Goal: Task Accomplishment & Management: Manage account settings

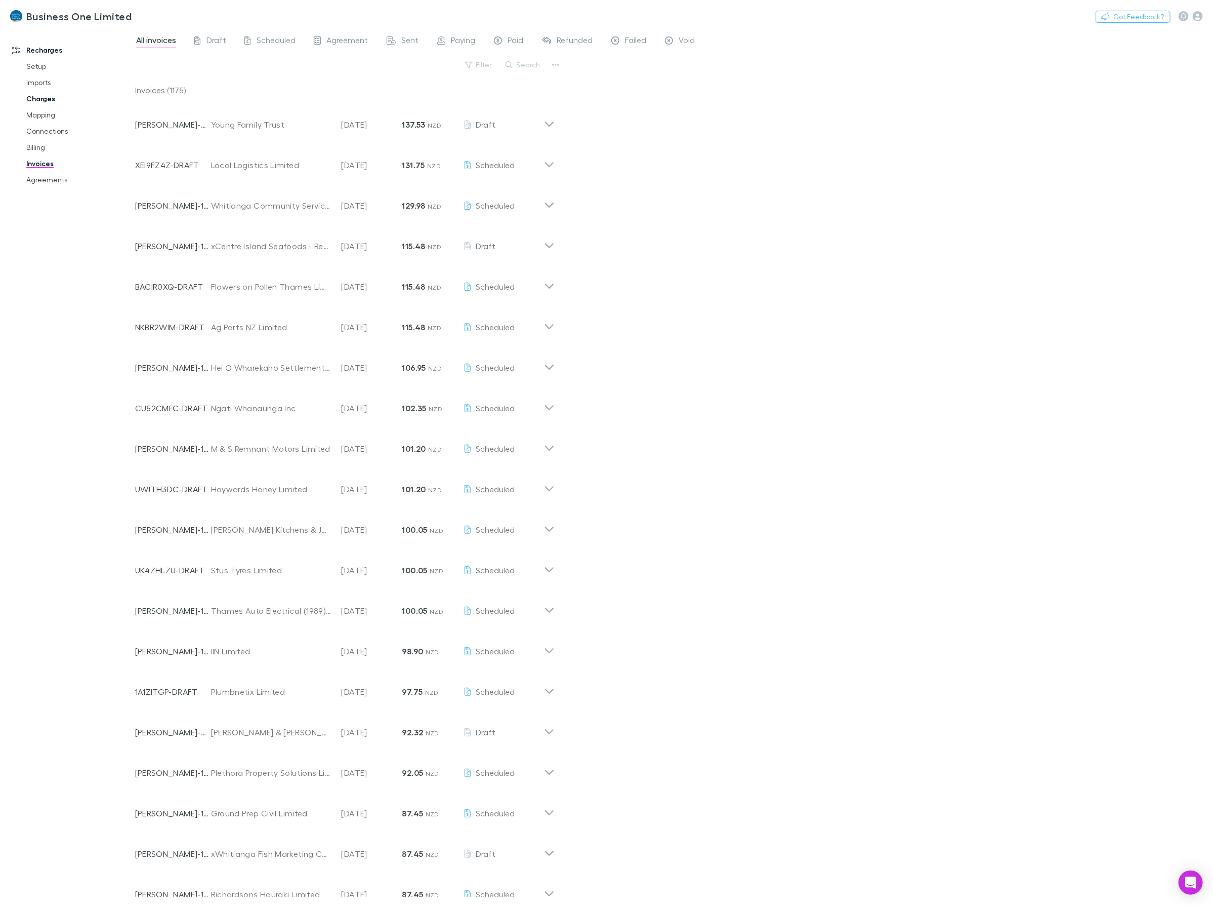
click at [38, 96] on link "Charges" at bounding box center [79, 99] width 127 height 16
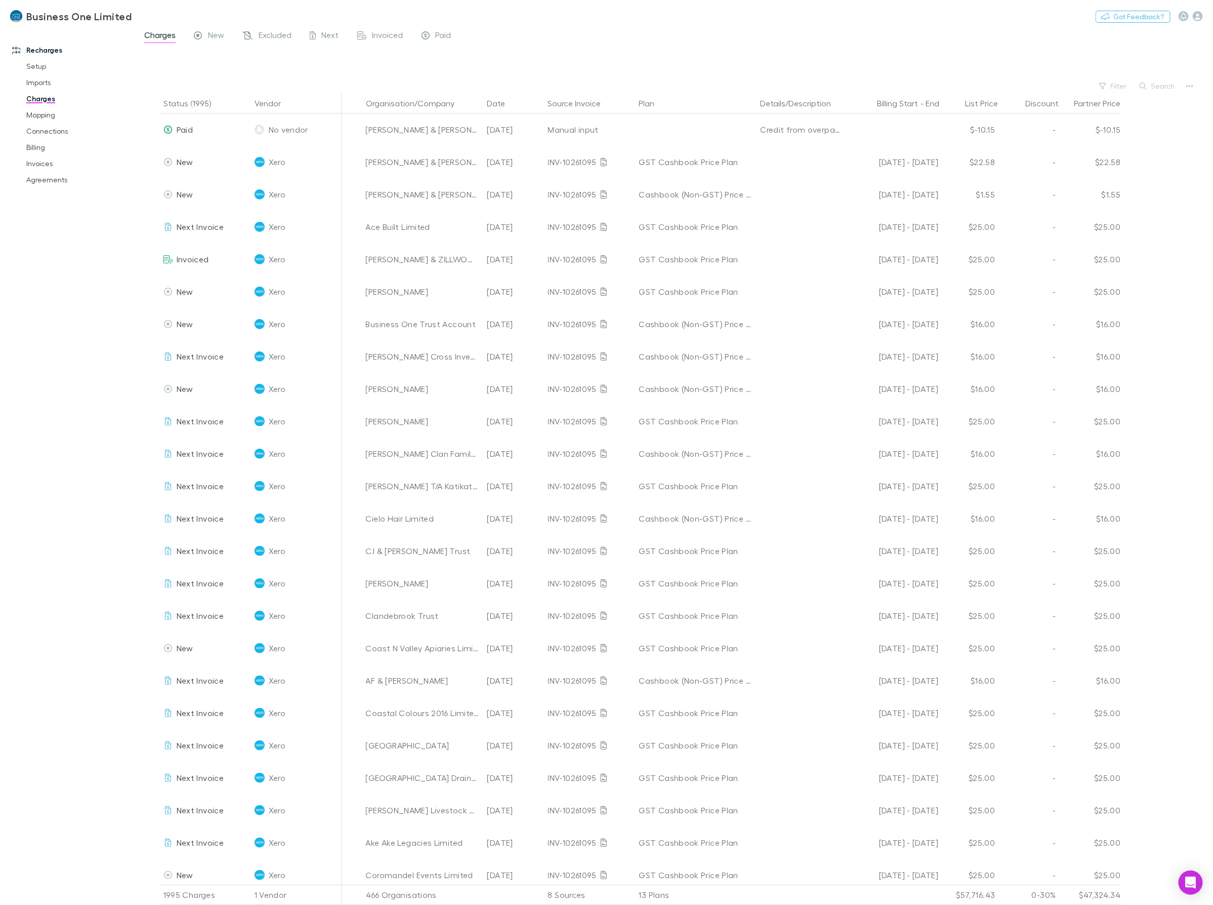
click at [1200, 21] on div "Nothing Got Feedback?" at bounding box center [1154, 16] width 117 height 13
click at [1199, 18] on icon "button" at bounding box center [1198, 16] width 10 height 10
click at [1091, 225] on span "Integrations" at bounding box center [1134, 221] width 123 height 12
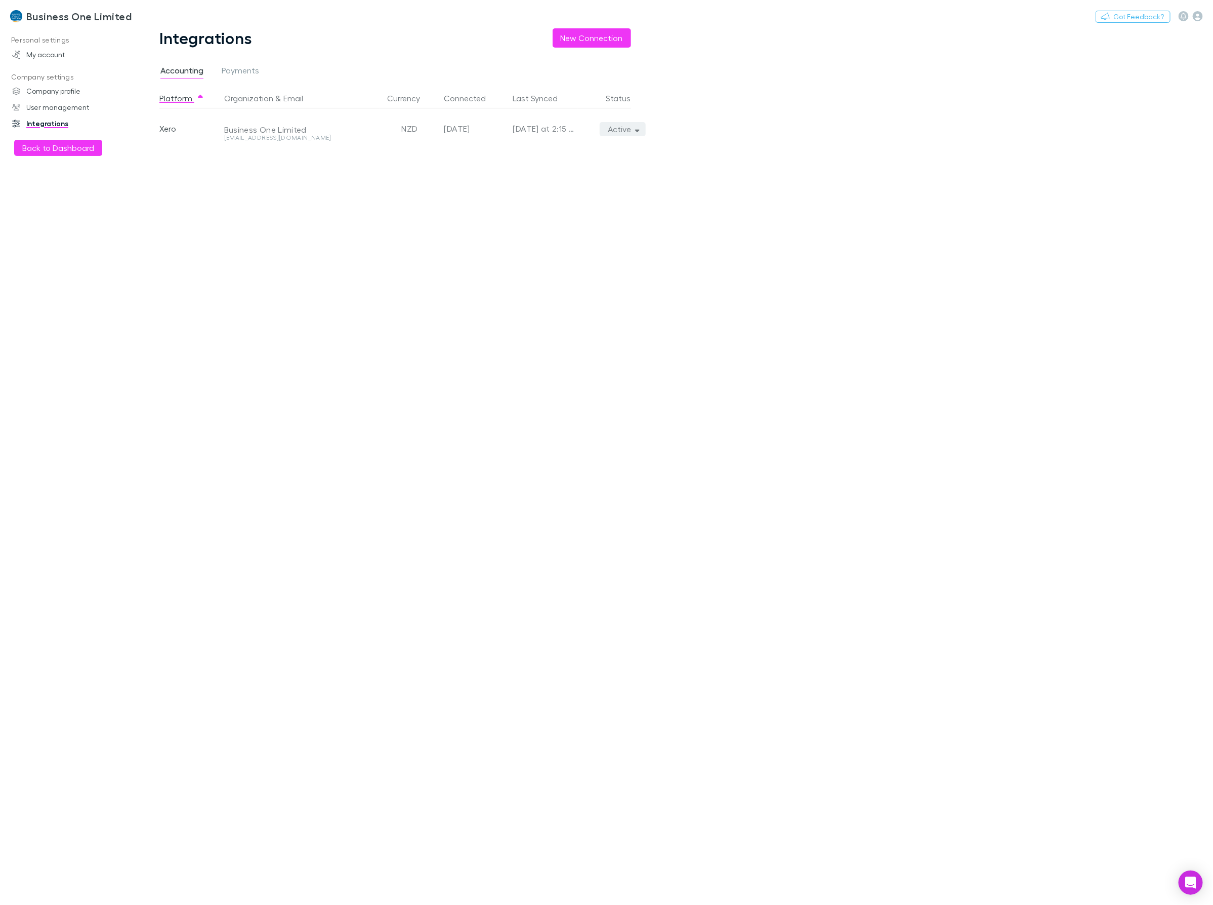
click at [635, 127] on icon "button" at bounding box center [637, 129] width 5 height 7
click at [578, 161] on p "We'll fetch all new contacts since last sync" at bounding box center [576, 164] width 123 height 18
click at [77, 106] on div at bounding box center [606, 452] width 1213 height 905
click at [636, 124] on button "Active" at bounding box center [623, 129] width 46 height 14
click at [534, 162] on p "We'll fetch all new contacts since last sync" at bounding box center [576, 164] width 123 height 18
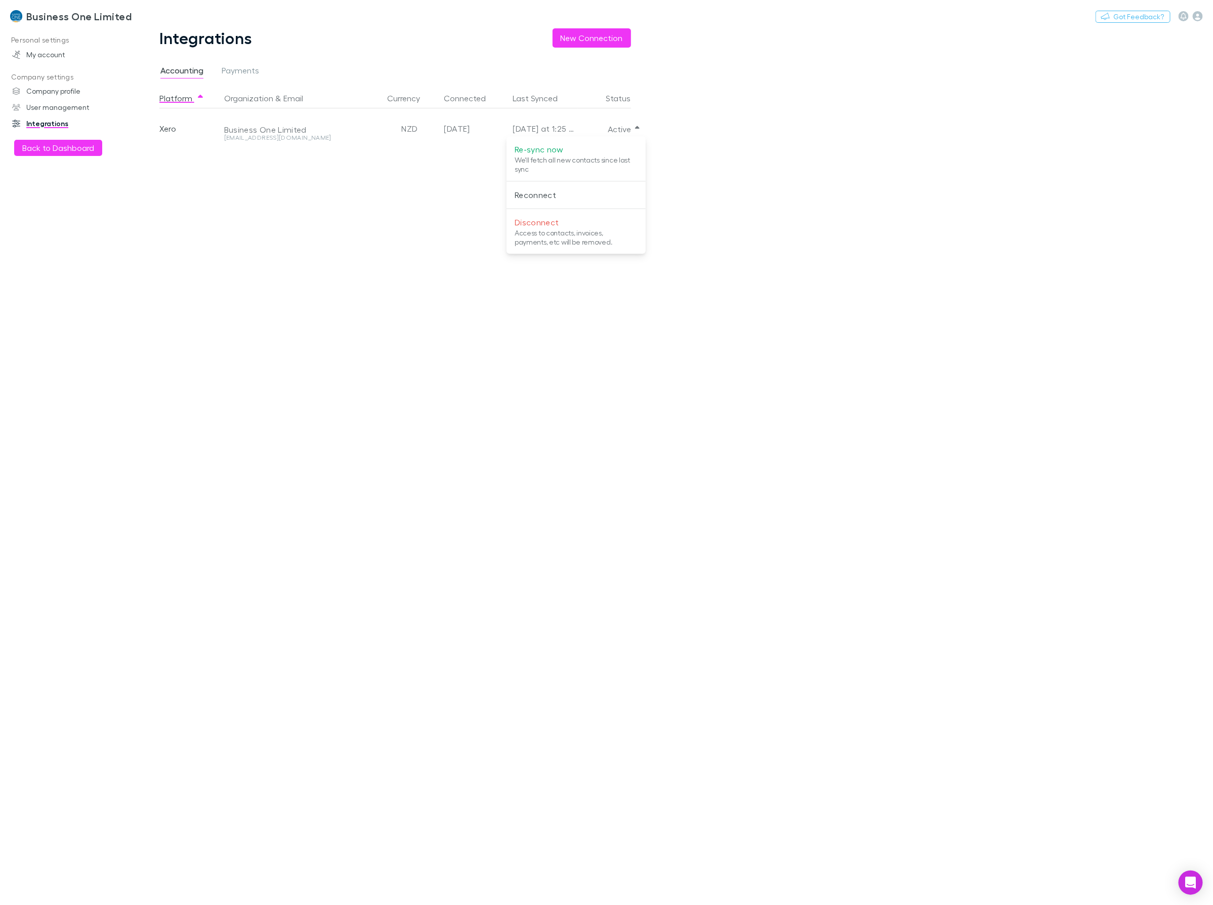
click at [36, 149] on div at bounding box center [606, 452] width 1213 height 905
click at [36, 149] on button "Back to Dashboard" at bounding box center [58, 148] width 88 height 16
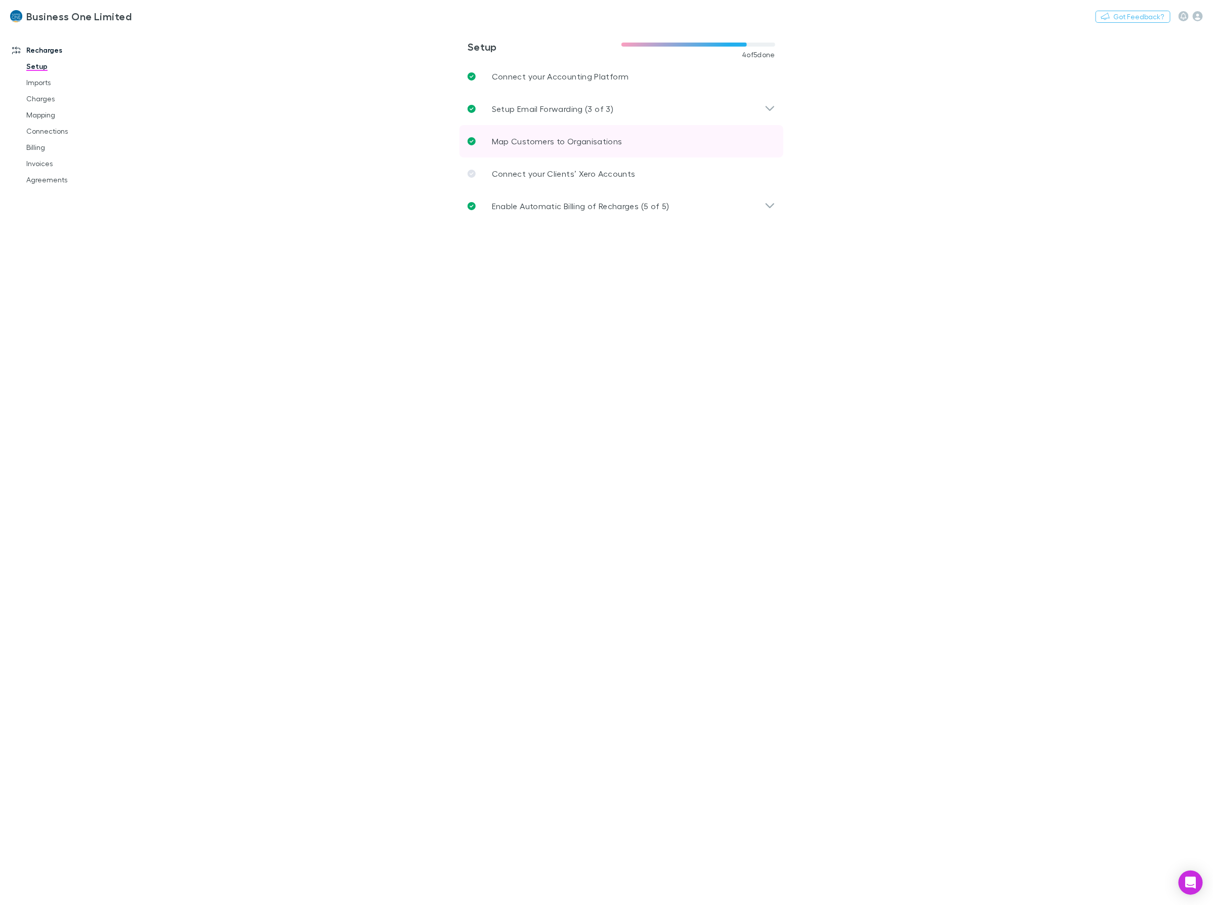
click at [521, 143] on p "Map Customers to Organisations" at bounding box center [557, 141] width 131 height 12
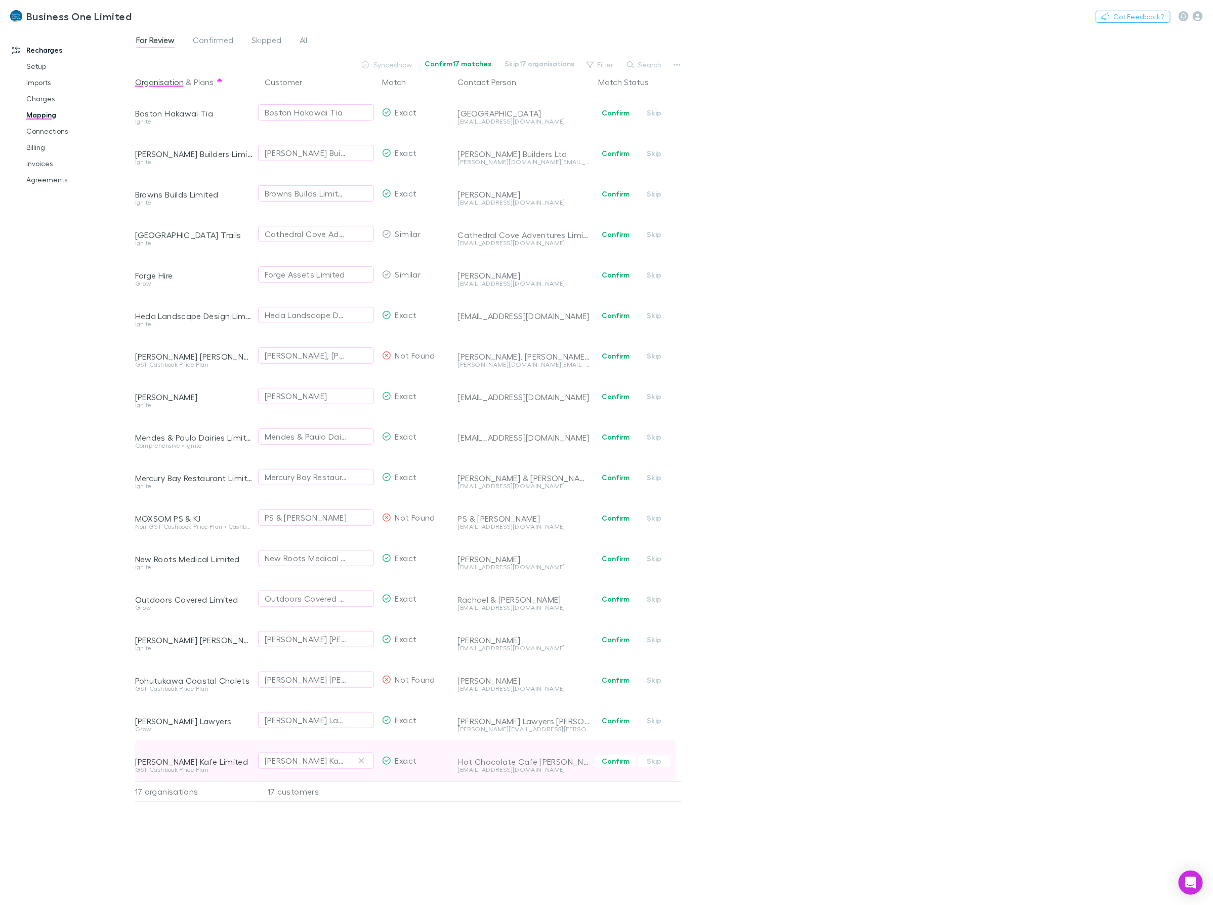
click at [292, 759] on div "Ritchie Kafe Limited" at bounding box center [306, 760] width 83 height 12
type input "***"
click at [360, 567] on li "x-Ritchie Kafe Limited - Repeating Test" at bounding box center [347, 570] width 176 height 28
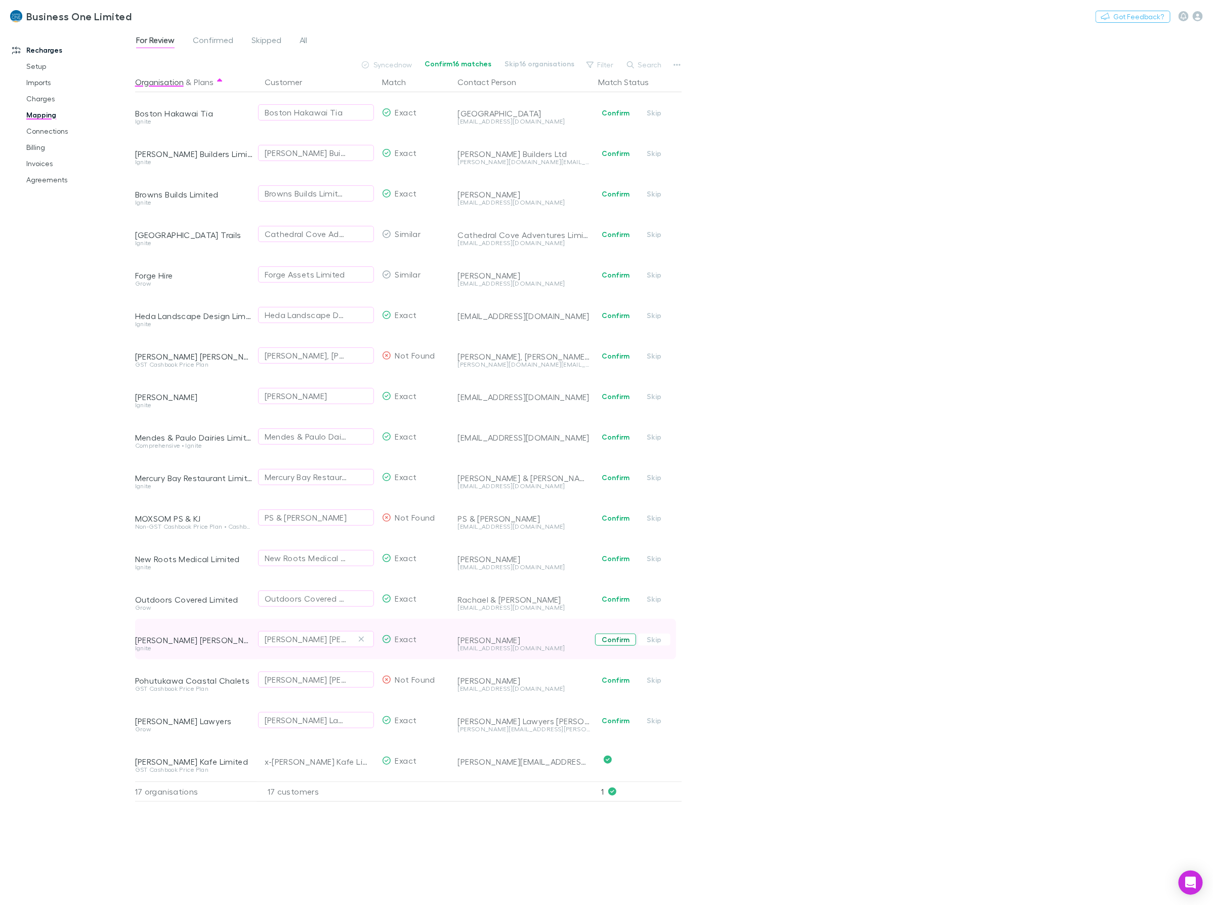
click at [614, 643] on button "Confirm" at bounding box center [615, 639] width 41 height 12
click at [618, 601] on button "Confirm" at bounding box center [615, 599] width 41 height 12
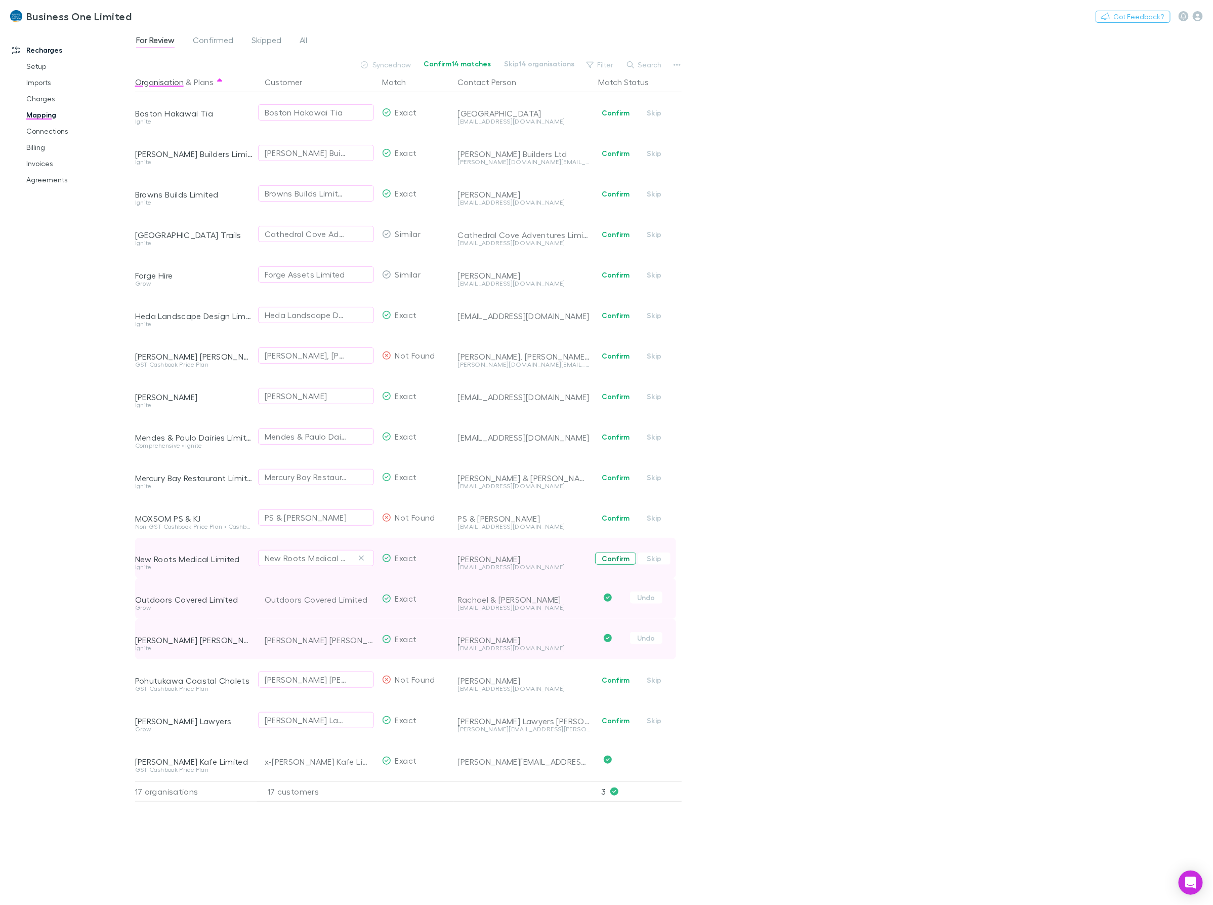
click at [628, 560] on button "Confirm" at bounding box center [615, 558] width 41 height 12
click at [614, 476] on button "Confirm" at bounding box center [615, 477] width 41 height 12
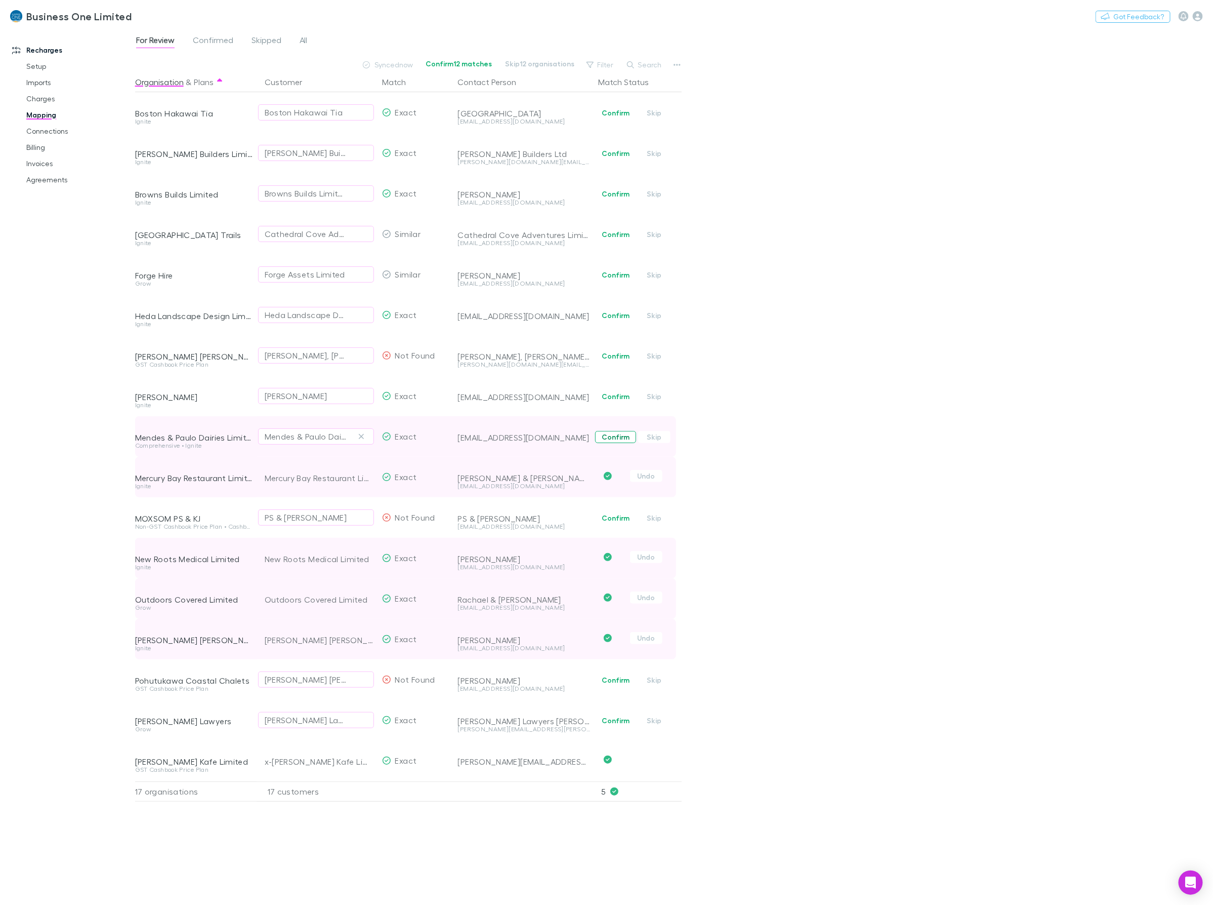
click at [610, 437] on button "Confirm" at bounding box center [615, 437] width 41 height 12
click at [626, 274] on button "Confirm" at bounding box center [615, 275] width 41 height 12
click at [624, 112] on button "Confirm" at bounding box center [615, 113] width 41 height 12
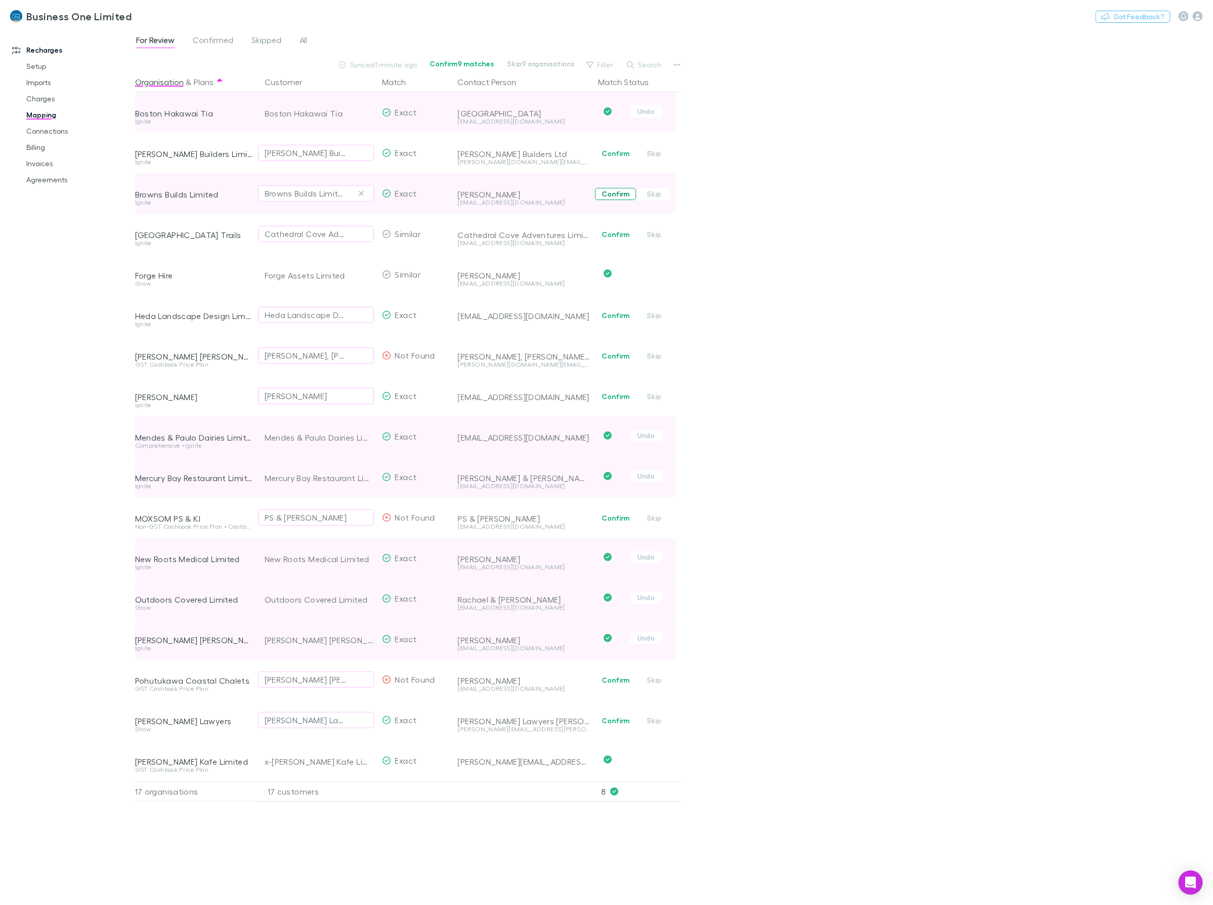
click at [618, 193] on button "Confirm" at bounding box center [615, 194] width 41 height 12
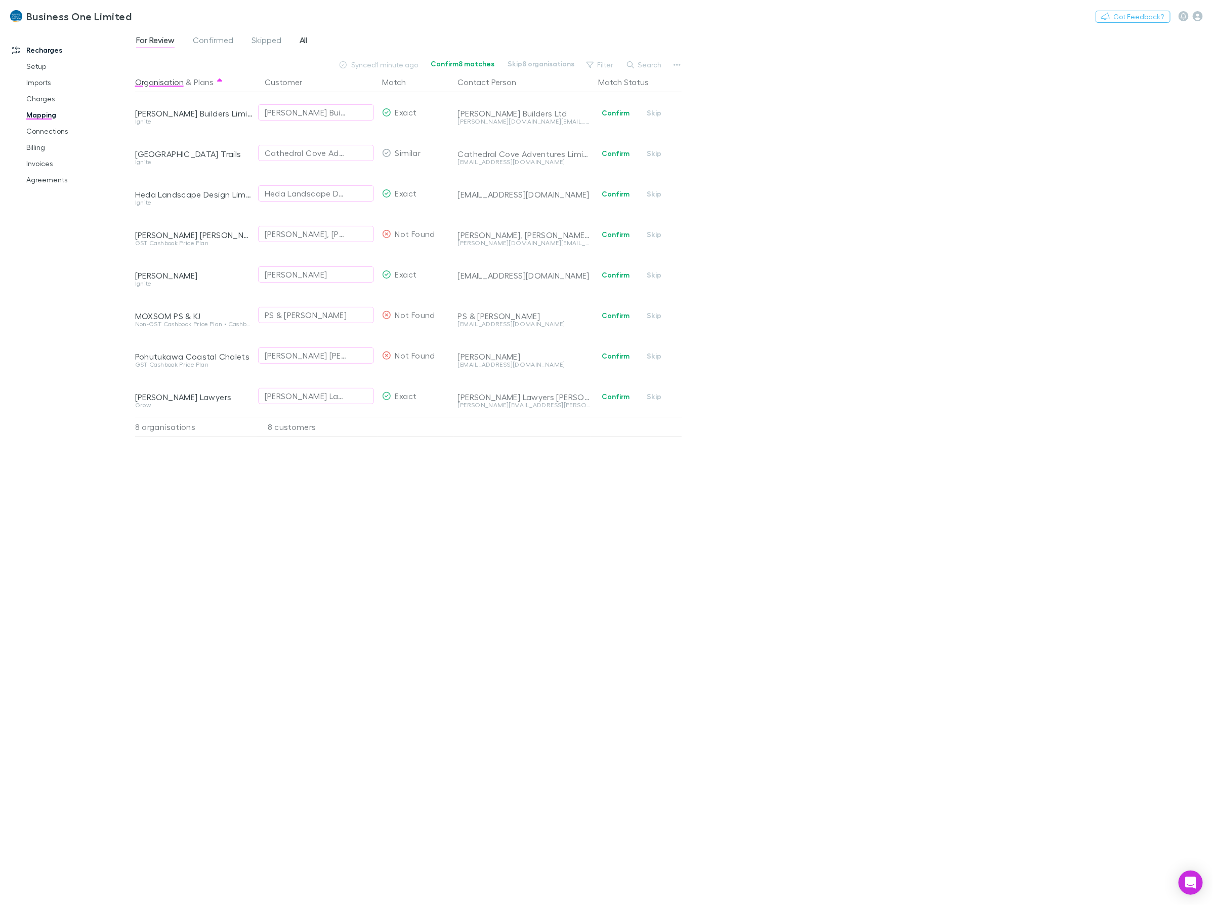
click at [299, 40] on link "All" at bounding box center [304, 41] width 10 height 16
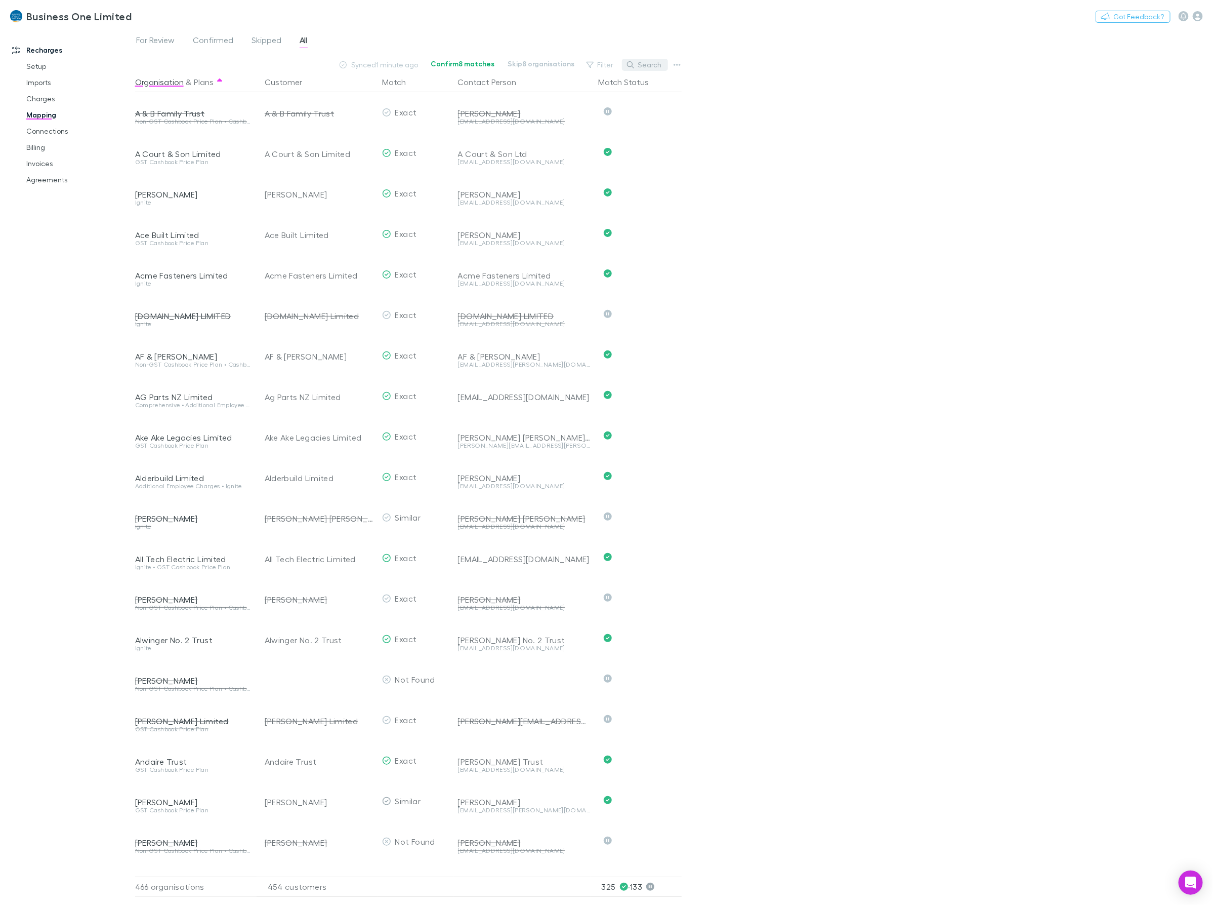
click at [640, 64] on button "Search" at bounding box center [645, 65] width 46 height 12
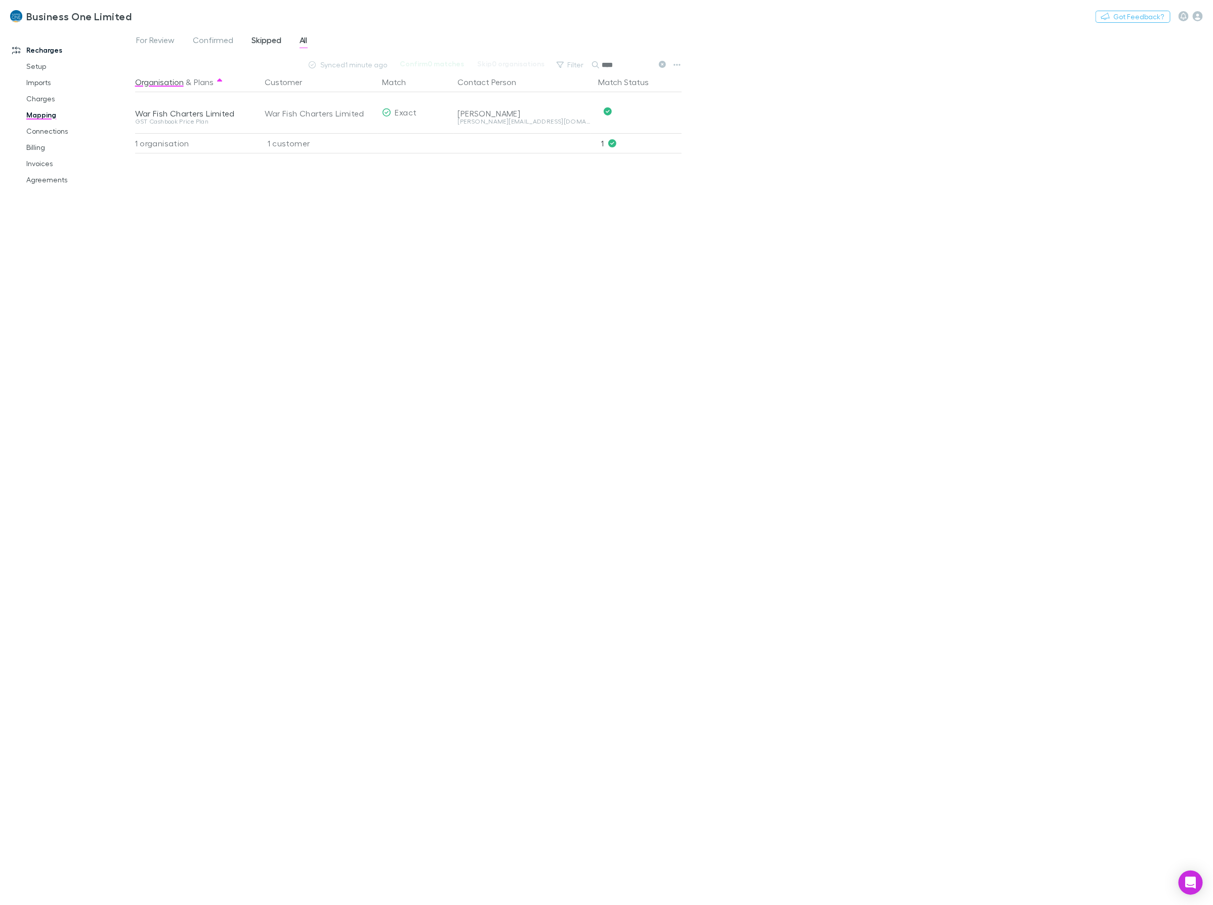
type input "****"
click at [269, 41] on span "Skipped" at bounding box center [267, 41] width 30 height 13
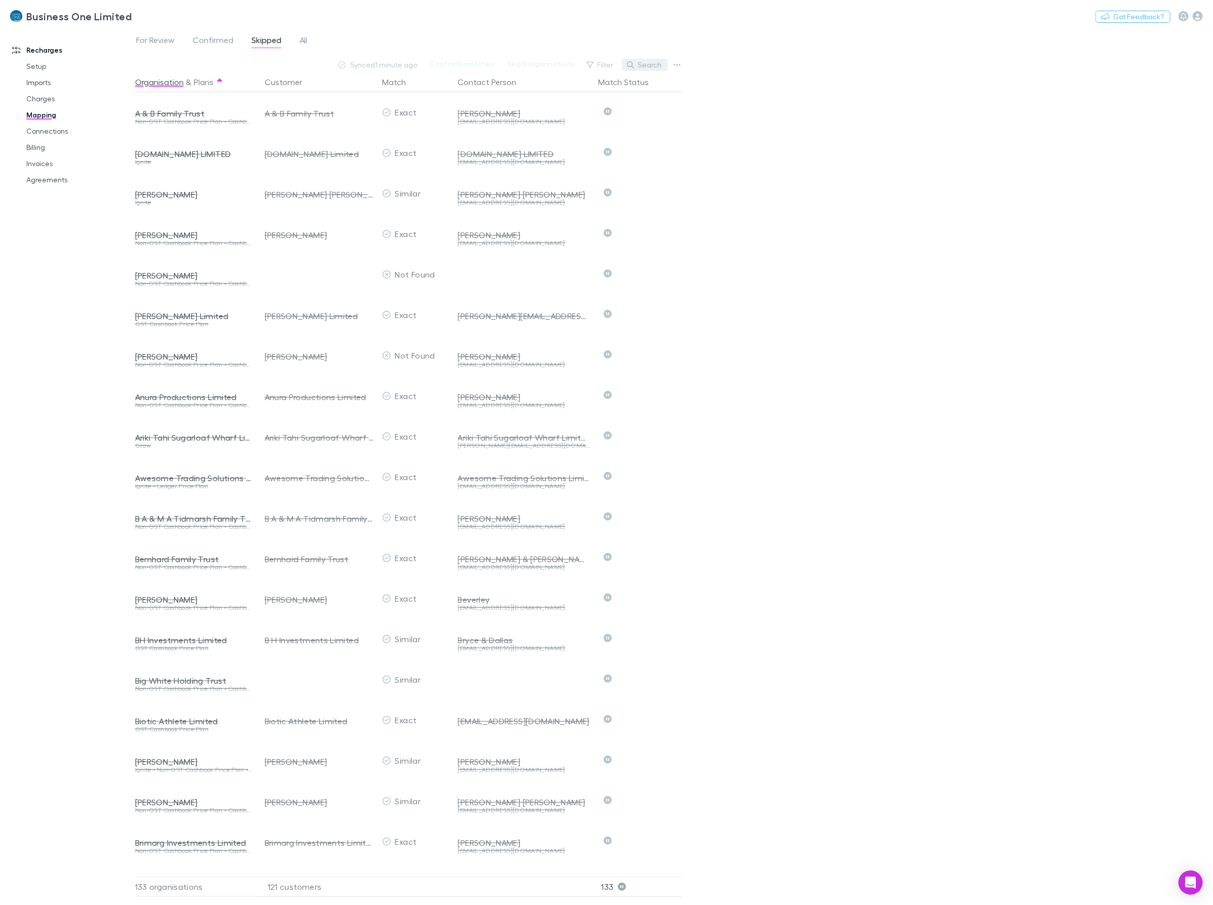
click at [646, 64] on button "Search" at bounding box center [645, 65] width 46 height 12
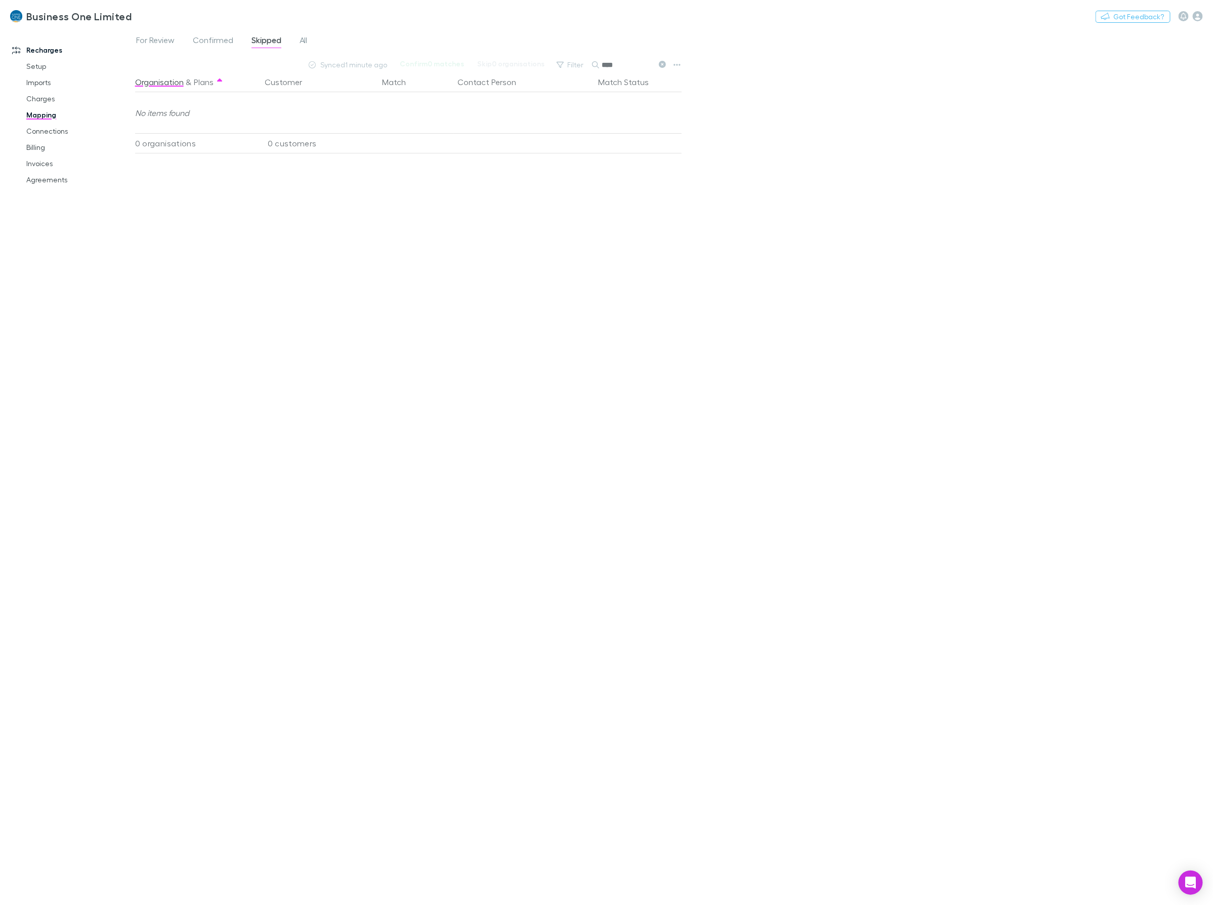
type input "****"
click at [663, 67] on icon at bounding box center [662, 64] width 7 height 7
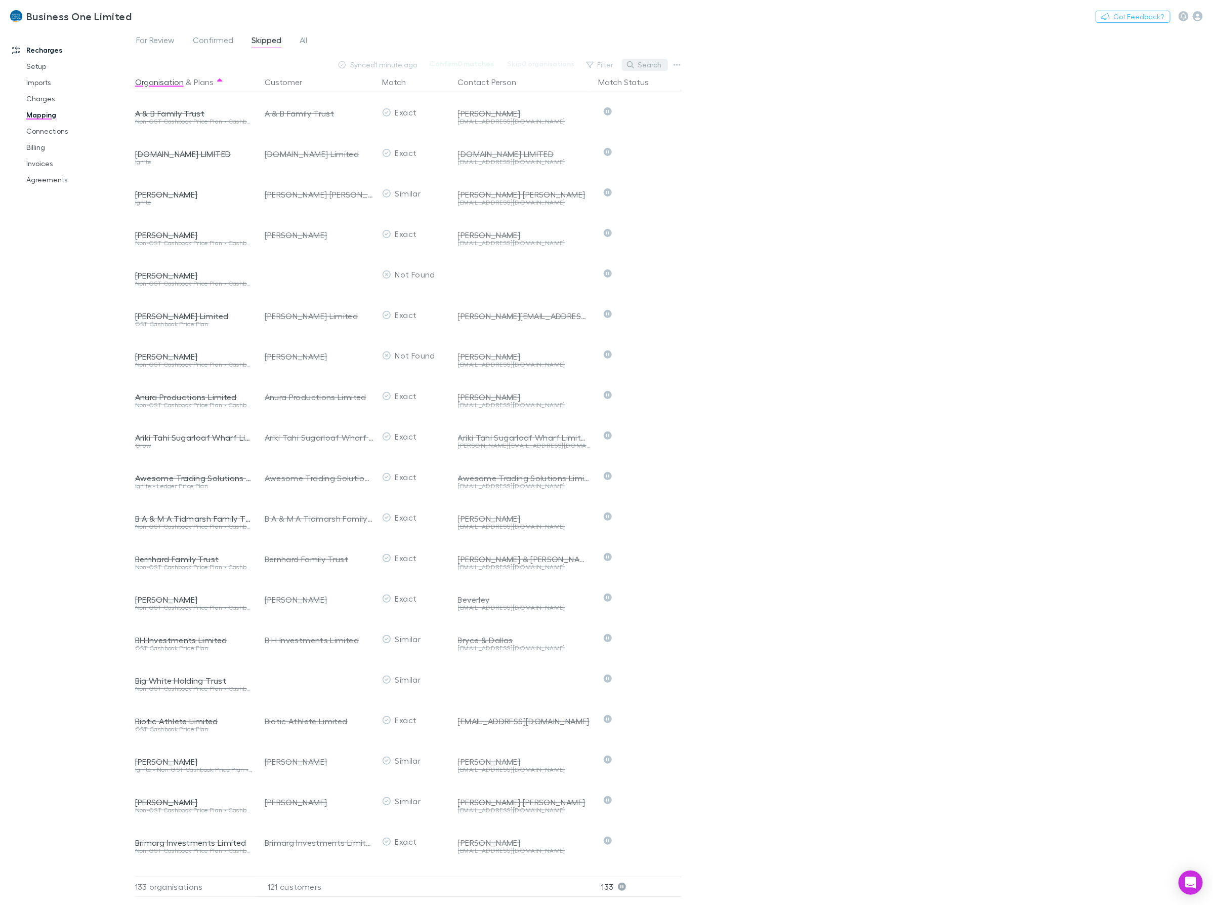
click at [644, 64] on button "Search" at bounding box center [645, 65] width 46 height 12
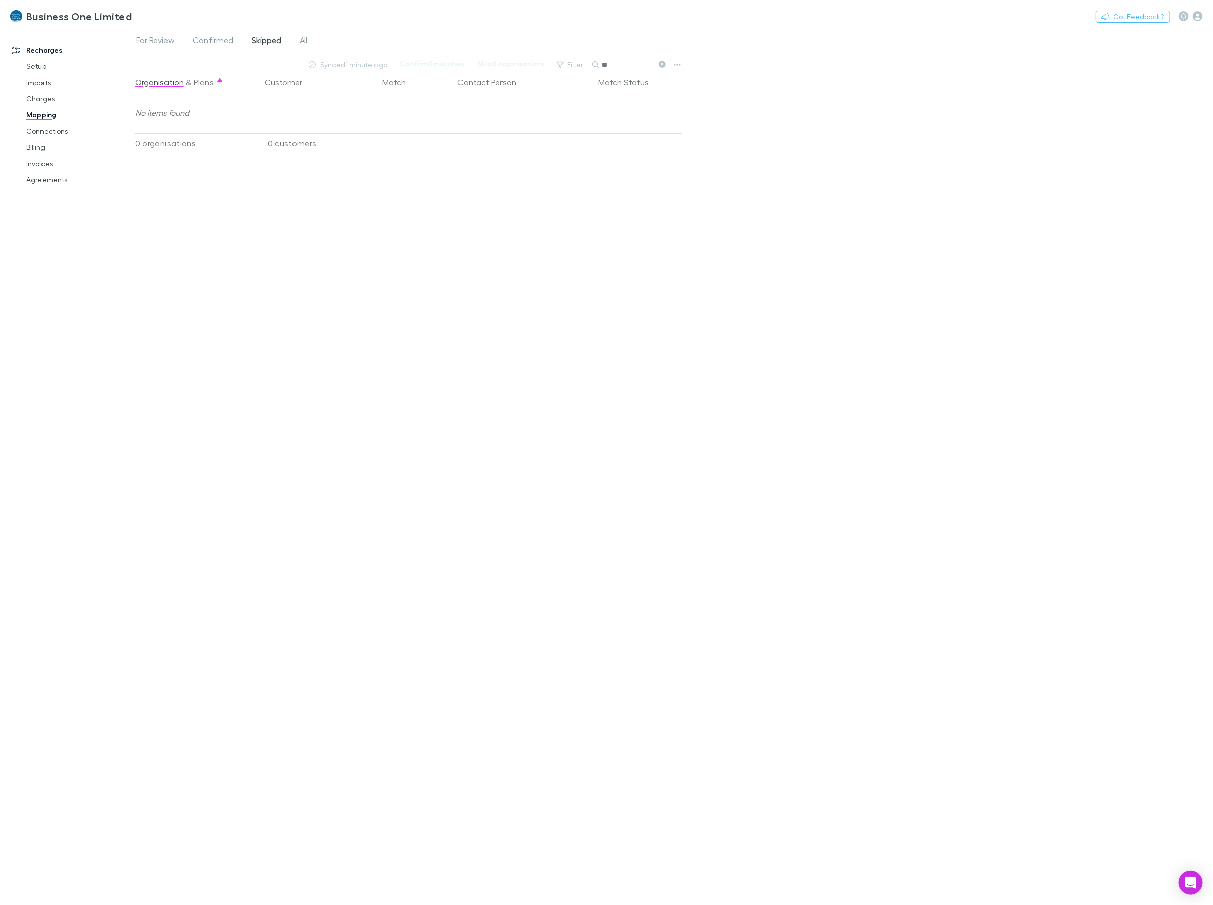
type input "*"
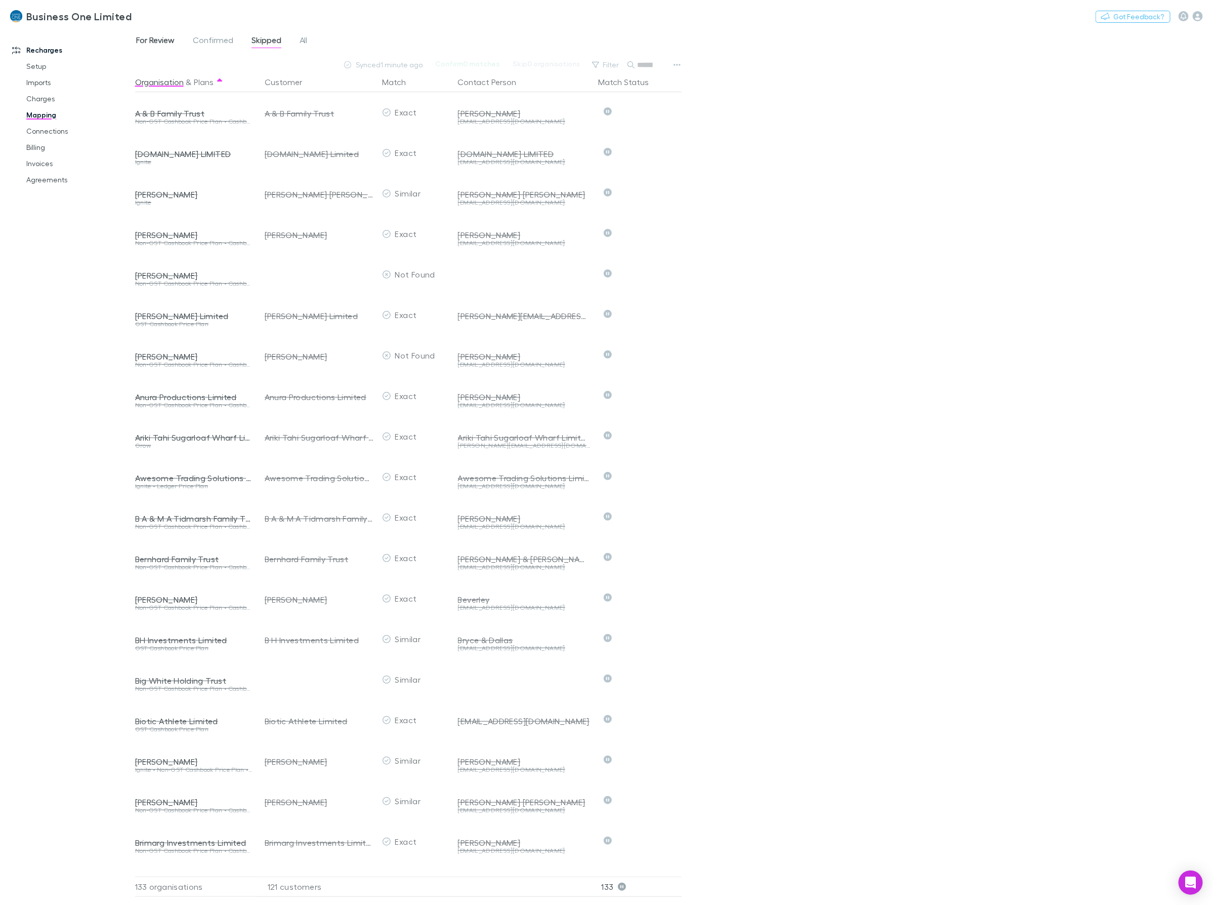
click at [158, 36] on span "For Review" at bounding box center [155, 41] width 38 height 13
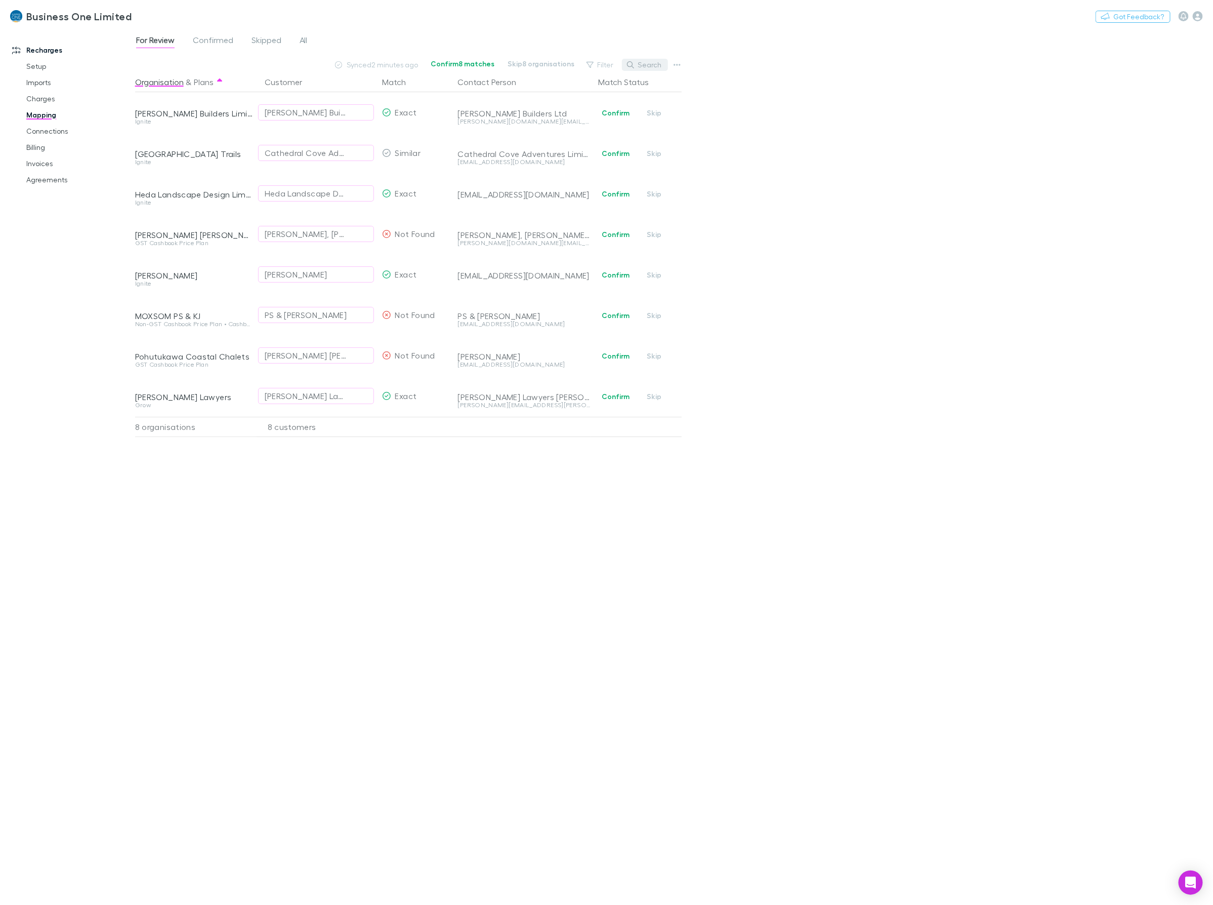
click at [639, 69] on button "Search" at bounding box center [645, 65] width 46 height 12
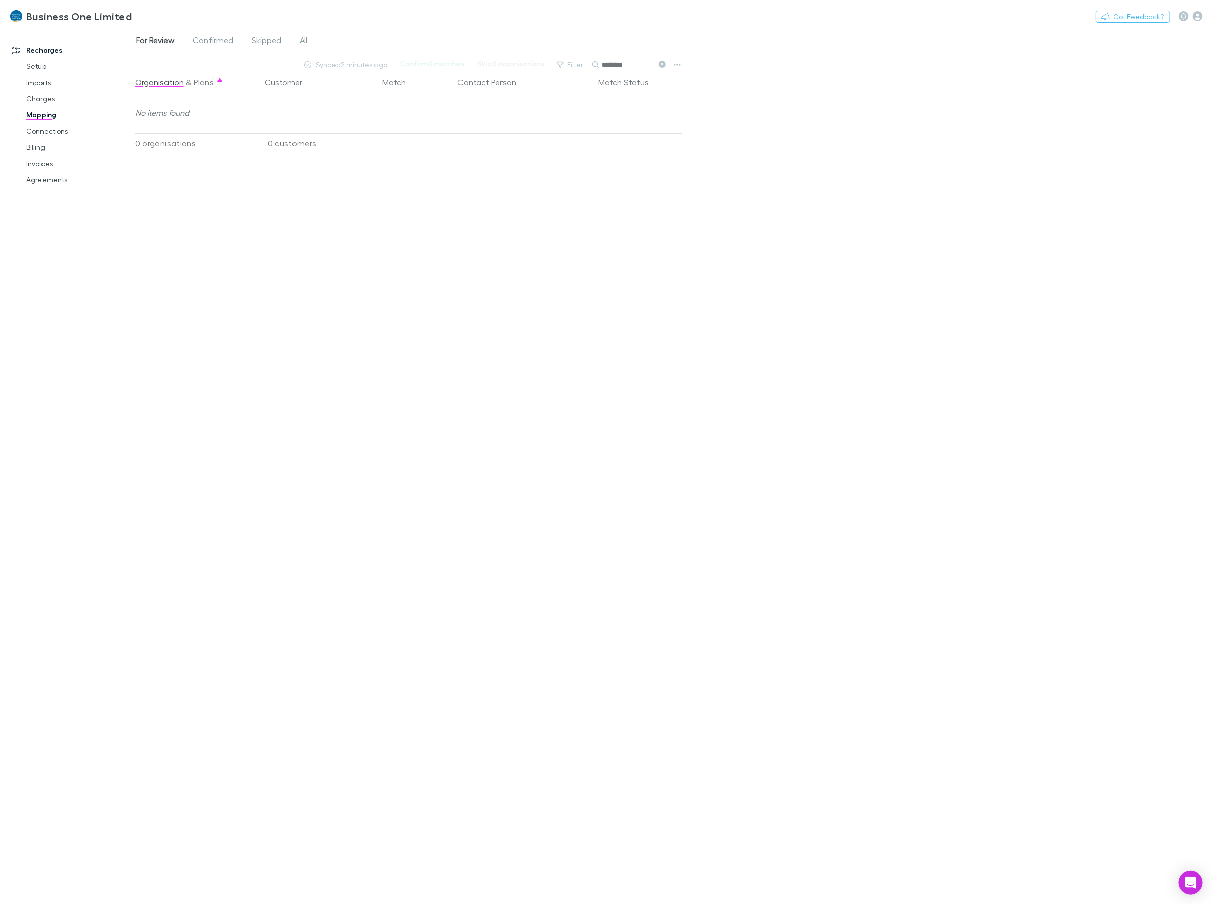
click at [662, 64] on icon at bounding box center [662, 64] width 7 height 7
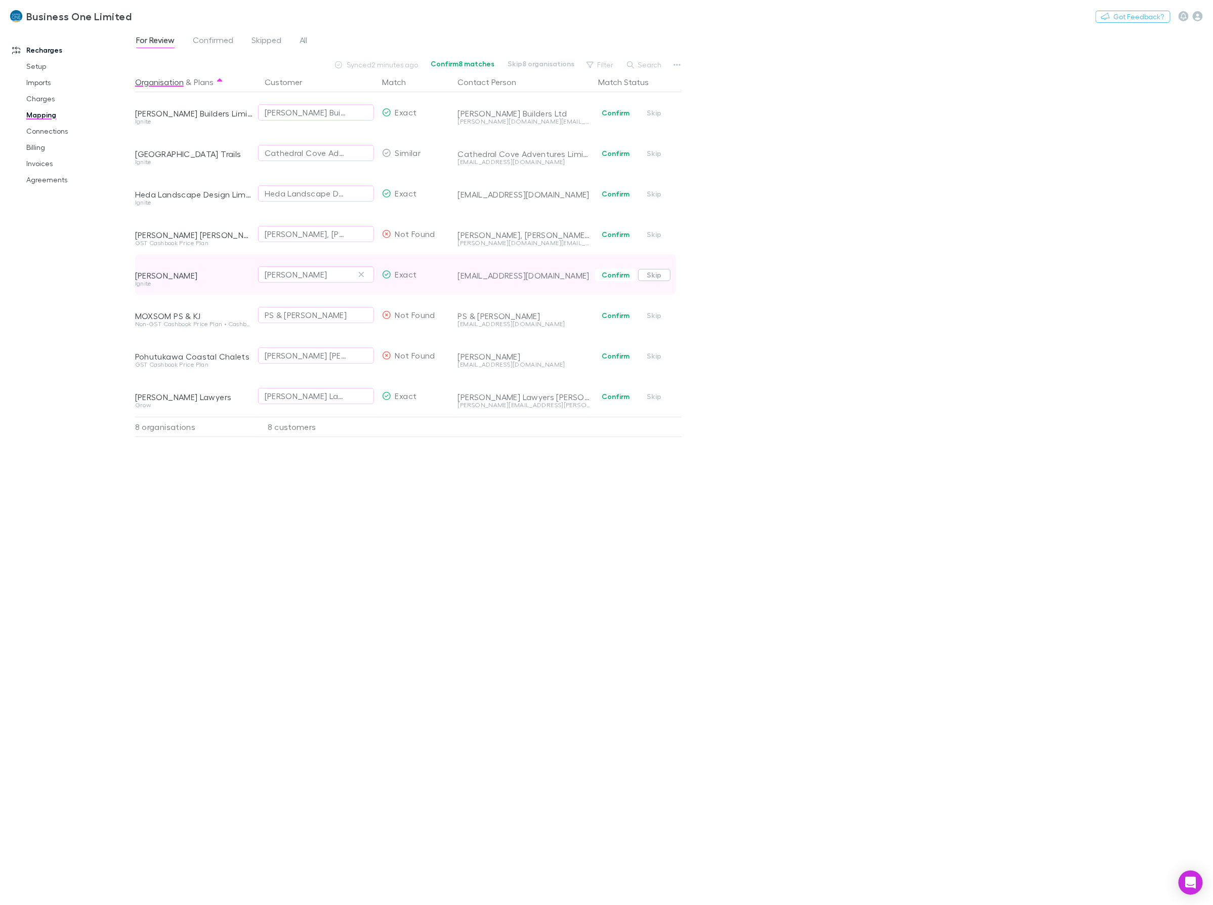
click at [659, 276] on button "Skip" at bounding box center [654, 275] width 32 height 12
click at [653, 64] on button "Search" at bounding box center [645, 65] width 46 height 12
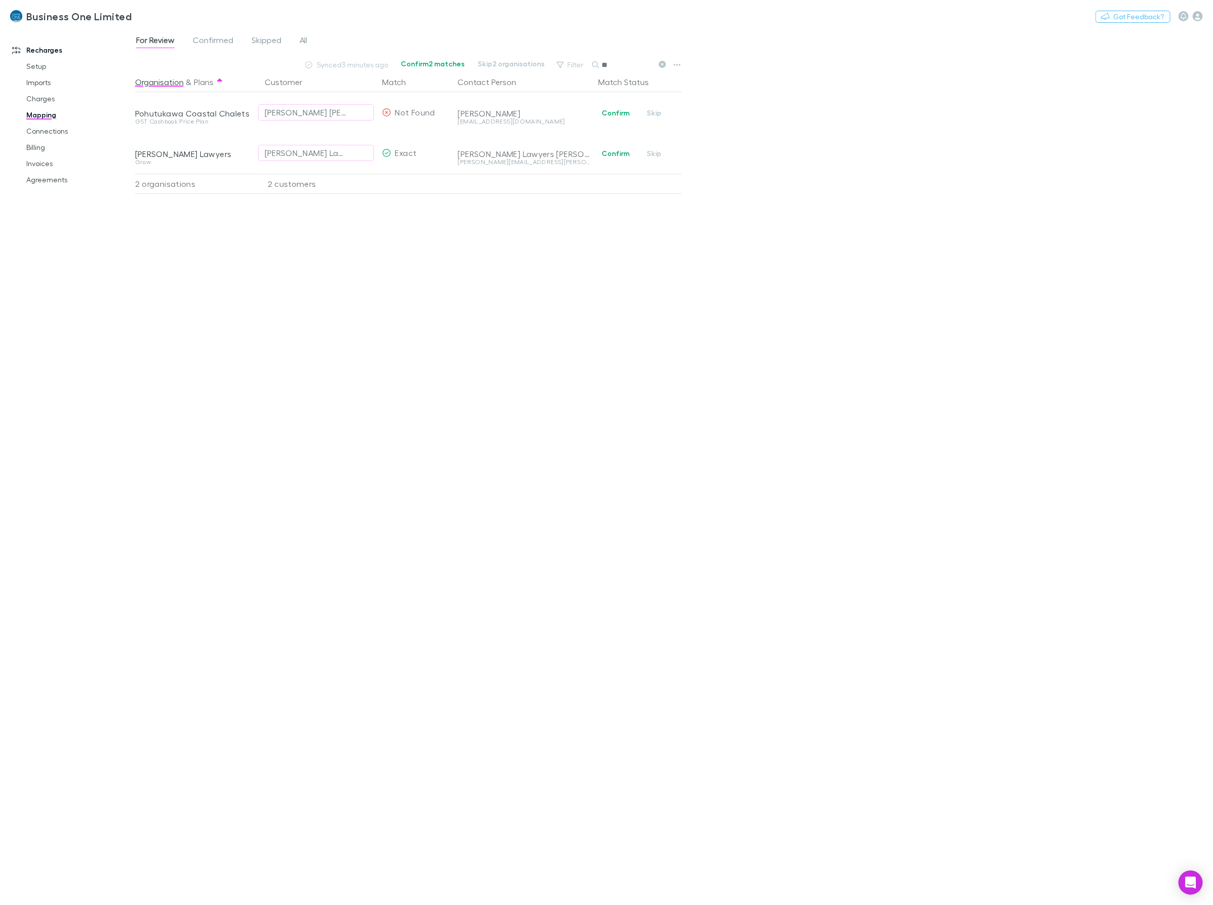
type input "*"
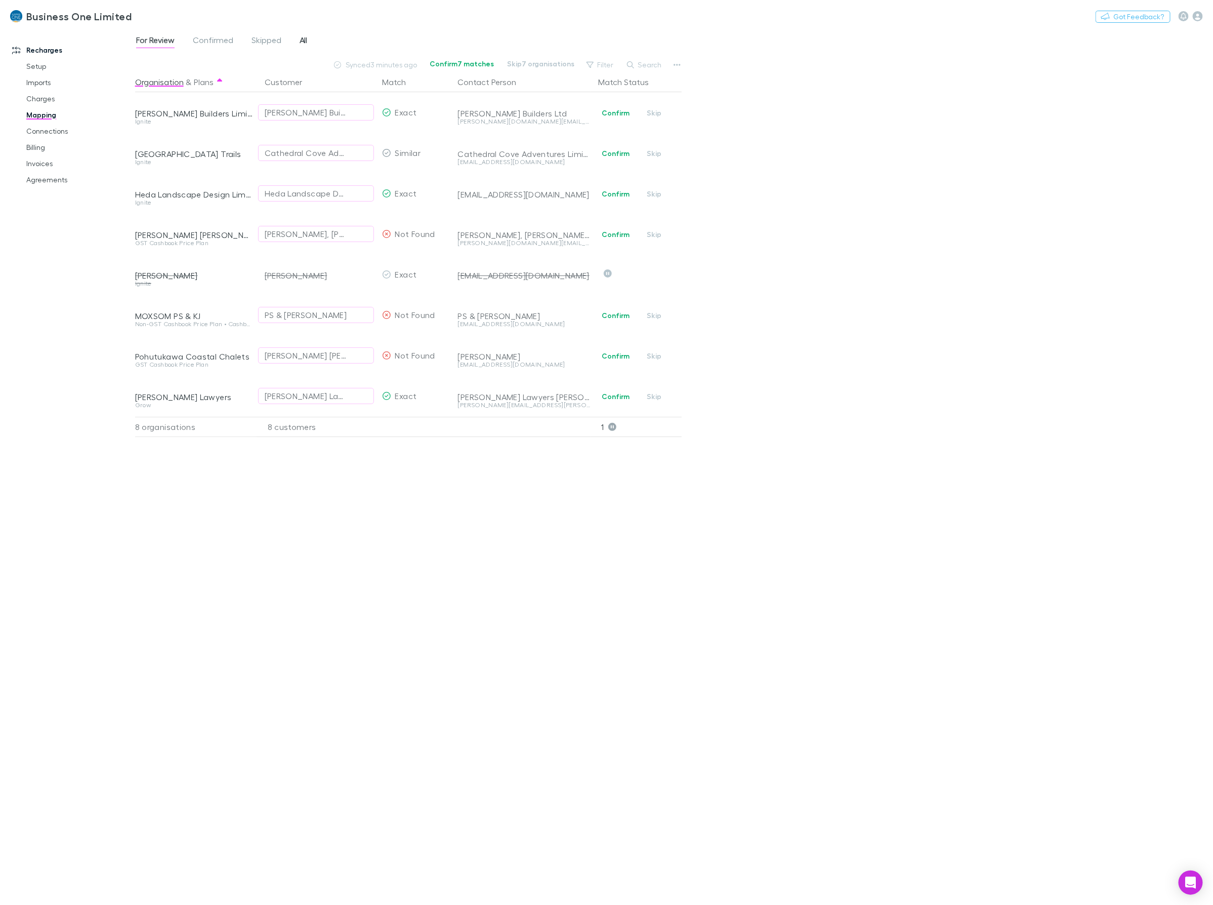
click at [301, 39] on span "All" at bounding box center [304, 41] width 8 height 13
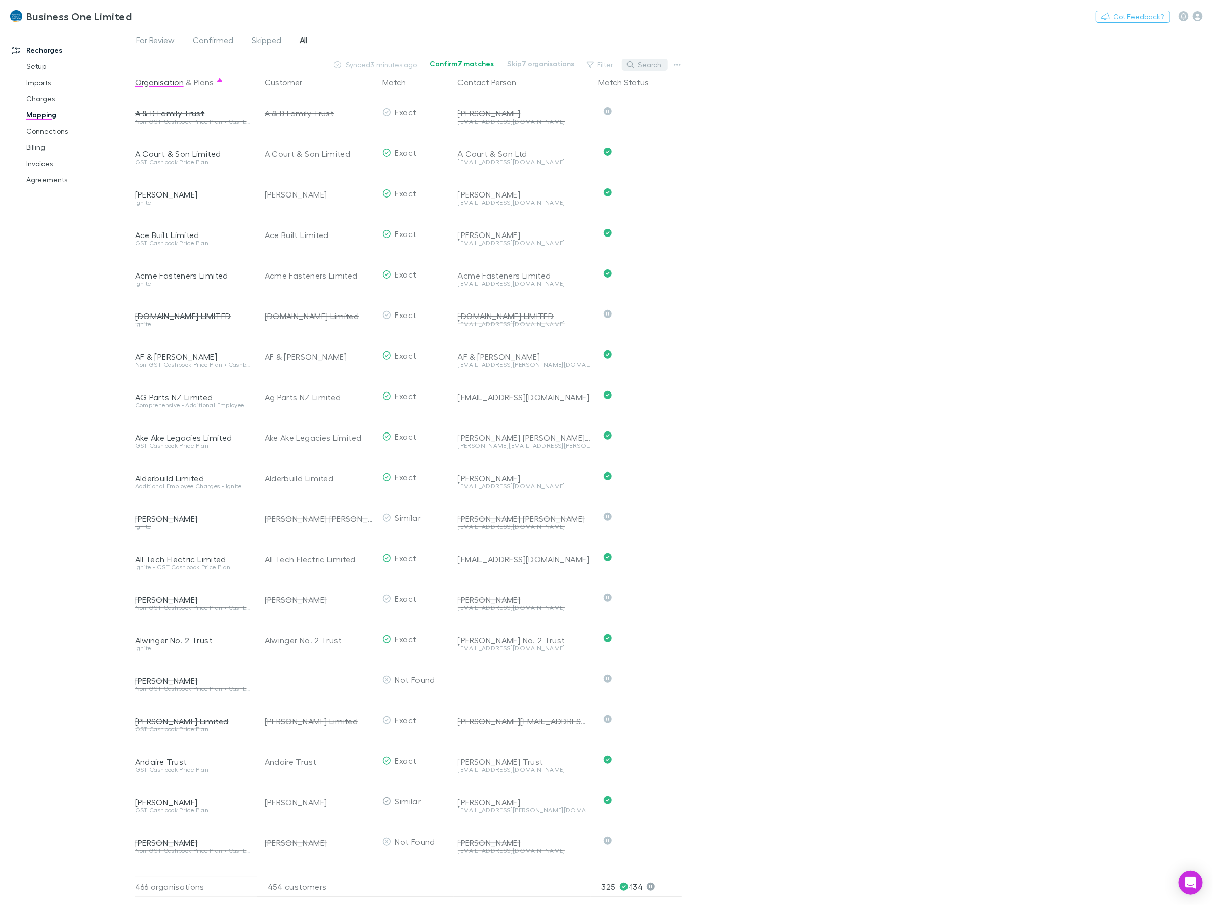
click at [636, 66] on button "Search" at bounding box center [645, 65] width 46 height 12
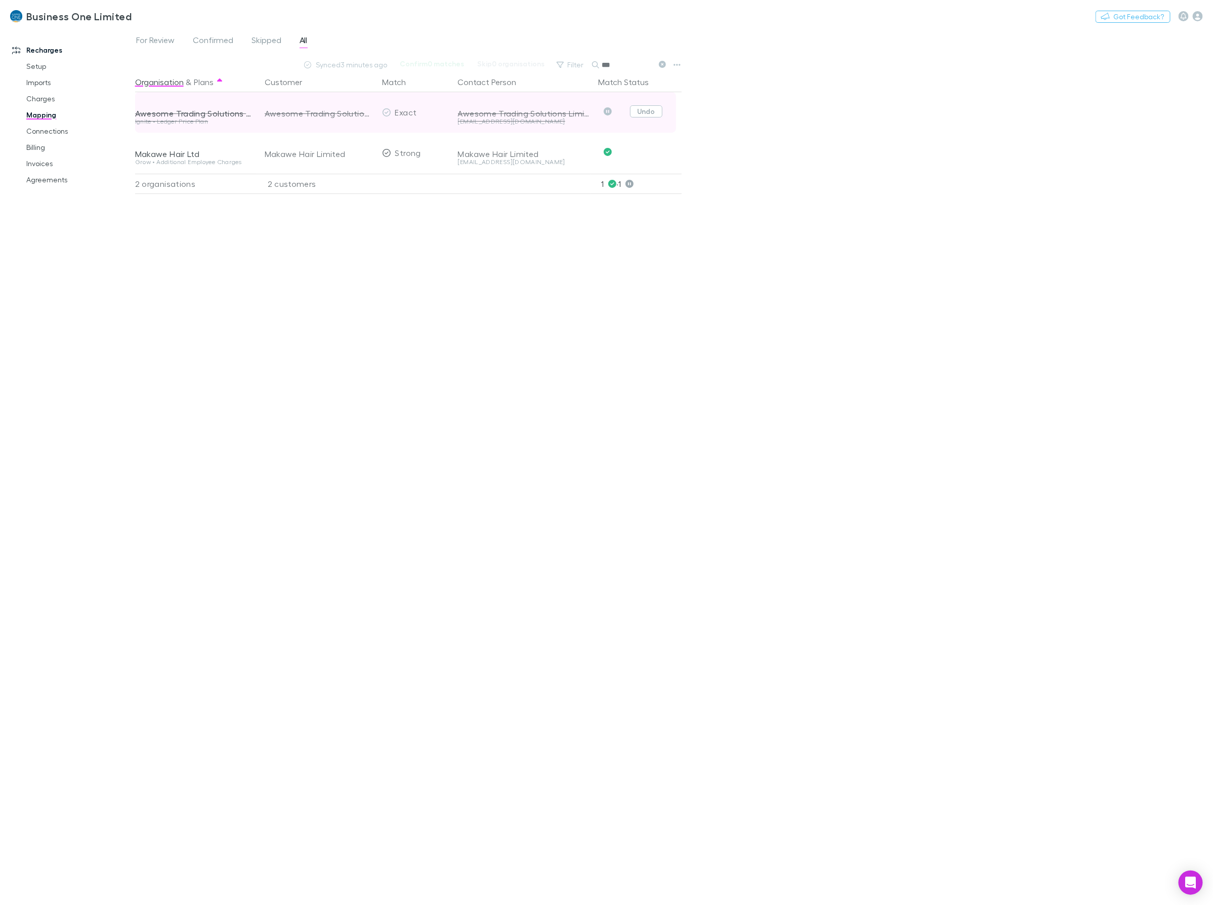
type input "***"
click at [647, 107] on button "Undo" at bounding box center [646, 111] width 32 height 12
drag, startPoint x: 415, startPoint y: 465, endPoint x: 406, endPoint y: 460, distance: 10.0
click at [414, 466] on div "Organisation & Plans Customer Match Contact Person Match Status Awesome Trading…" at bounding box center [409, 484] width 549 height 825
click at [654, 113] on button "Skip" at bounding box center [654, 113] width 32 height 12
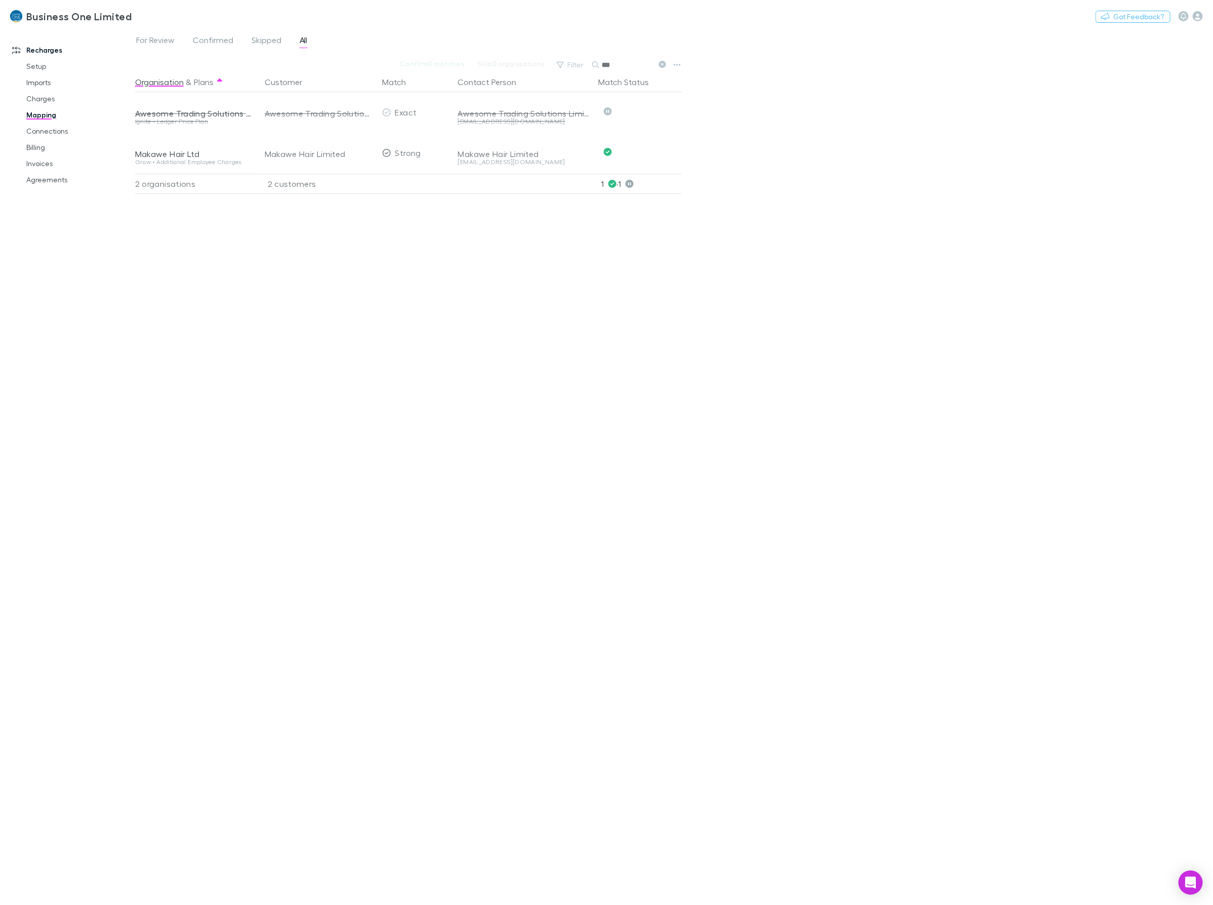
click at [752, 146] on div "For Review Confirmed Skipped All Confirm 0 matches Skip 0 organisations Filter …" at bounding box center [674, 466] width 1078 height 876
click at [662, 64] on icon at bounding box center [662, 64] width 7 height 7
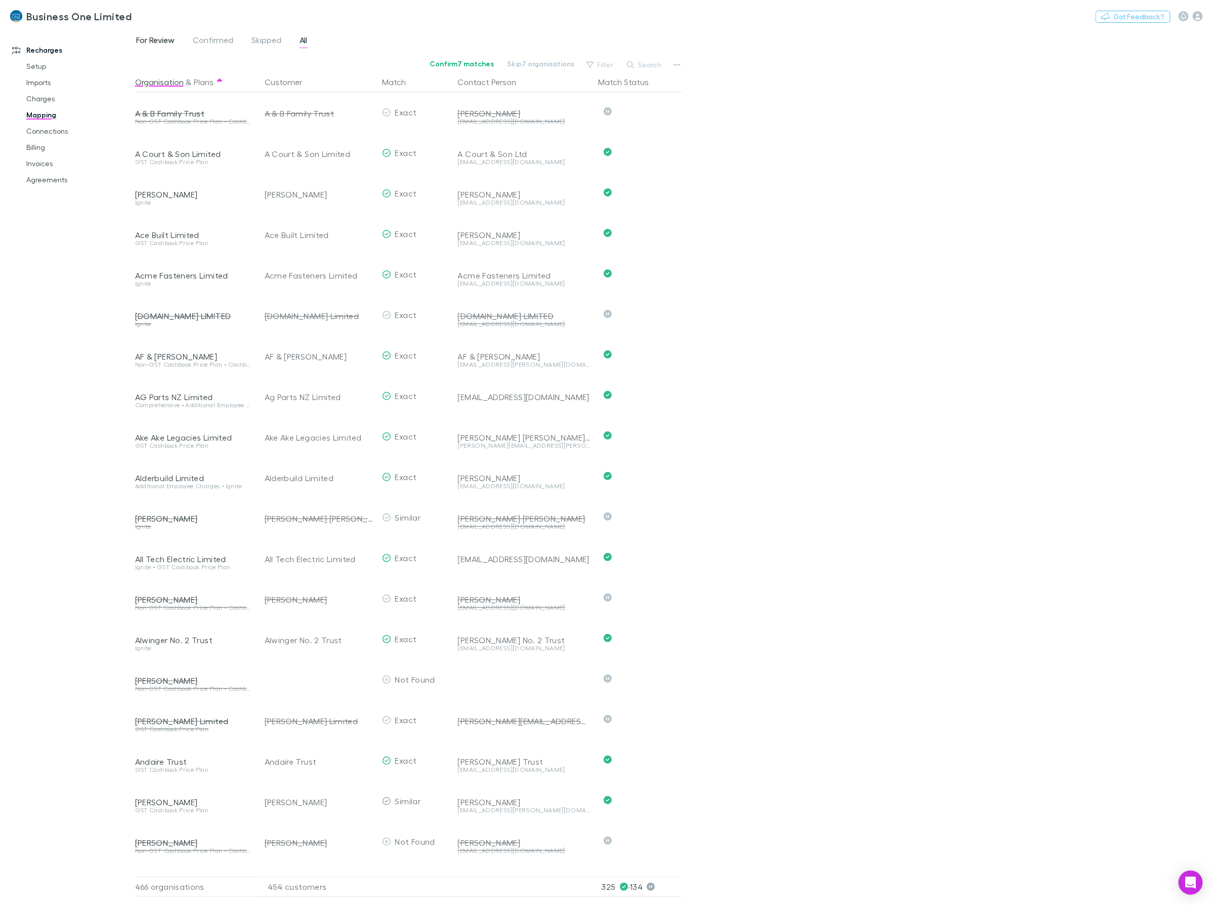
click at [157, 39] on span "For Review" at bounding box center [155, 41] width 38 height 13
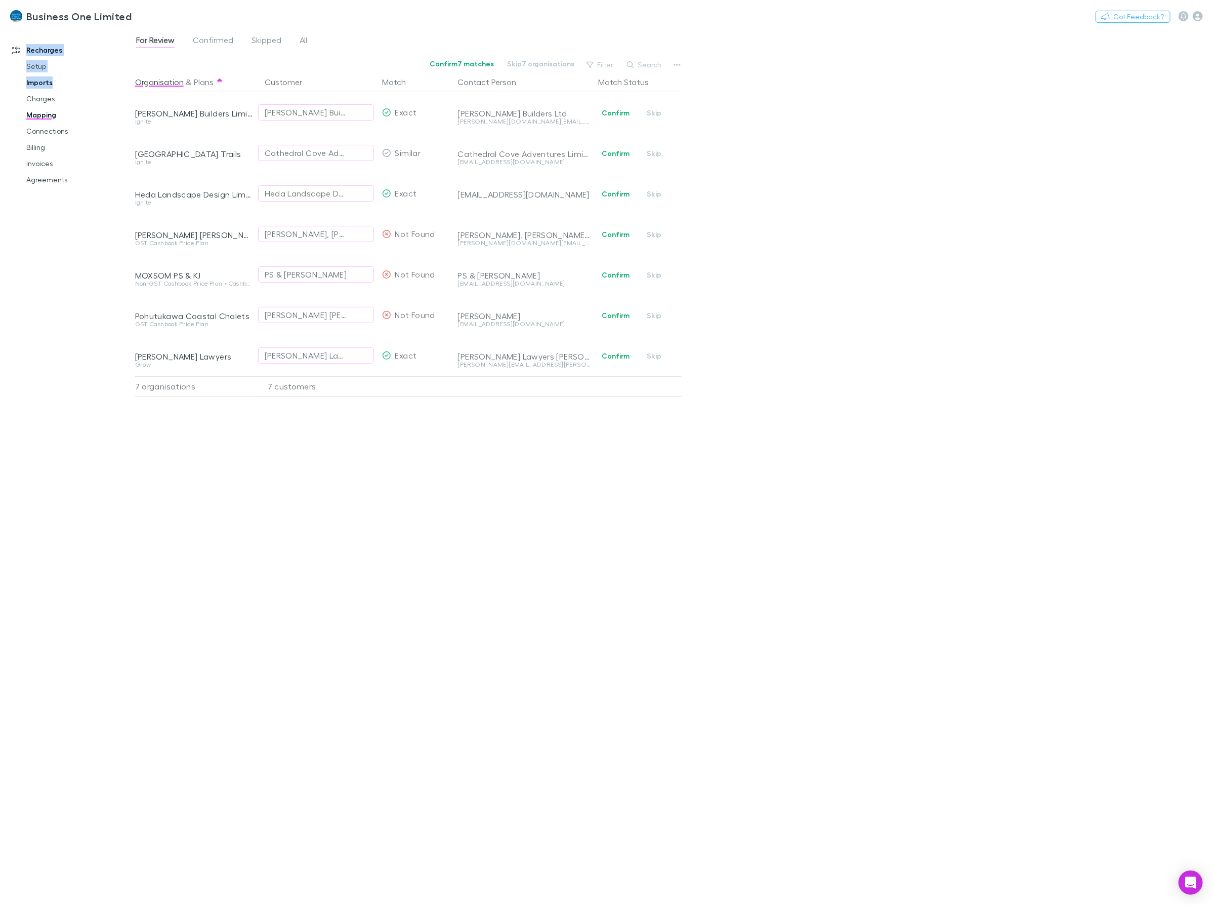
drag, startPoint x: 155, startPoint y: 102, endPoint x: 64, endPoint y: 79, distance: 94.4
click at [57, 78] on div "Business One Limited Nothing Got Feedback? Recharges Setup Imports Charges Mapp…" at bounding box center [606, 452] width 1213 height 905
click at [206, 617] on div "Organisation & Plans Customer Match Contact Person Match Status Brett Builders …" at bounding box center [409, 484] width 549 height 825
click at [51, 129] on link "Connections" at bounding box center [79, 131] width 127 height 16
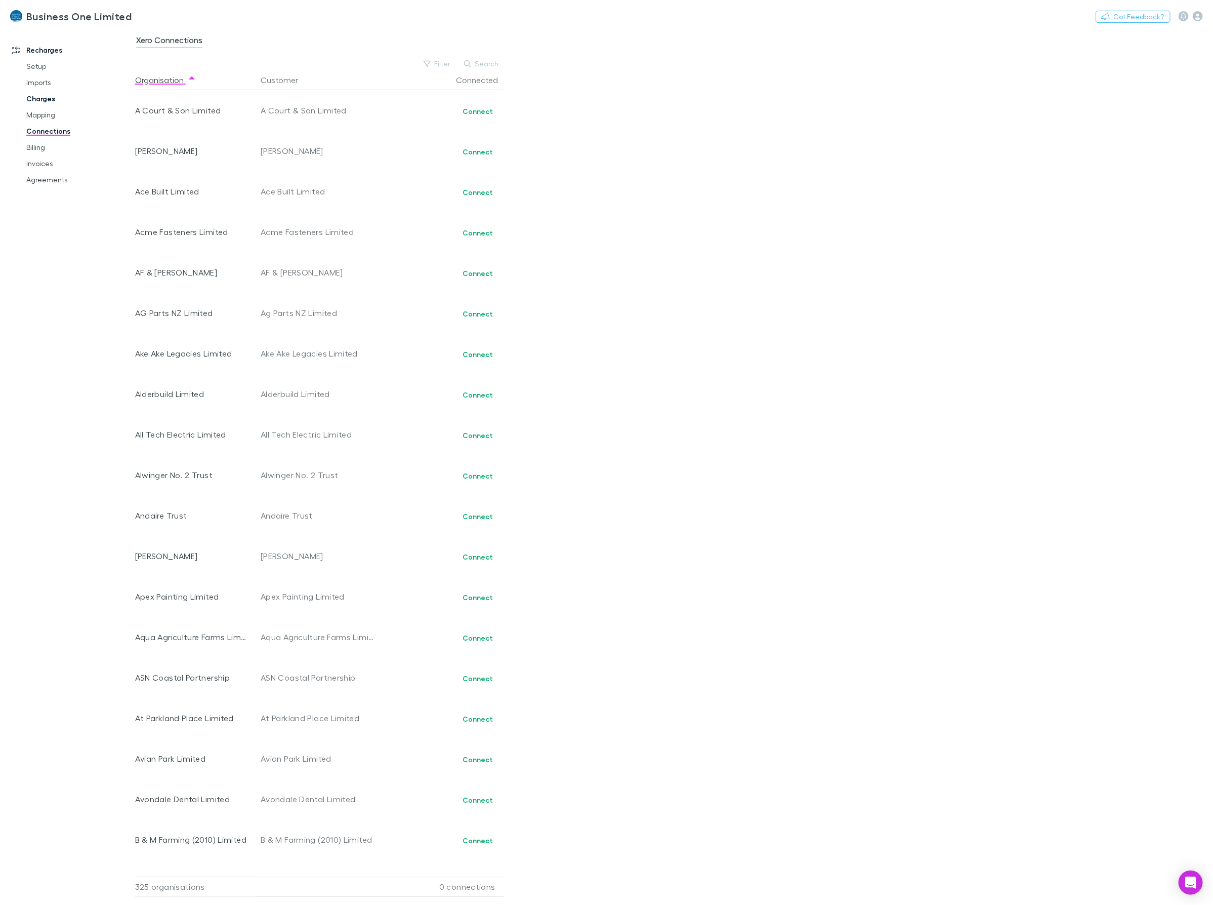
click at [38, 99] on link "Charges" at bounding box center [79, 99] width 127 height 16
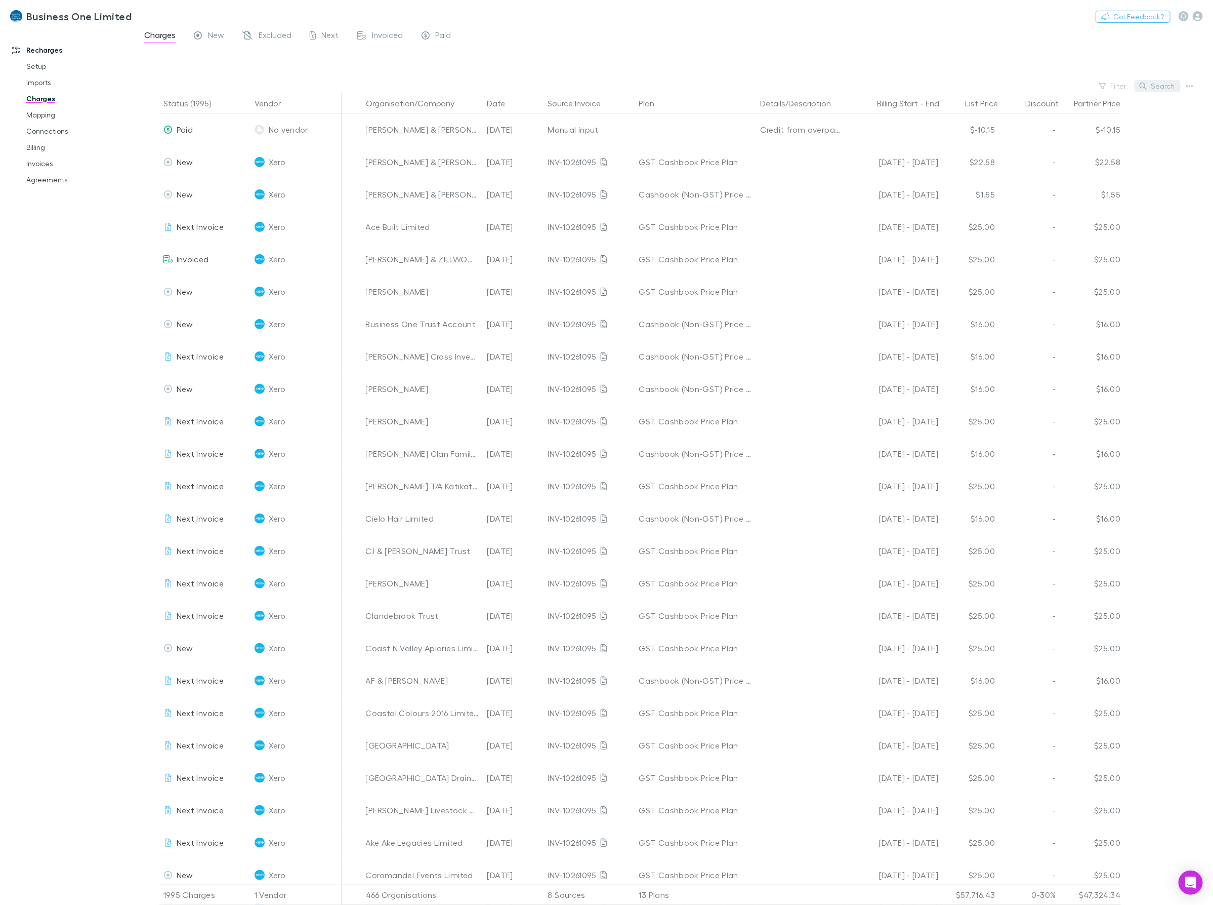
click at [1142, 88] on icon "button" at bounding box center [1143, 86] width 7 height 7
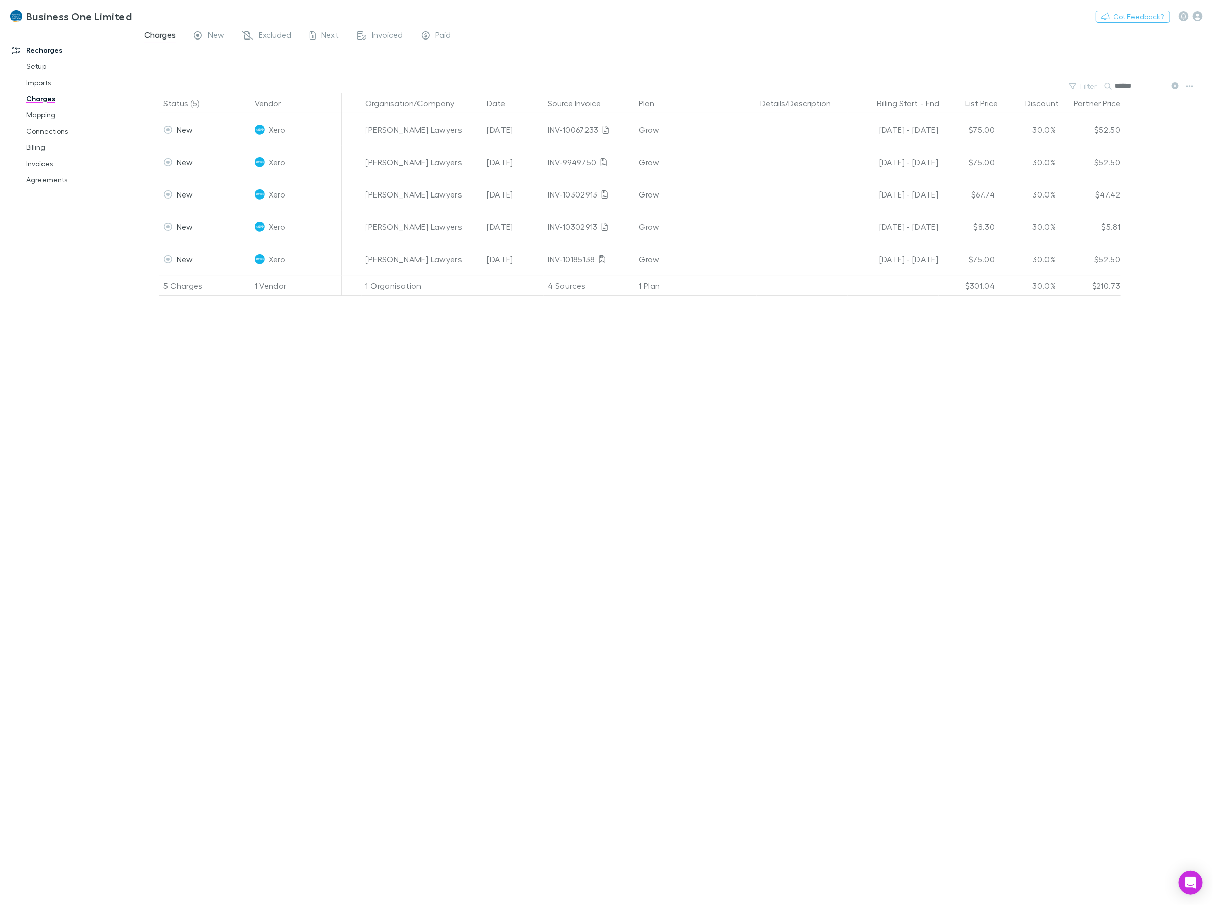
type input "******"
click at [674, 466] on div "Status (5) Vendor Organisation/Company Date Source Invoice Plan Details/Descrip…" at bounding box center [674, 498] width 1078 height 811
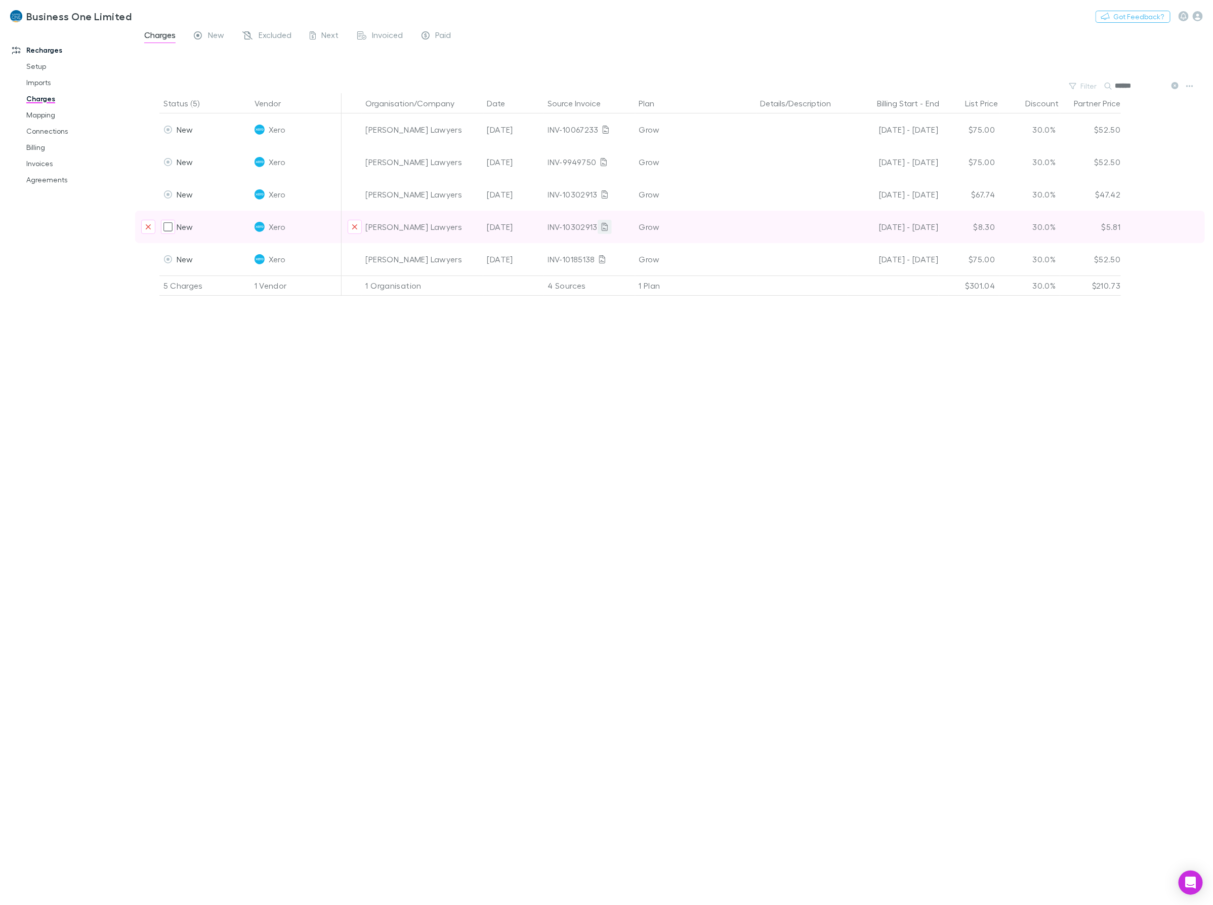
click at [606, 226] on icon at bounding box center [605, 227] width 6 height 8
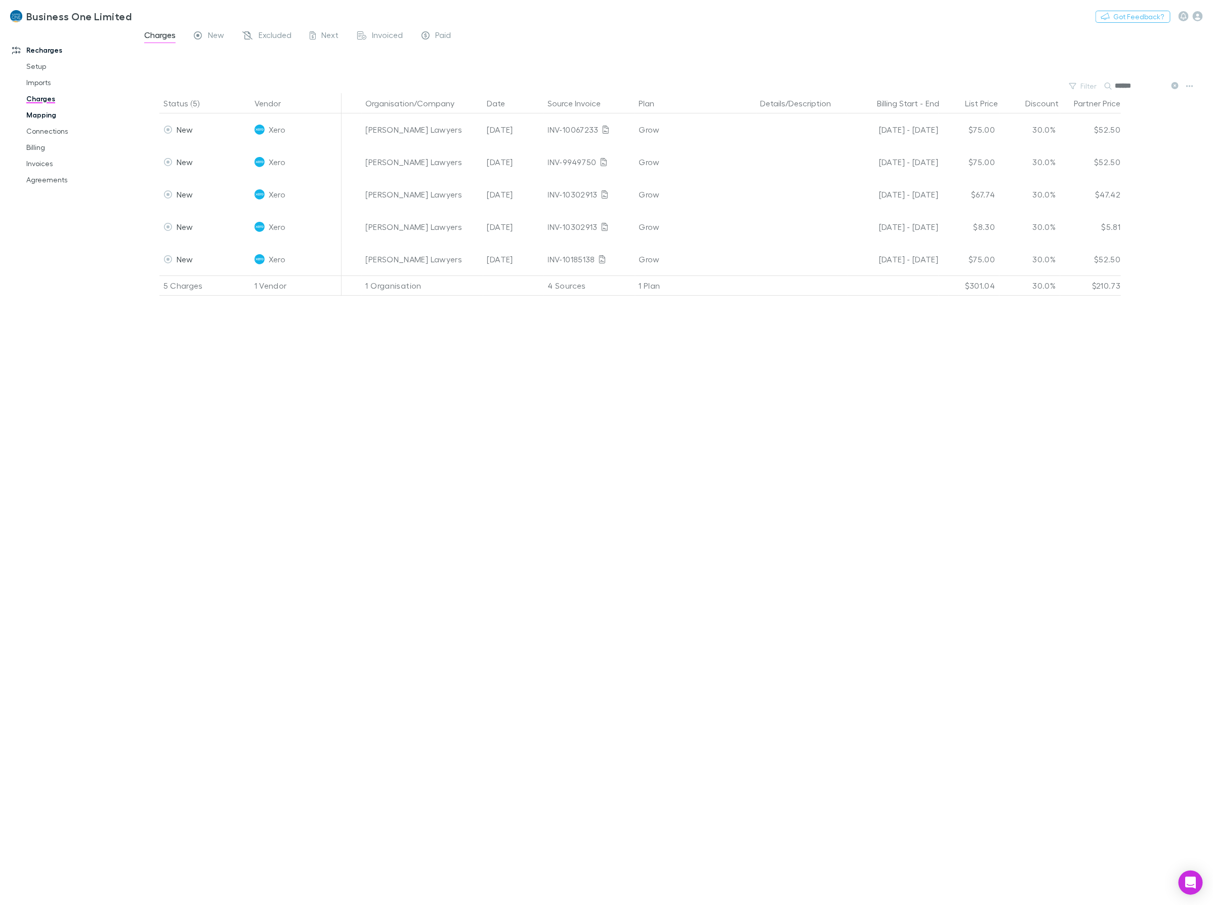
click at [44, 117] on link "Mapping" at bounding box center [79, 115] width 127 height 16
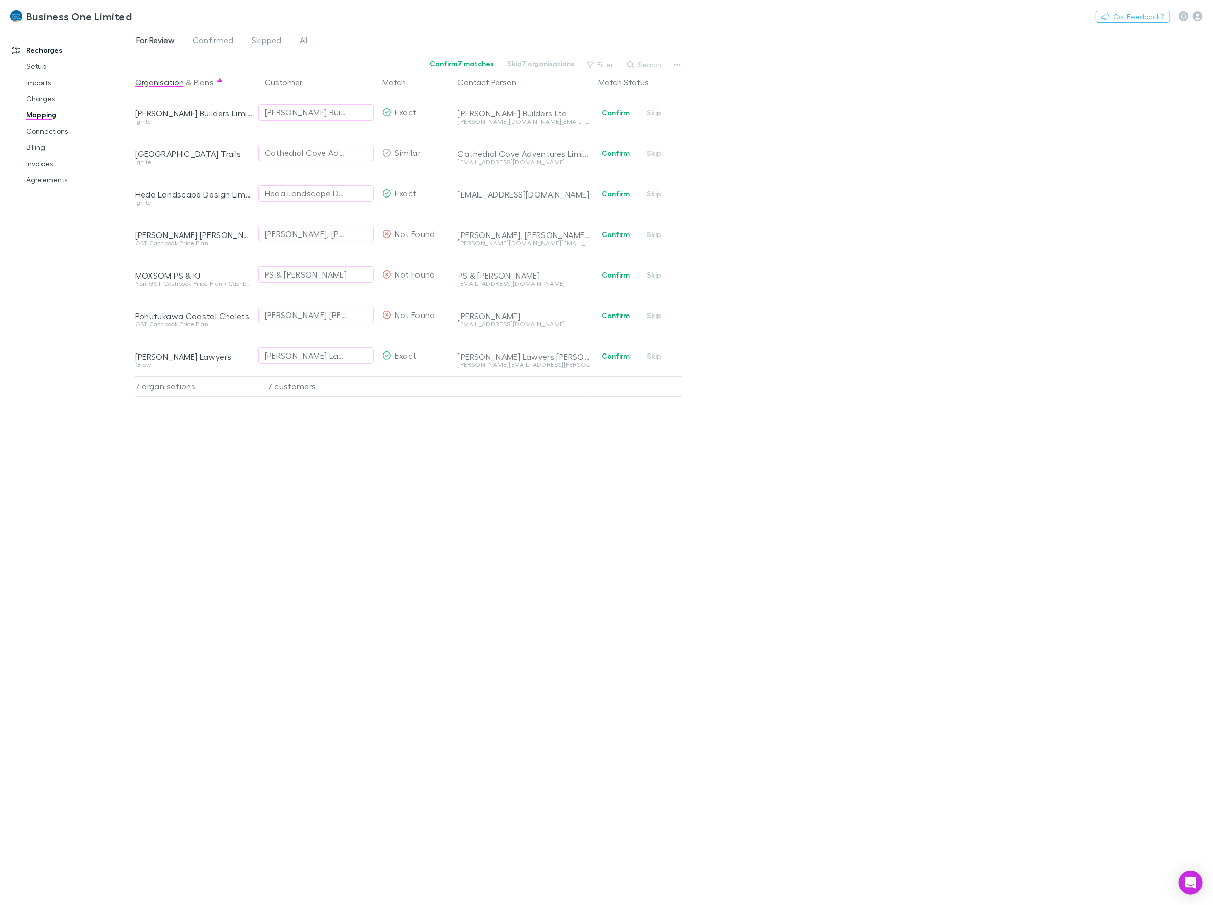
click at [210, 515] on div "Organisation & Plans Customer Match Contact Person Match Status Brett Builders …" at bounding box center [409, 484] width 549 height 825
click at [619, 355] on button "Confirm" at bounding box center [615, 356] width 41 height 12
click at [38, 158] on link "Invoices" at bounding box center [79, 163] width 127 height 16
click at [214, 42] on span "Confirmed" at bounding box center [213, 41] width 40 height 13
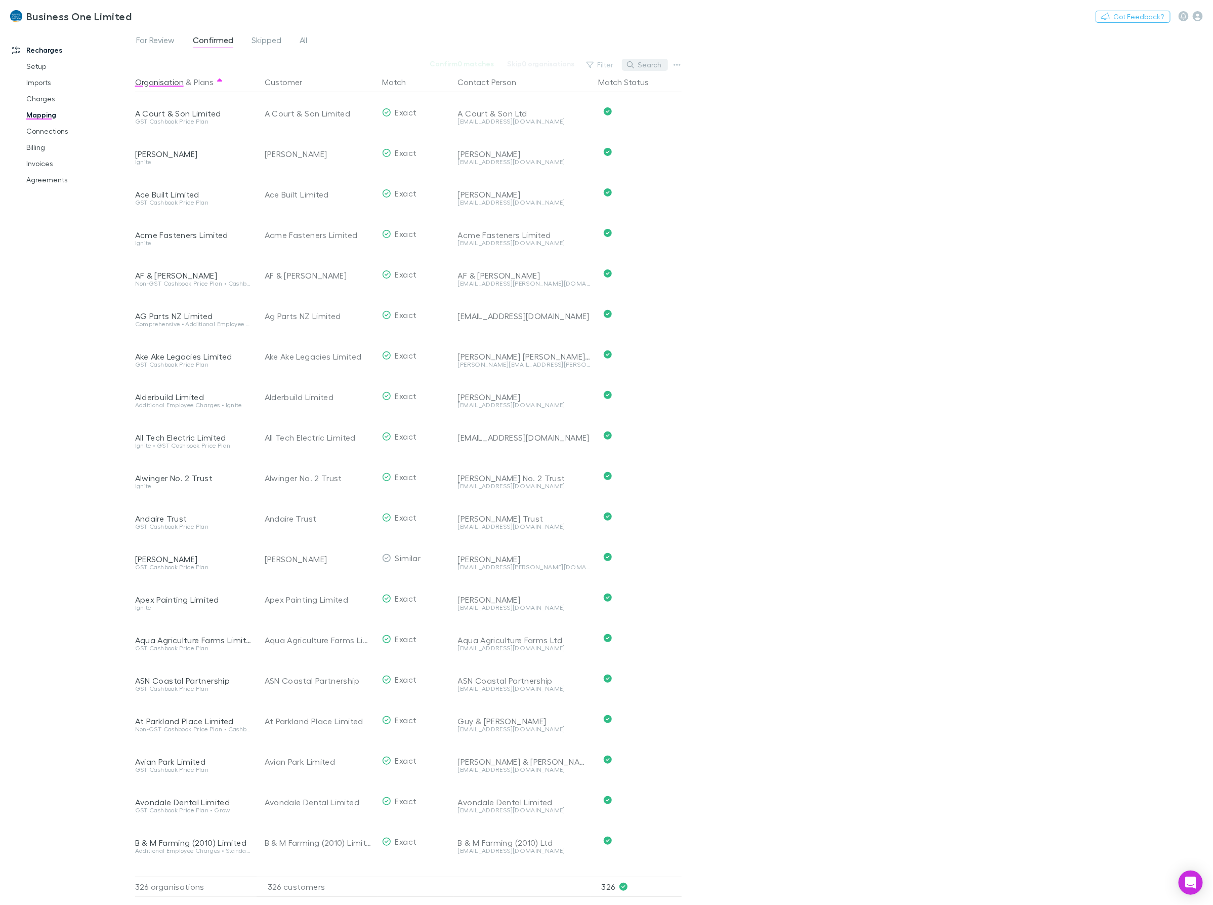
click at [634, 62] on icon "button" at bounding box center [630, 64] width 7 height 7
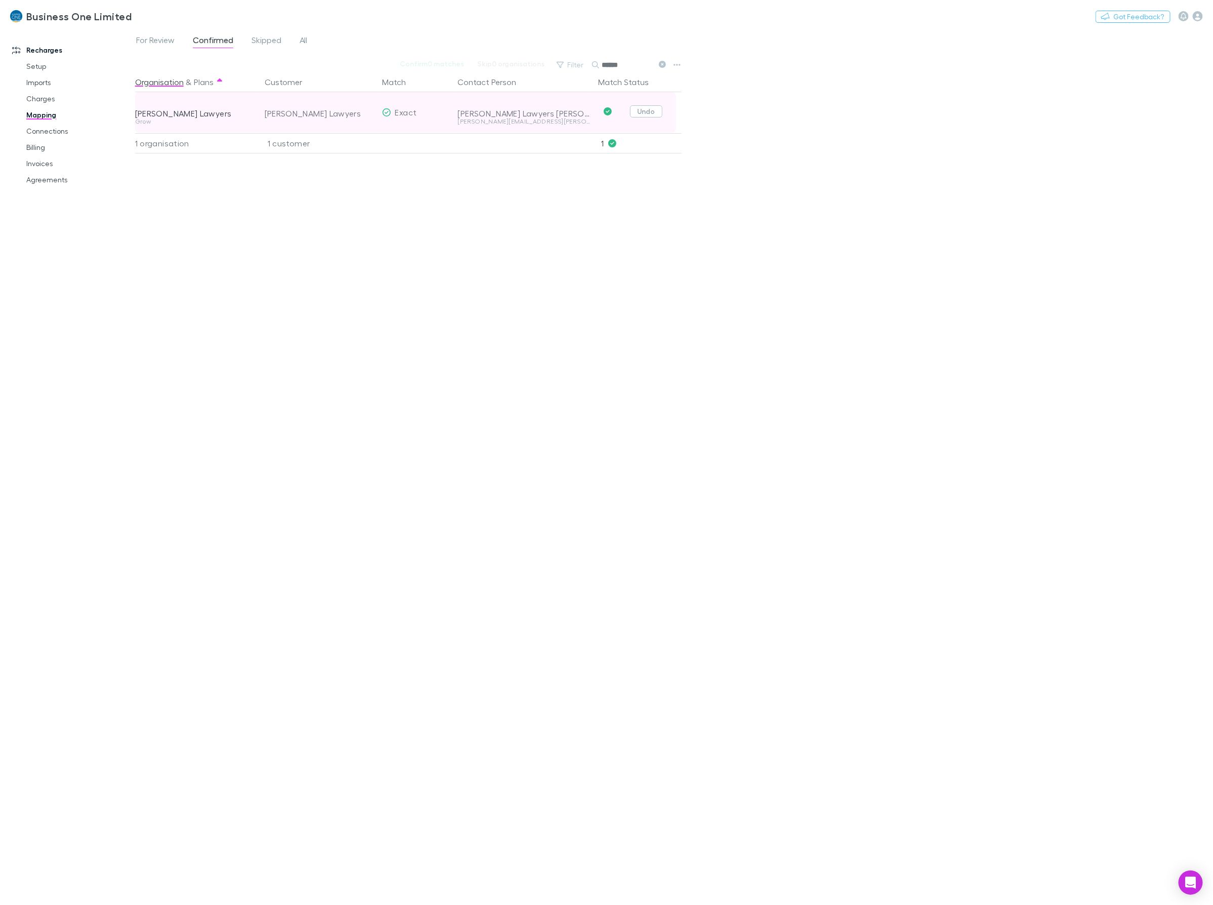
type input "******"
click at [658, 115] on button "Undo" at bounding box center [646, 111] width 32 height 12
click at [29, 162] on link "Invoices" at bounding box center [79, 163] width 127 height 16
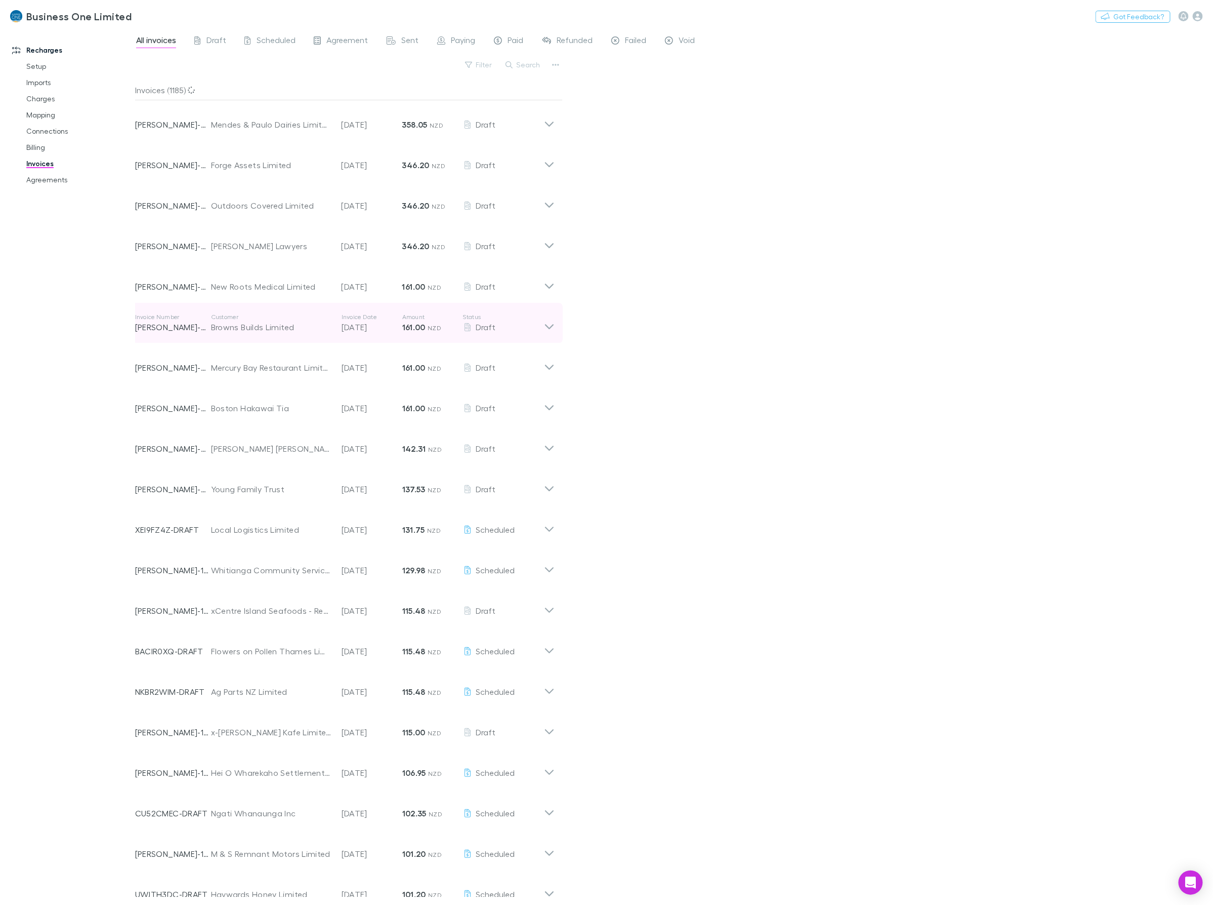
click at [548, 330] on icon at bounding box center [549, 323] width 11 height 20
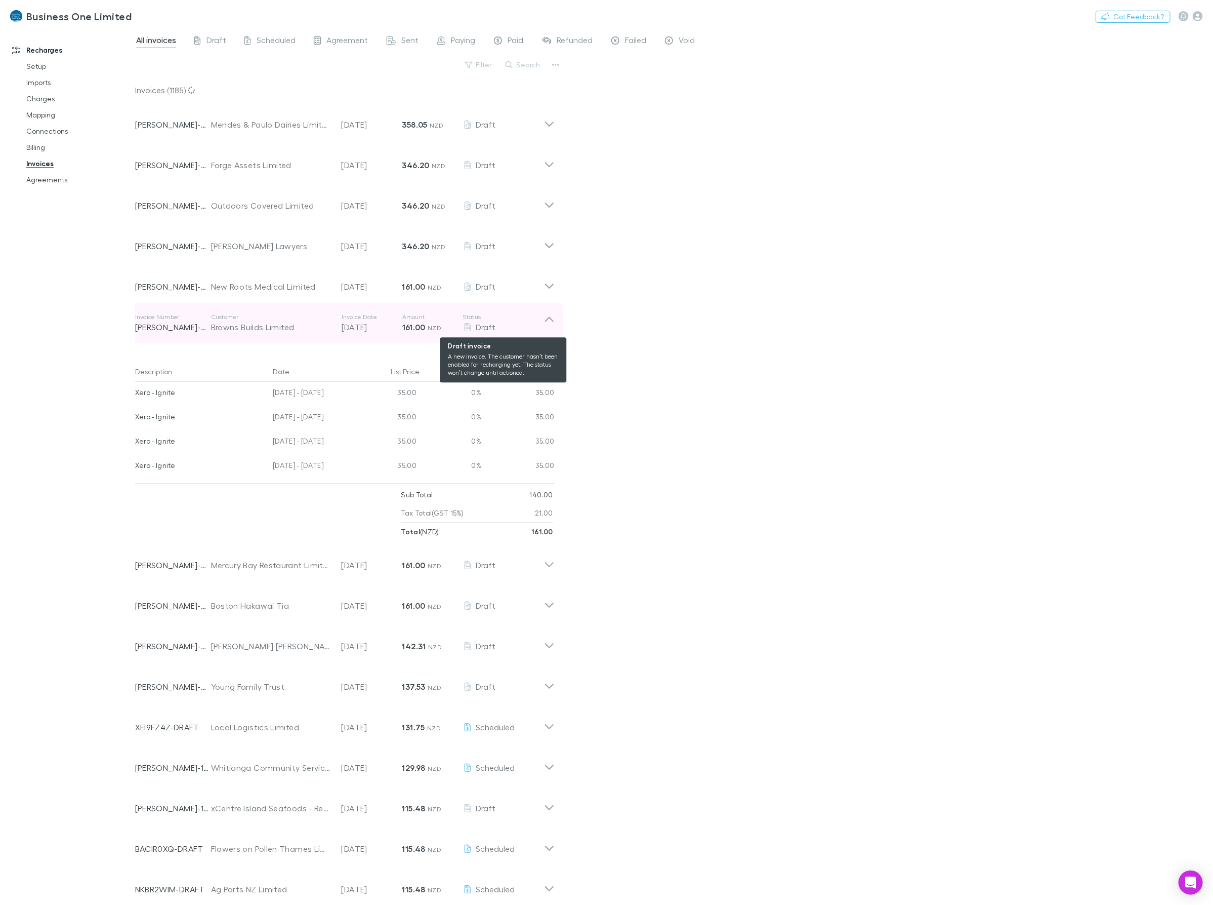
click at [542, 321] on div "Draft" at bounding box center [503, 327] width 81 height 12
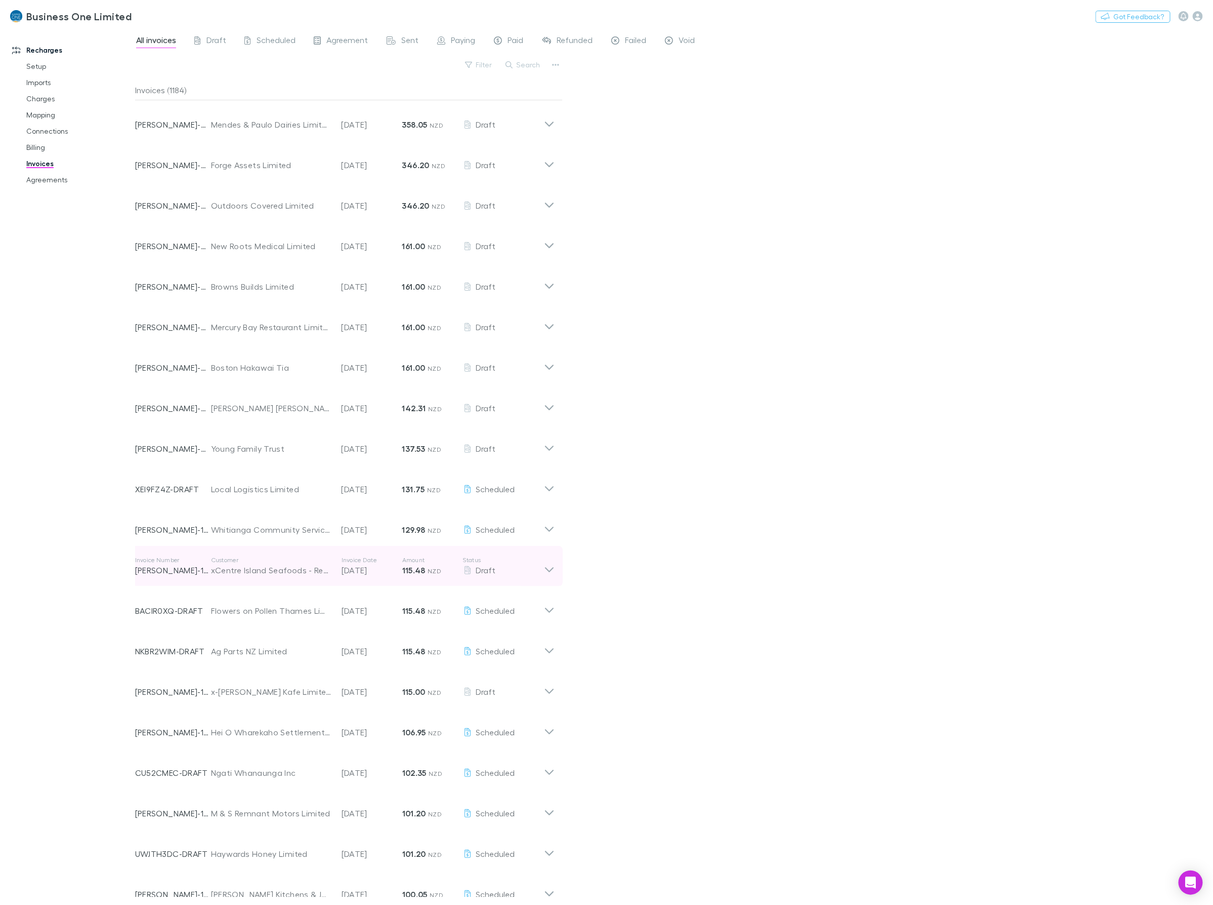
scroll to position [127, 0]
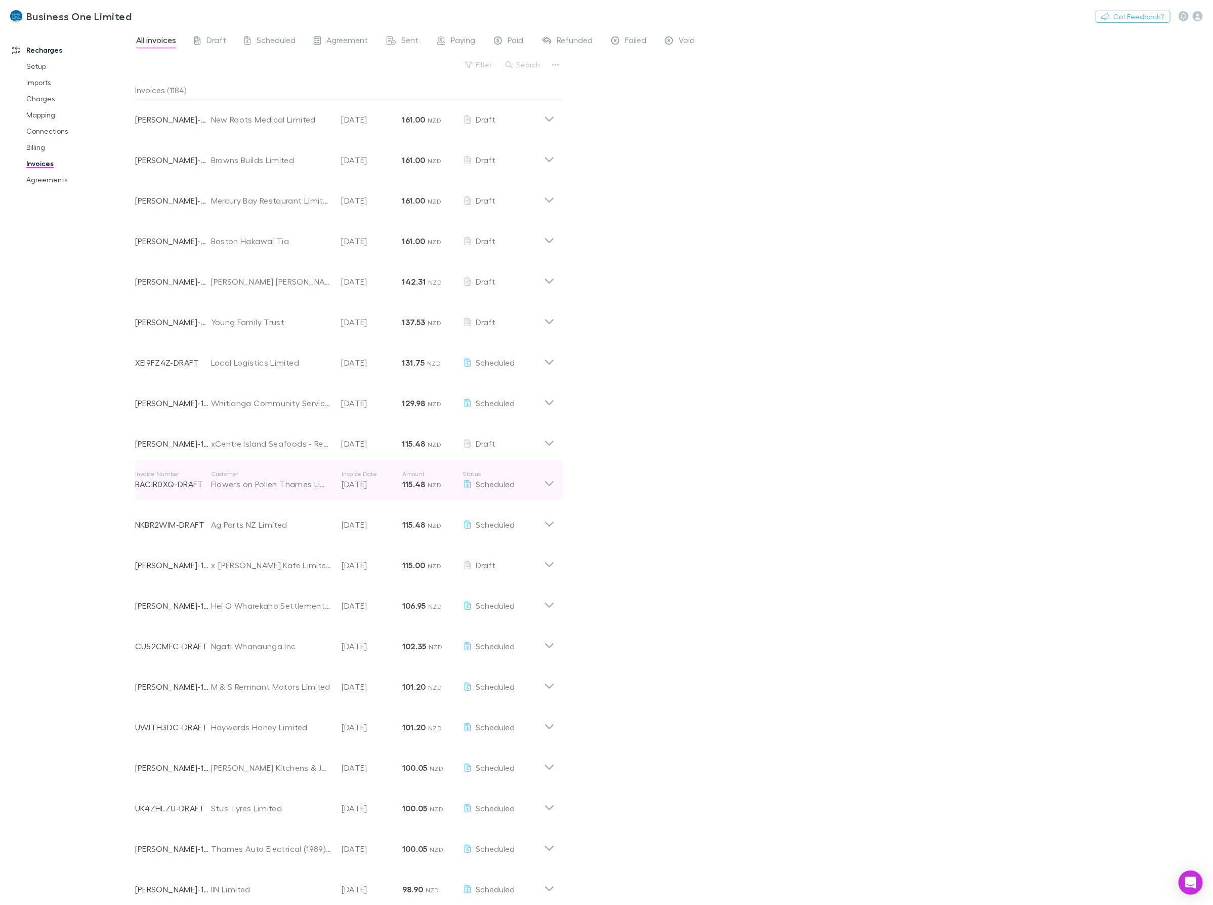
click at [547, 479] on icon at bounding box center [549, 480] width 11 height 20
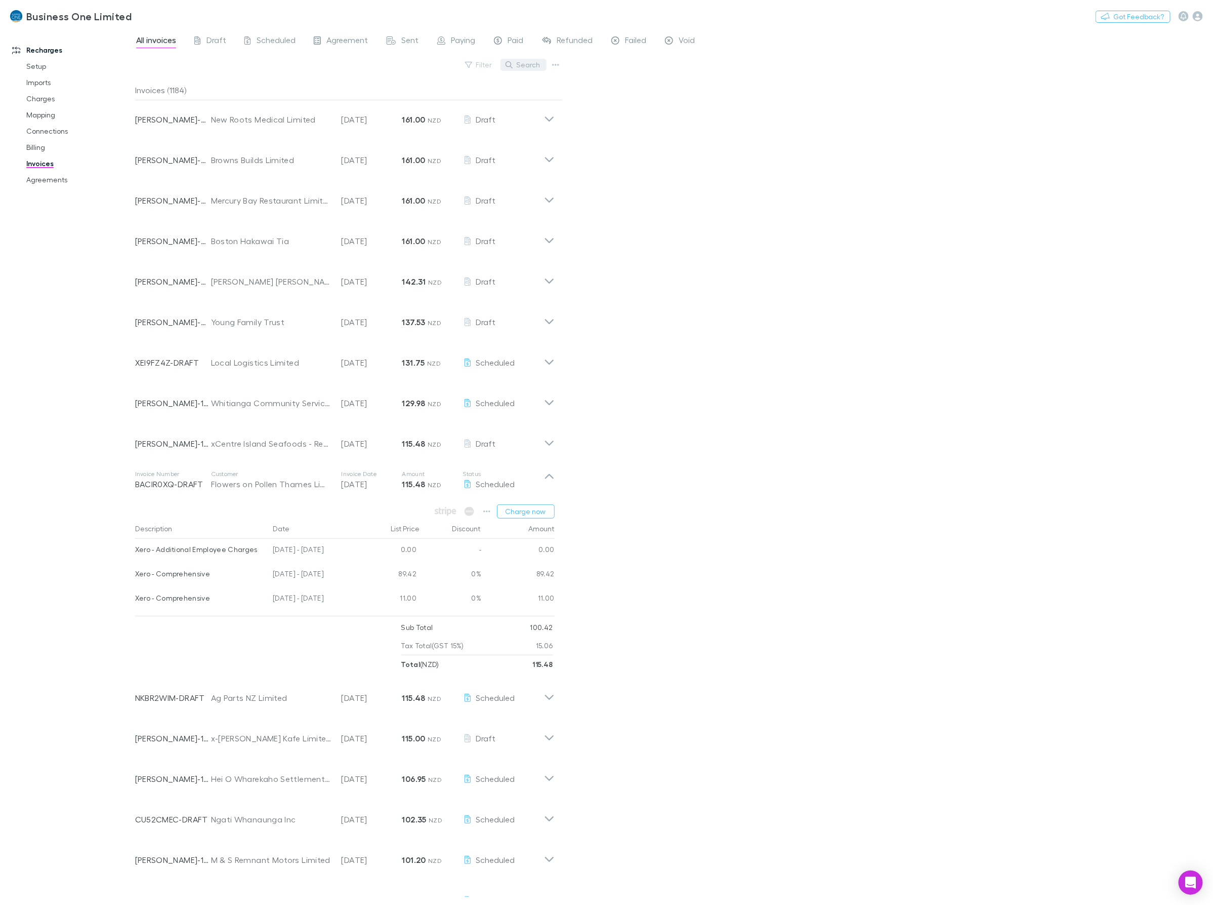
click at [532, 61] on button "Search" at bounding box center [524, 65] width 46 height 12
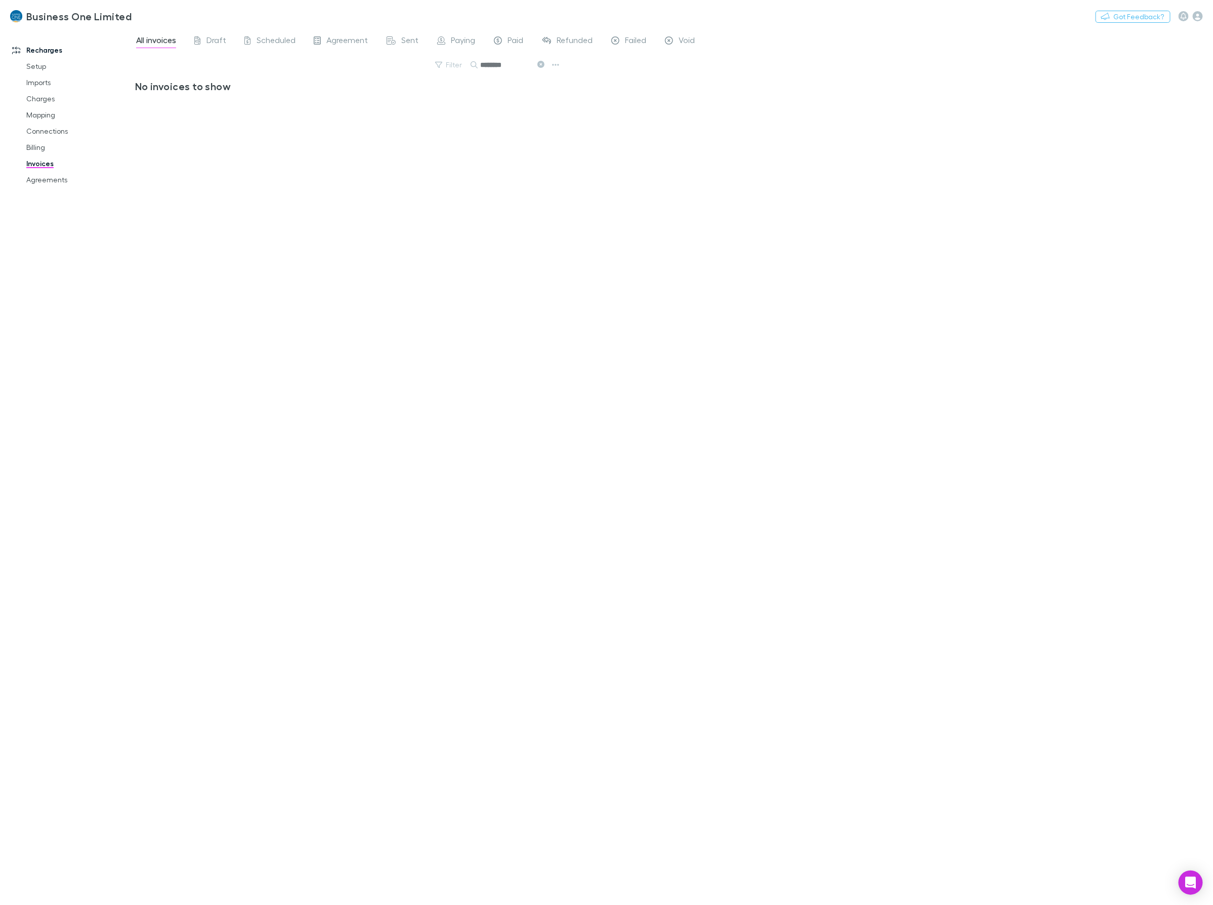
scroll to position [0, 0]
click at [514, 63] on input "********" at bounding box center [506, 65] width 51 height 14
type input "**********"
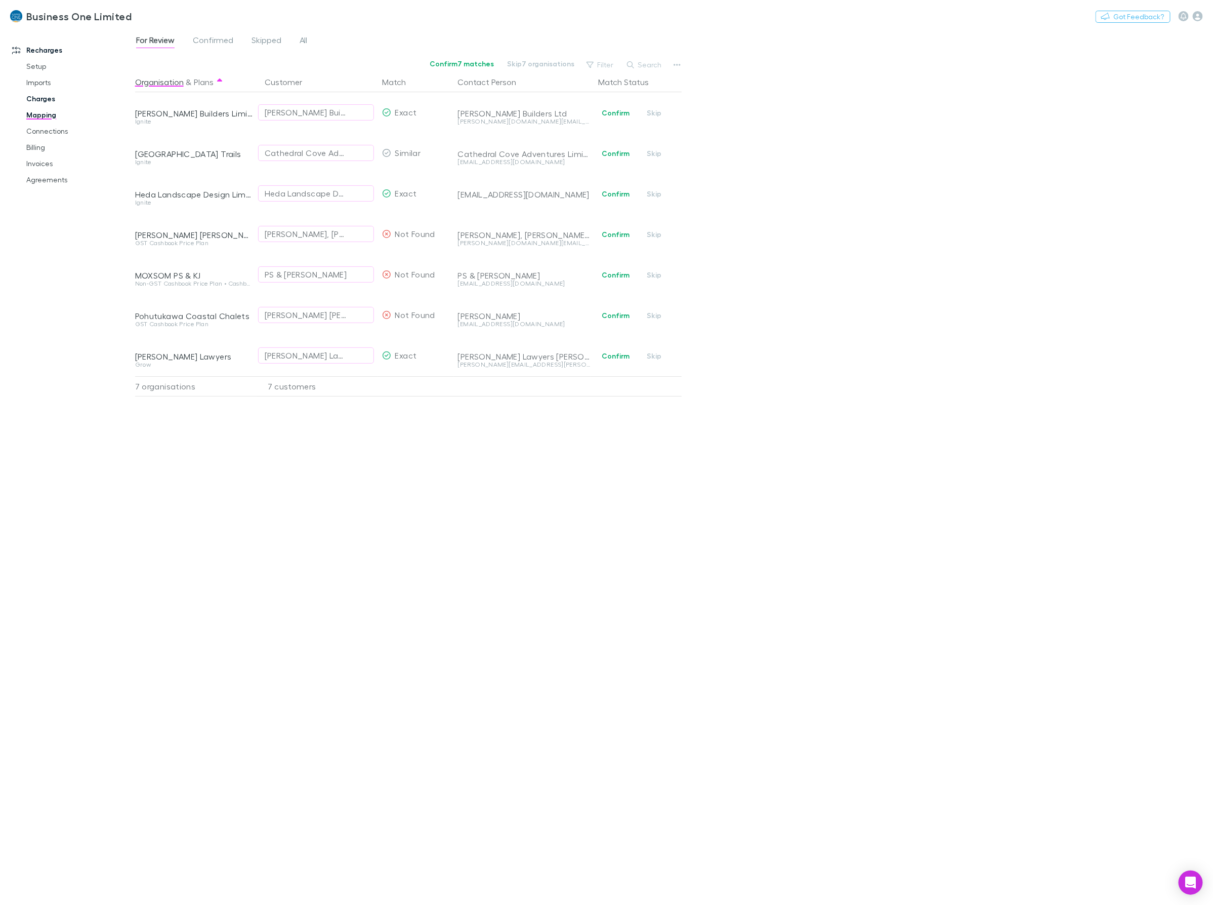
click at [51, 97] on link "Charges" at bounding box center [79, 99] width 127 height 16
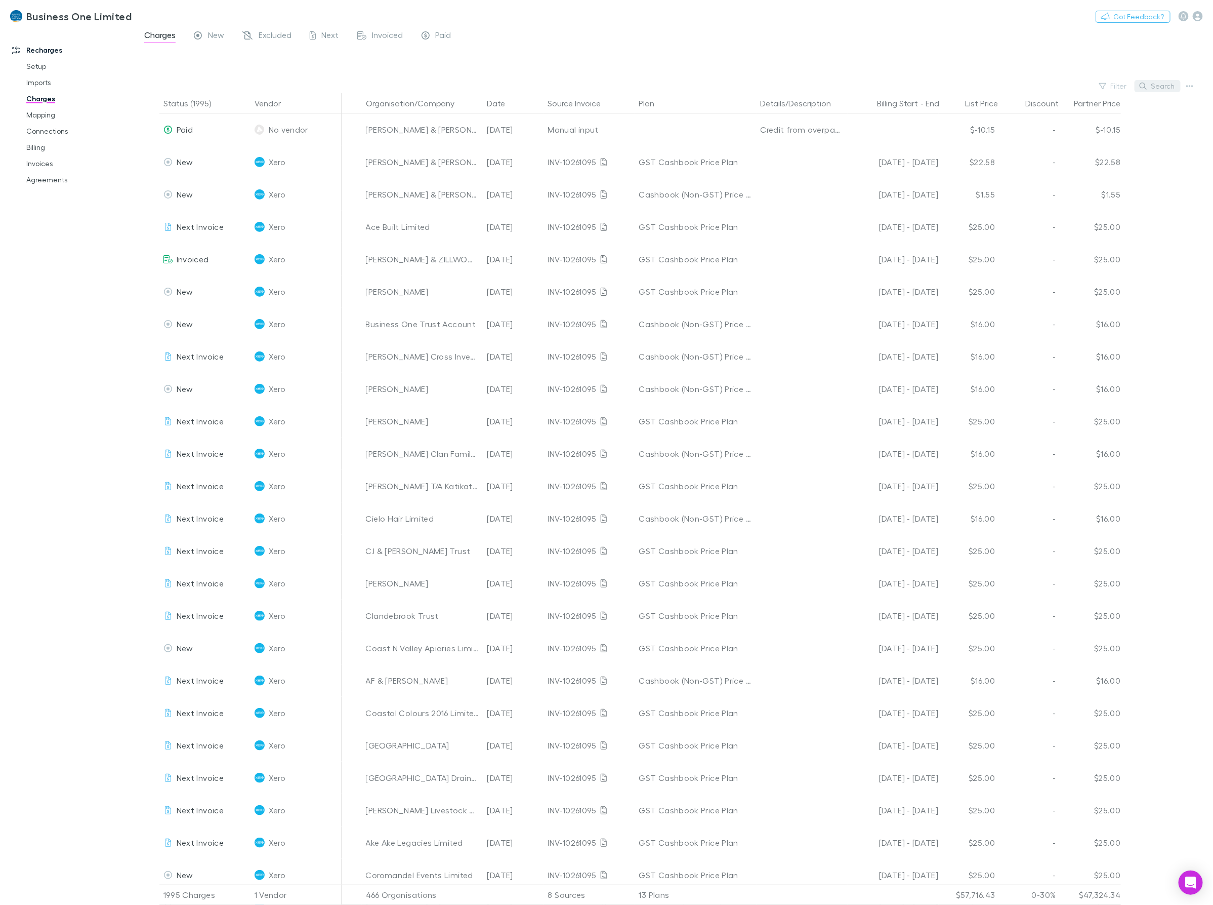
click at [1140, 87] on button "Search" at bounding box center [1158, 86] width 46 height 12
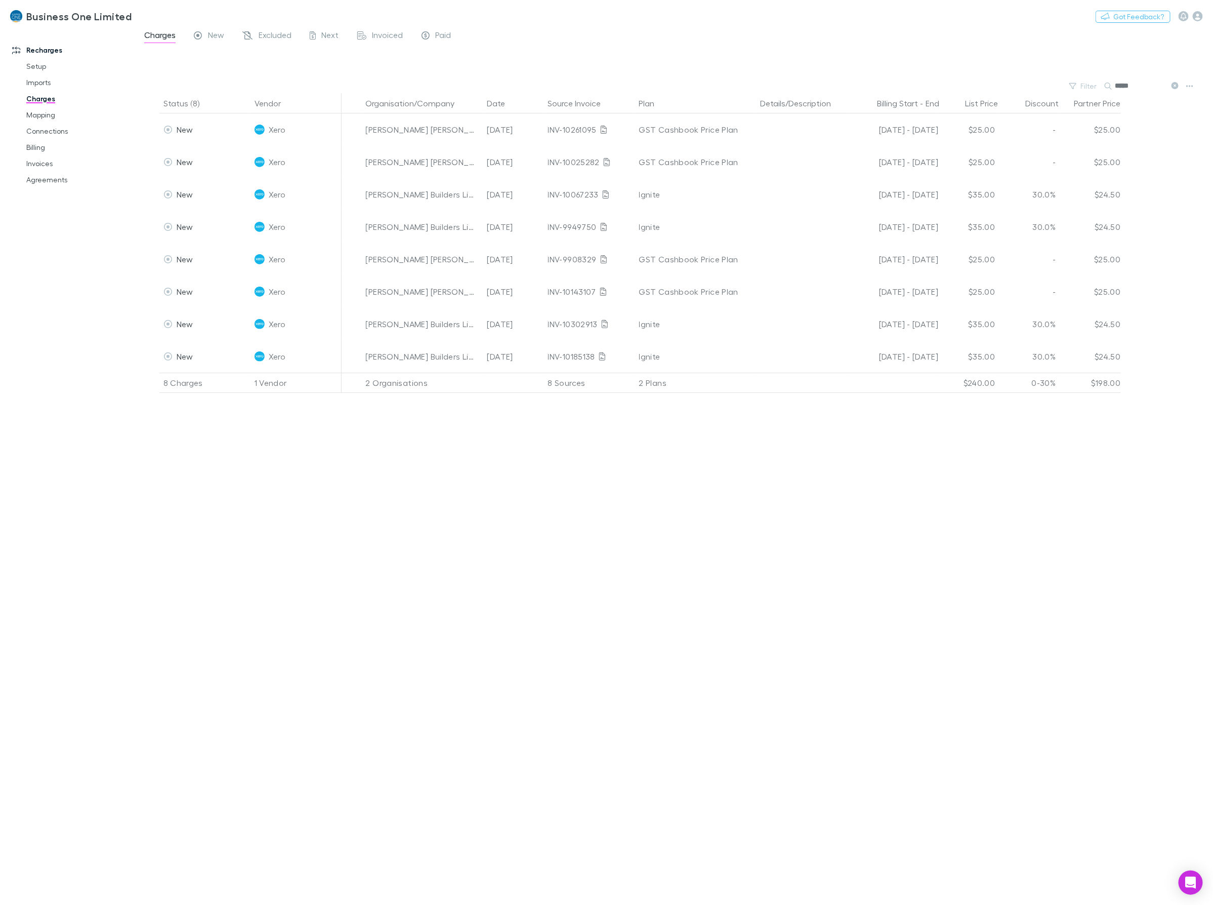
click at [1142, 84] on input "*****" at bounding box center [1140, 86] width 51 height 14
drag, startPoint x: 1144, startPoint y: 86, endPoint x: 1043, endPoint y: 86, distance: 100.7
click at [1048, 86] on div "Filter Search *****" at bounding box center [674, 86] width 1078 height 14
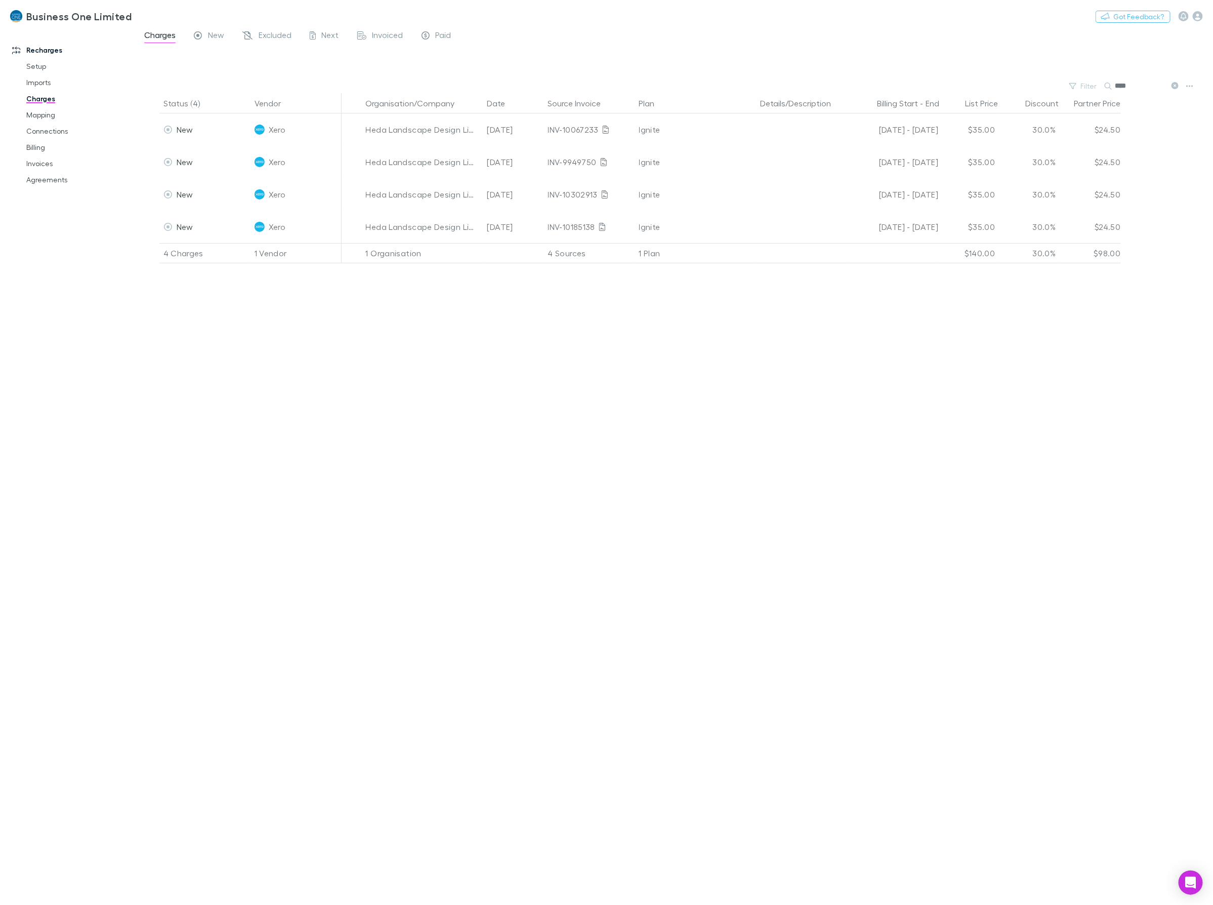
drag, startPoint x: 1140, startPoint y: 84, endPoint x: 957, endPoint y: 88, distance: 183.3
click at [1001, 87] on div "Filter Search ****" at bounding box center [674, 86] width 1078 height 14
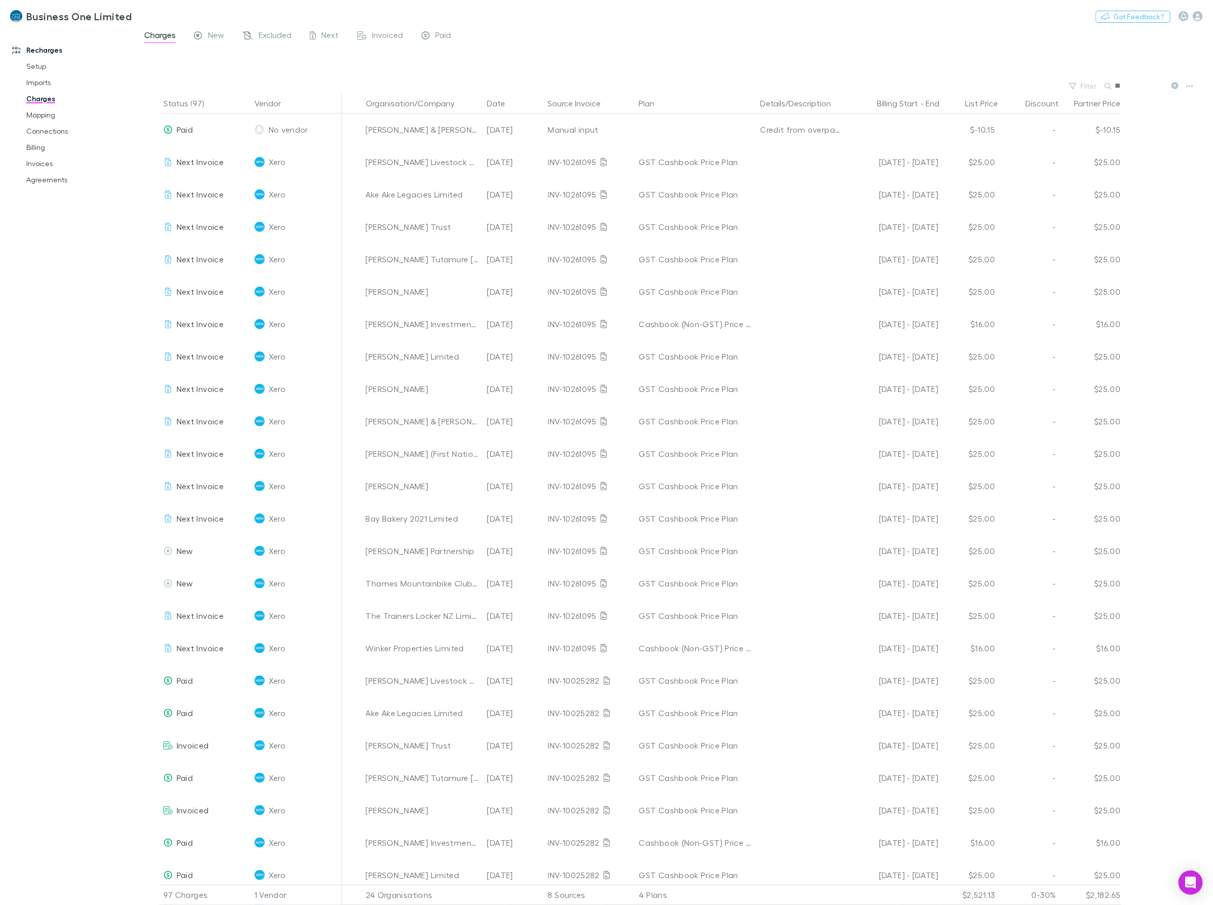
type input "*"
click at [1157, 83] on button "Search" at bounding box center [1158, 86] width 46 height 12
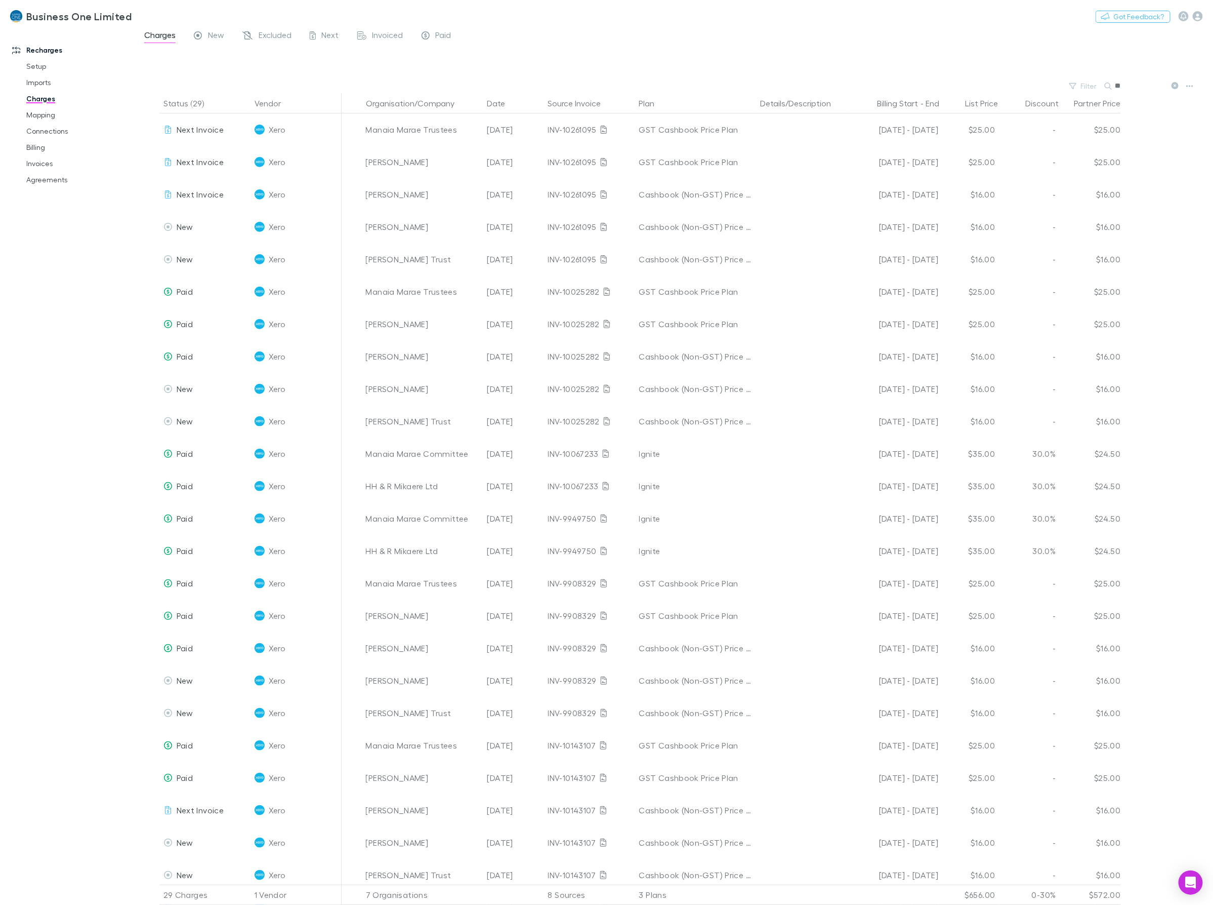
type input "*"
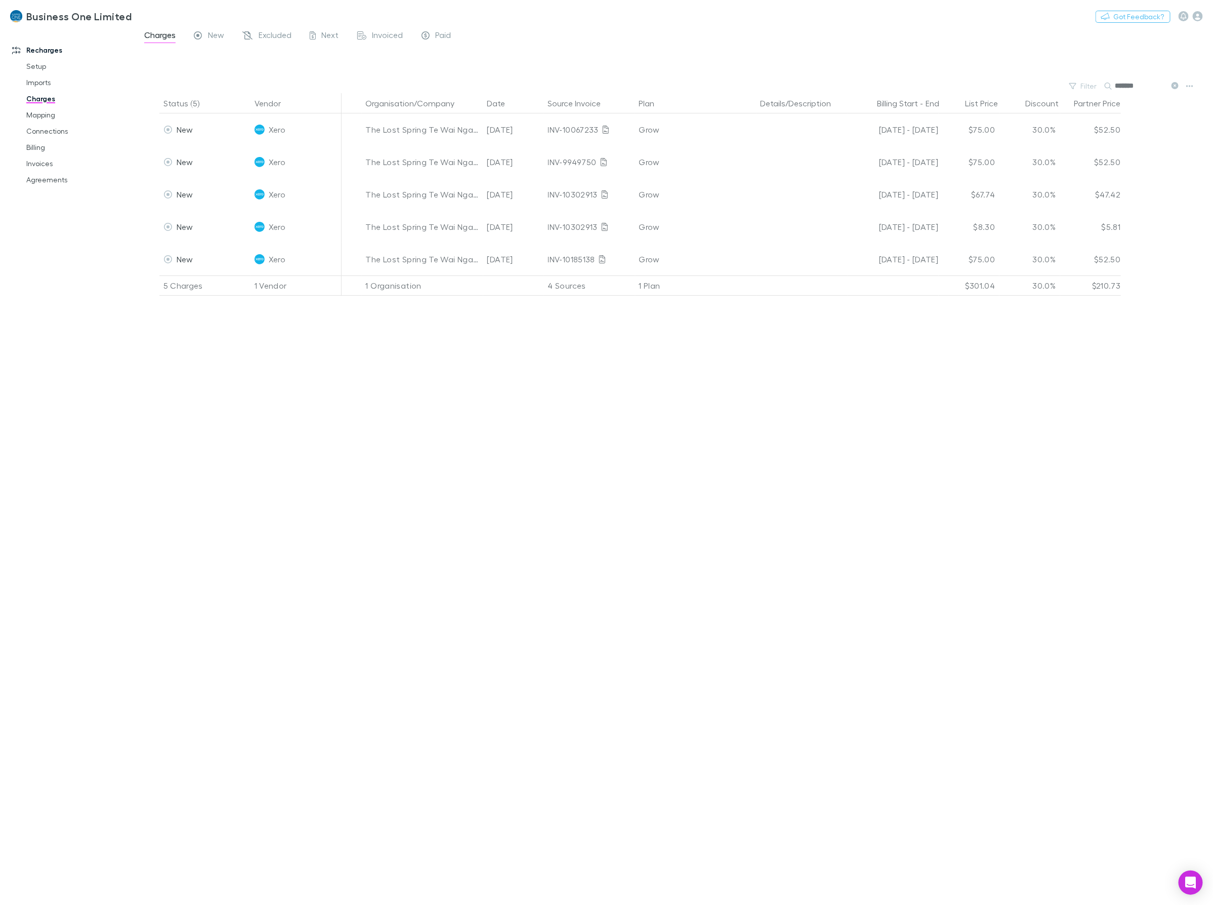
type input "*******"
click at [42, 65] on link "Setup" at bounding box center [79, 66] width 127 height 16
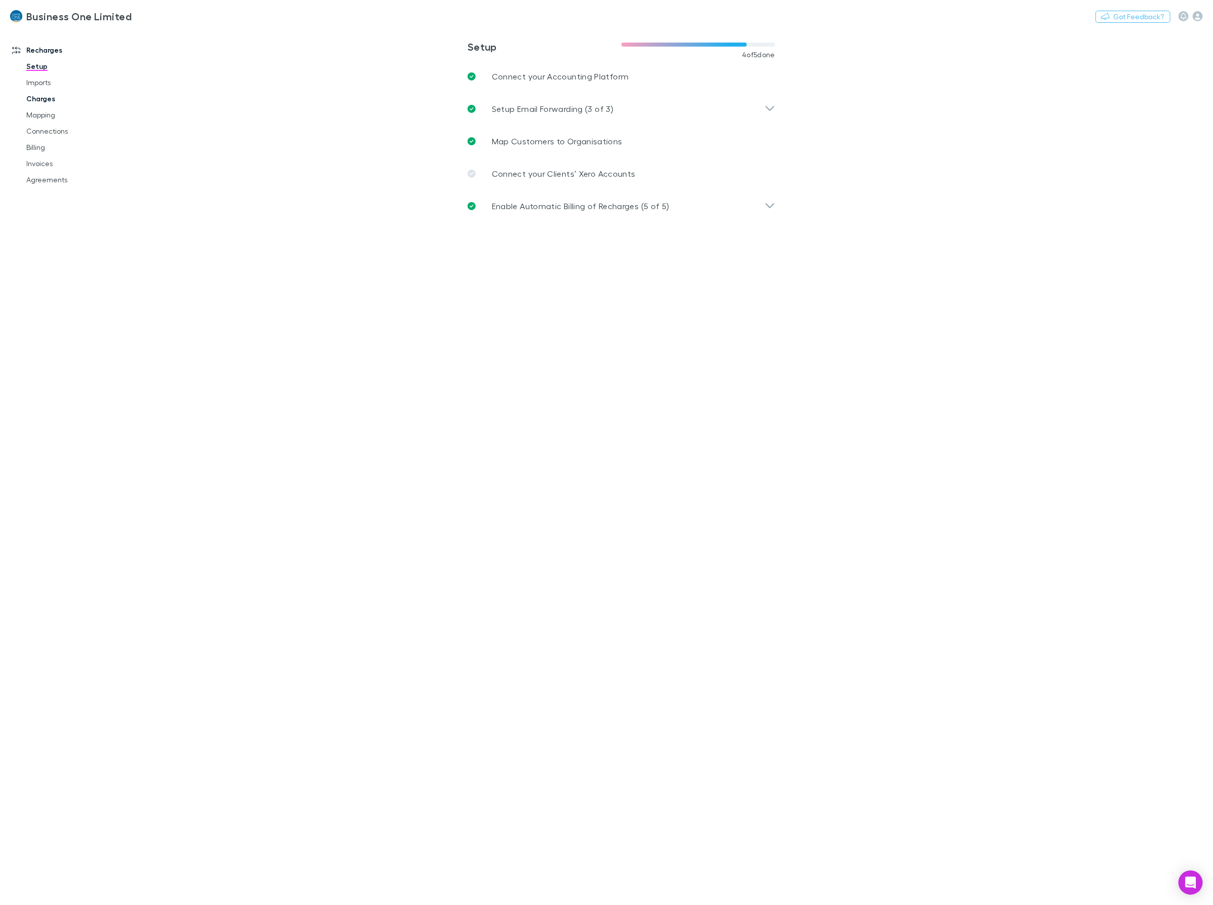
click at [28, 92] on link "Charges" at bounding box center [79, 99] width 127 height 16
click at [34, 84] on link "Imports" at bounding box center [79, 82] width 127 height 16
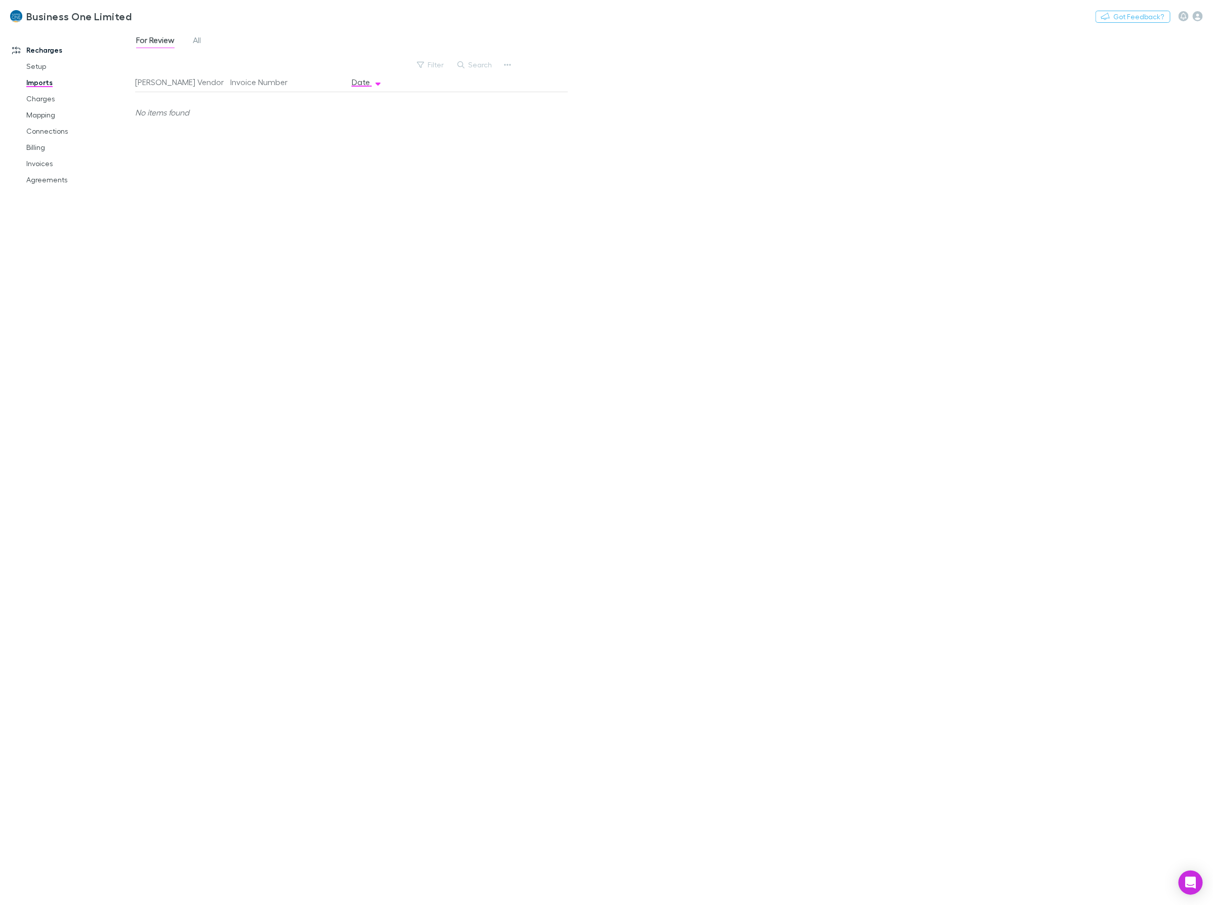
click at [51, 92] on link "Charges" at bounding box center [79, 99] width 127 height 16
click at [519, 66] on button "Search" at bounding box center [524, 65] width 46 height 12
type input "*******"
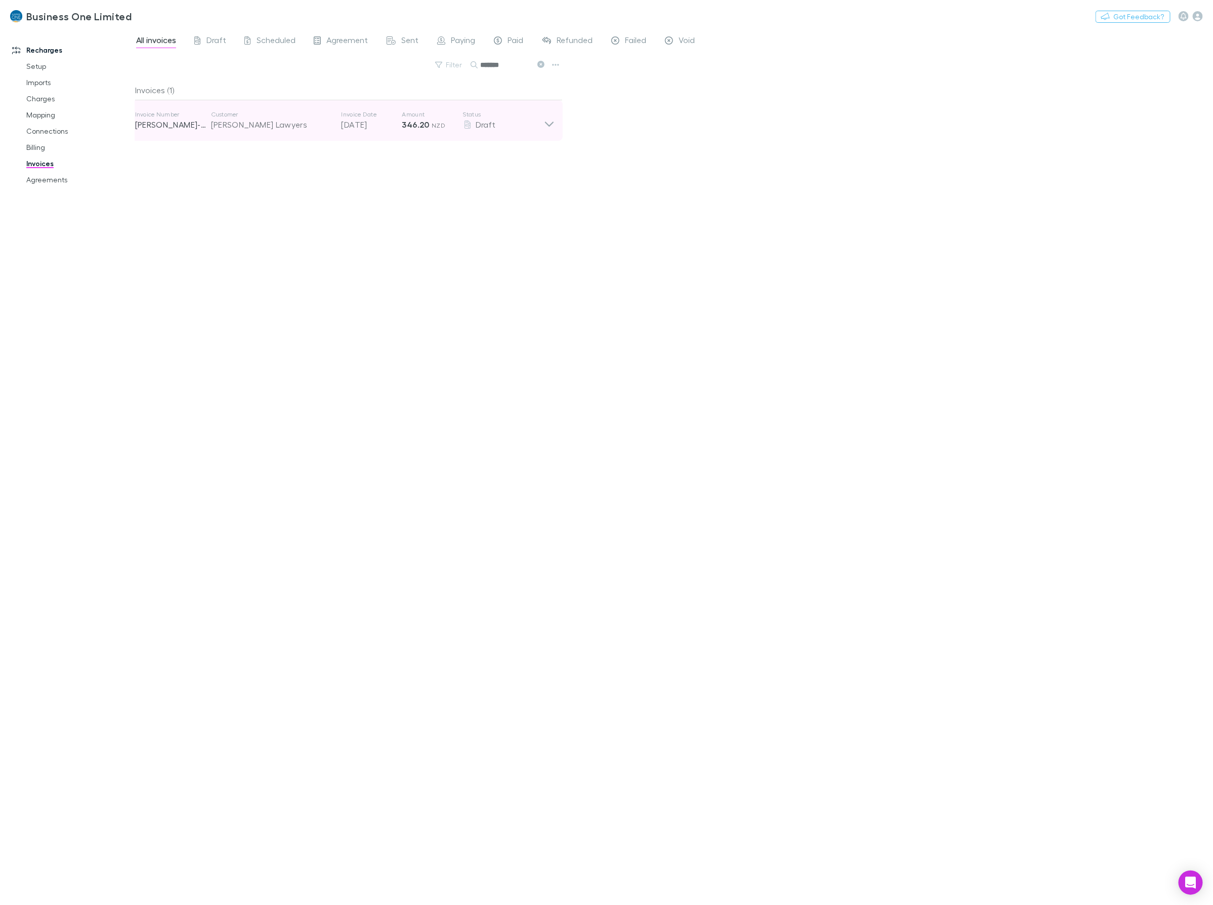
click at [553, 124] on icon at bounding box center [549, 120] width 11 height 20
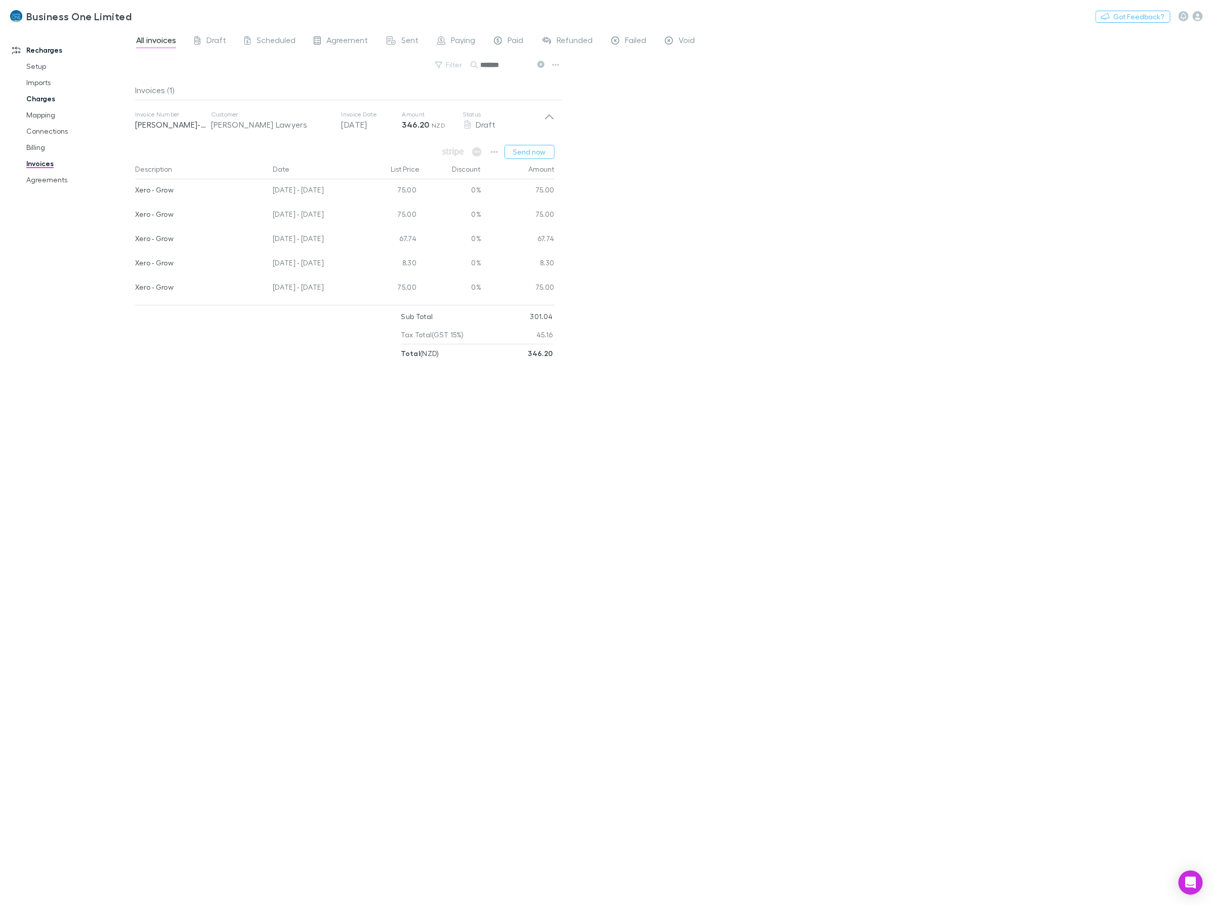
click at [40, 97] on link "Charges" at bounding box center [79, 99] width 127 height 16
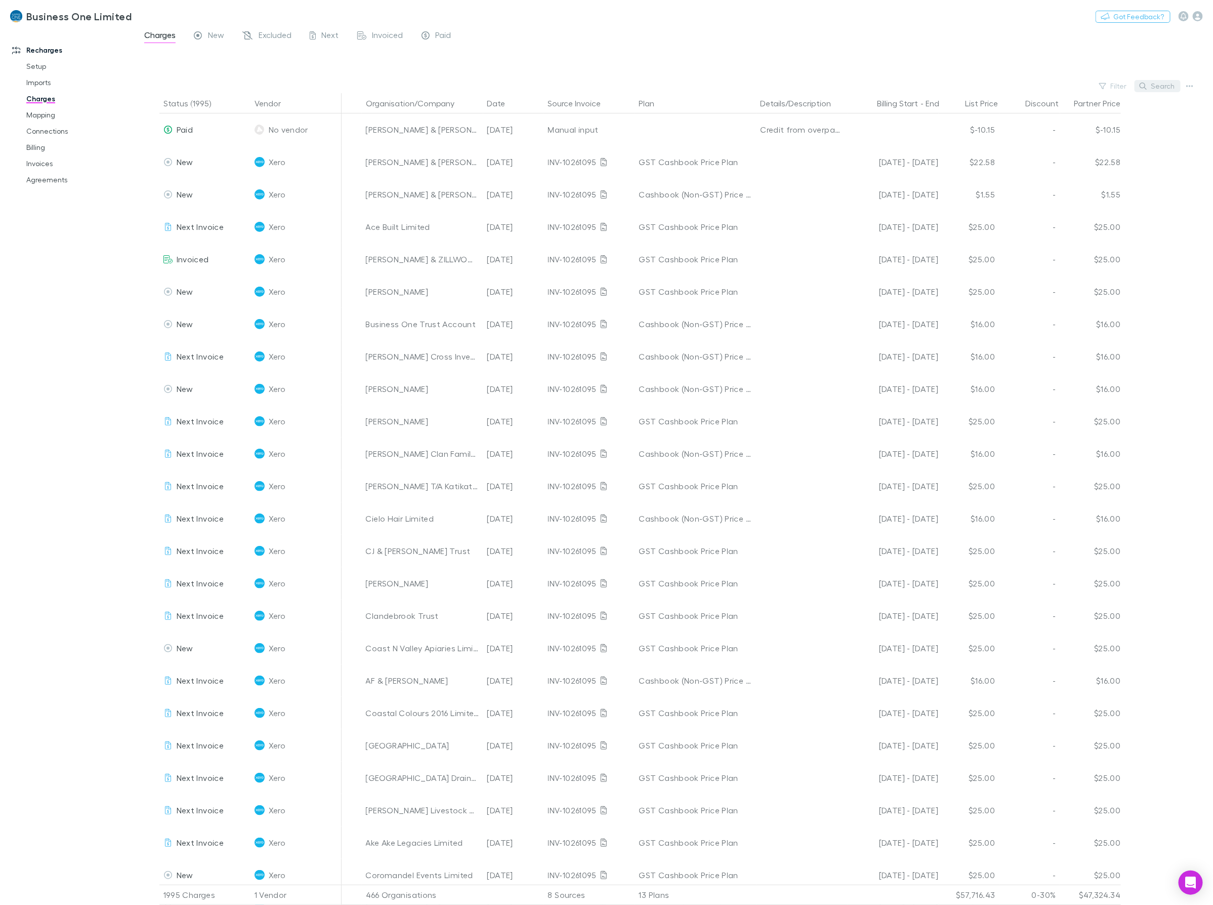
click at [1156, 83] on button "Search" at bounding box center [1158, 86] width 46 height 12
type input "*"
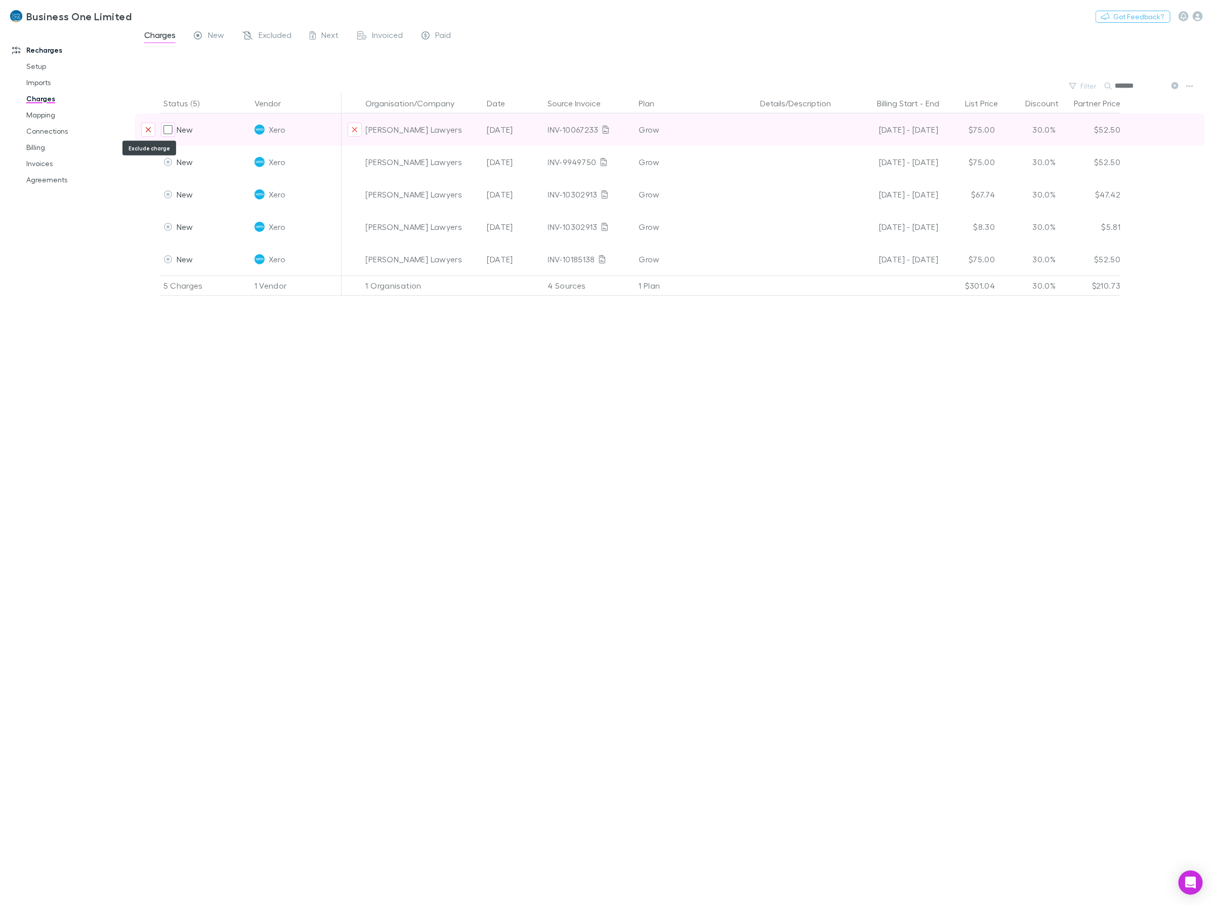
click at [152, 129] on button "Exclude charge" at bounding box center [148, 130] width 14 height 14
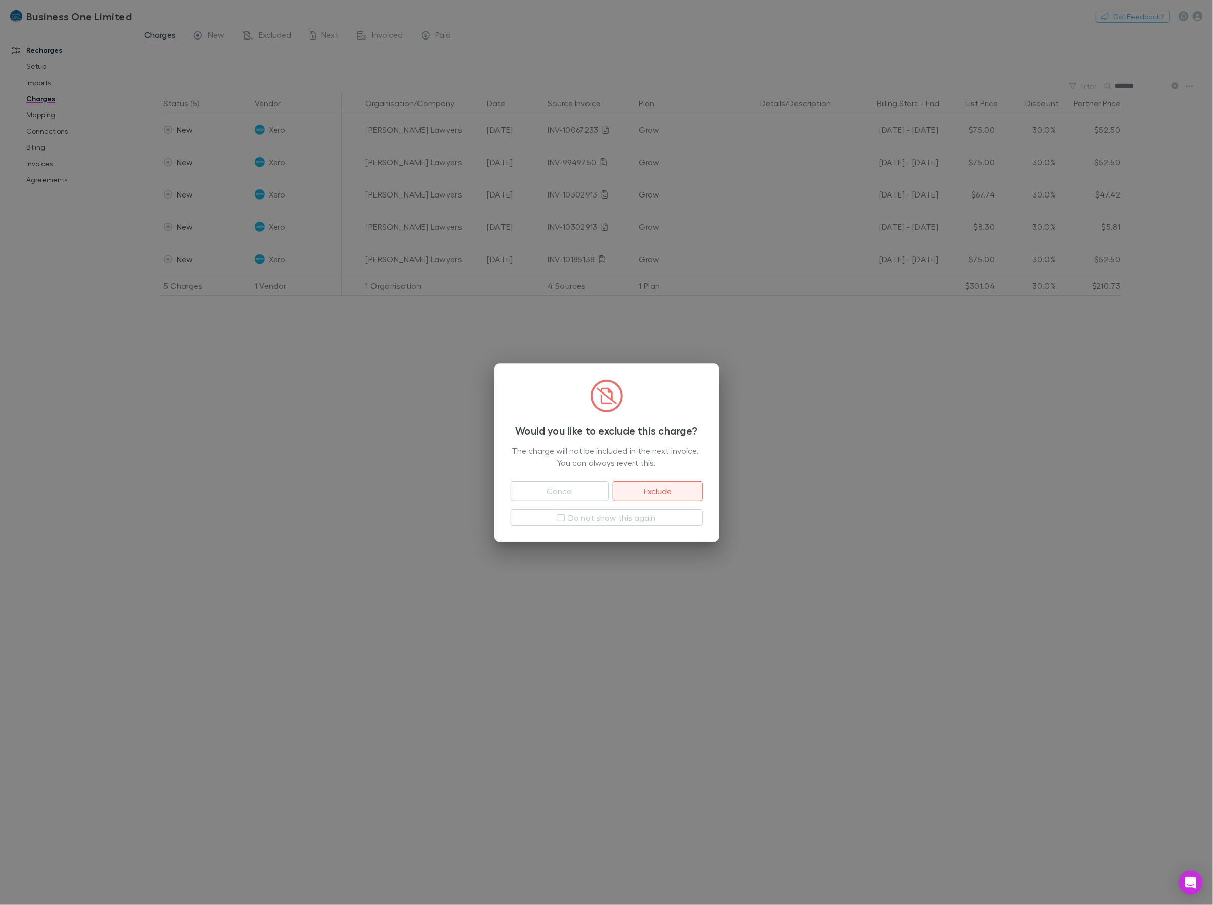
click at [661, 493] on button "Exclude" at bounding box center [658, 491] width 90 height 20
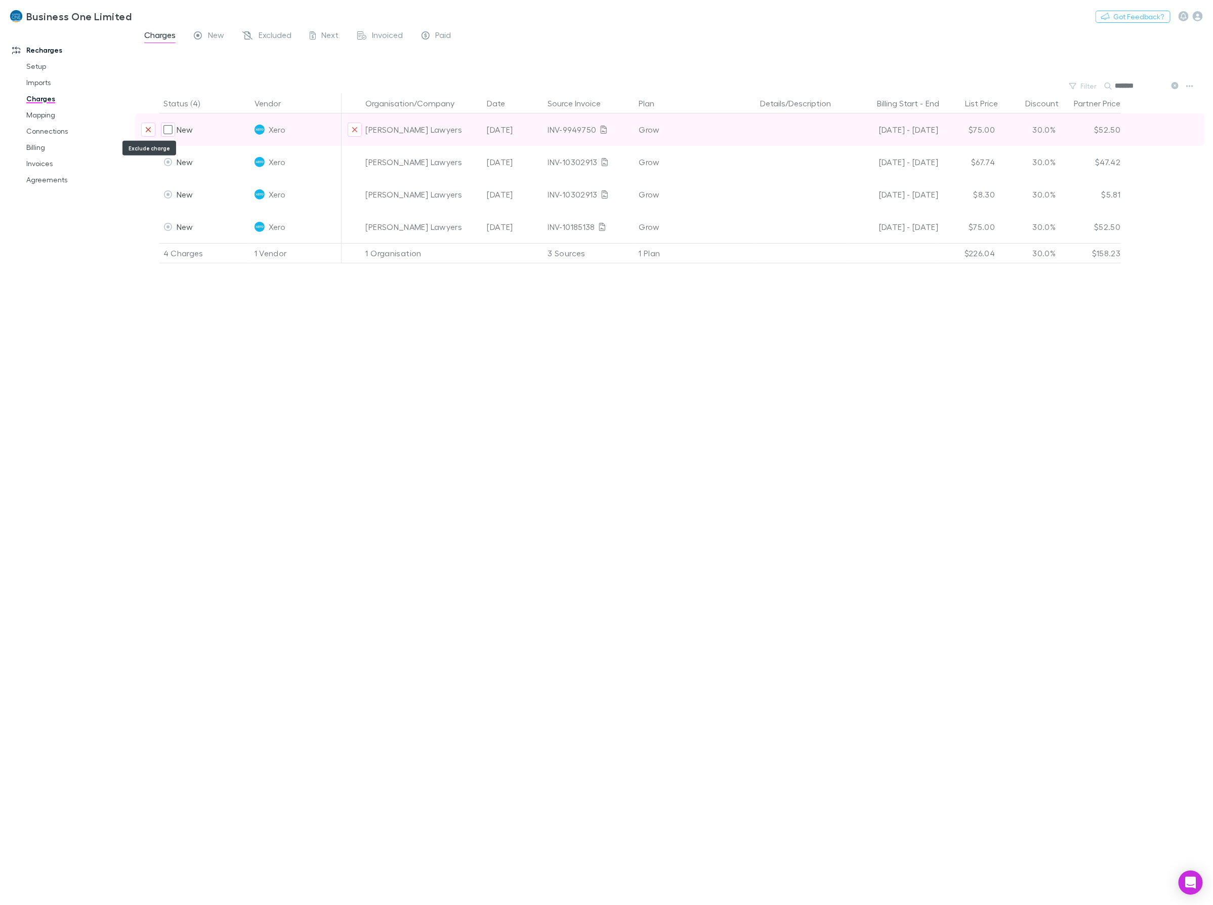
click at [149, 129] on icon "Exclude charge" at bounding box center [148, 130] width 6 height 8
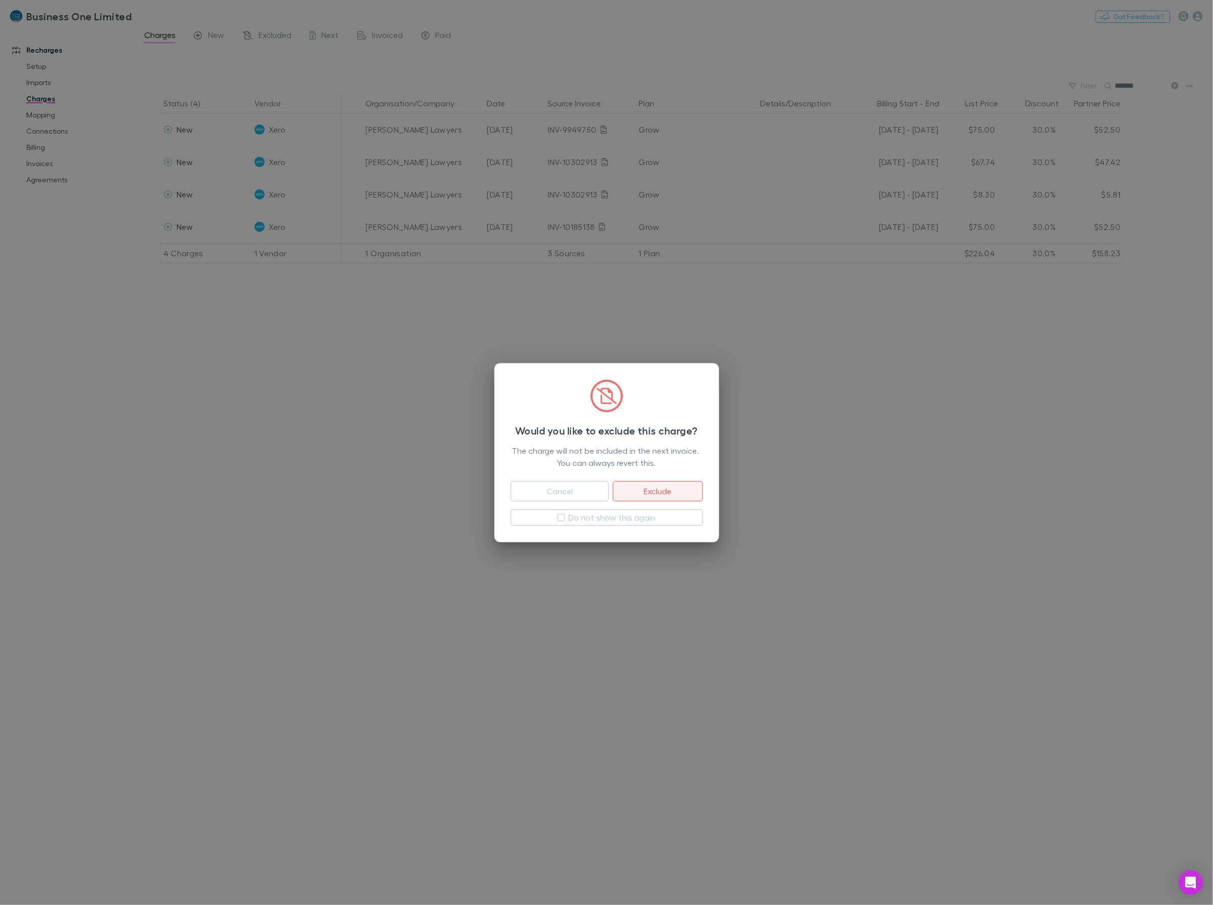
click at [641, 491] on button "Exclude" at bounding box center [658, 491] width 90 height 20
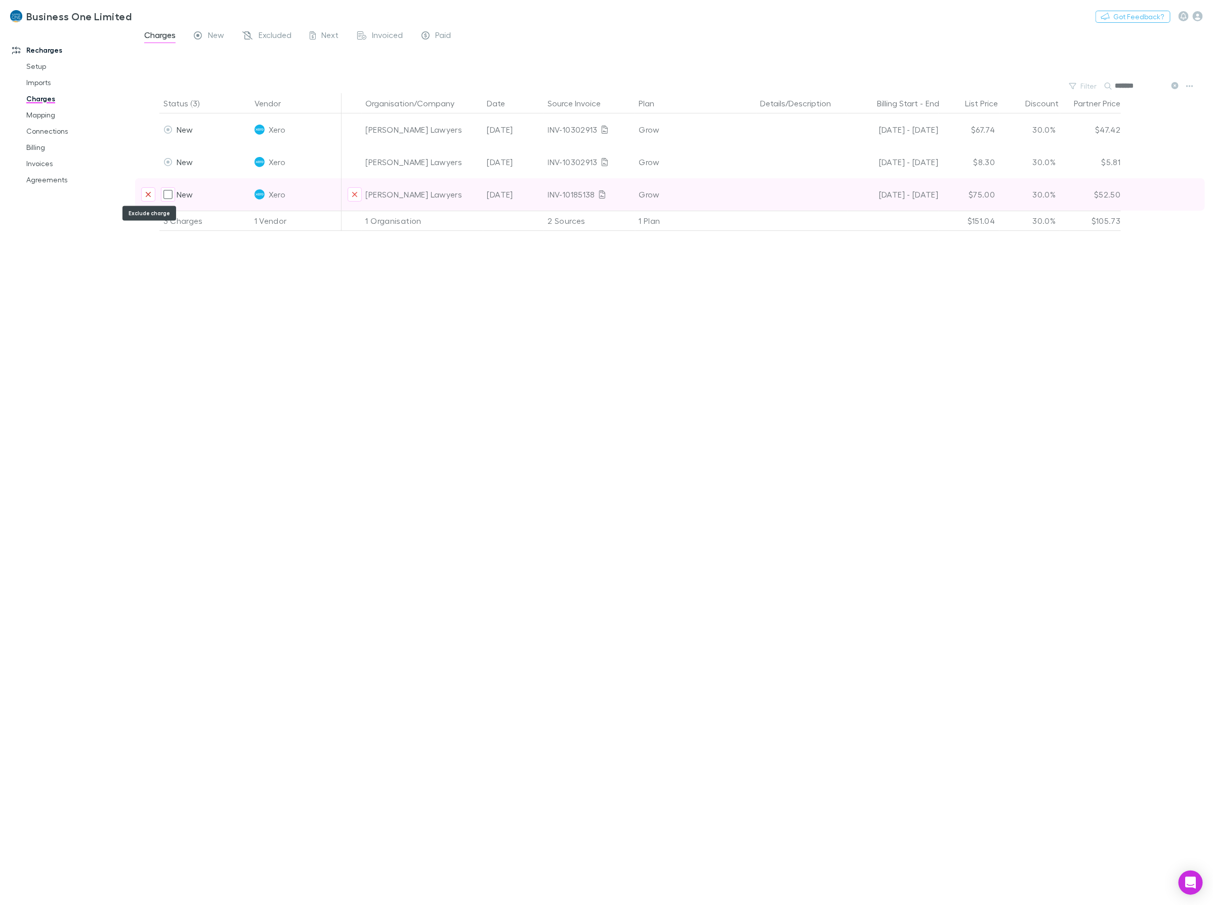
click at [150, 194] on icon "Exclude charge" at bounding box center [148, 194] width 6 height 8
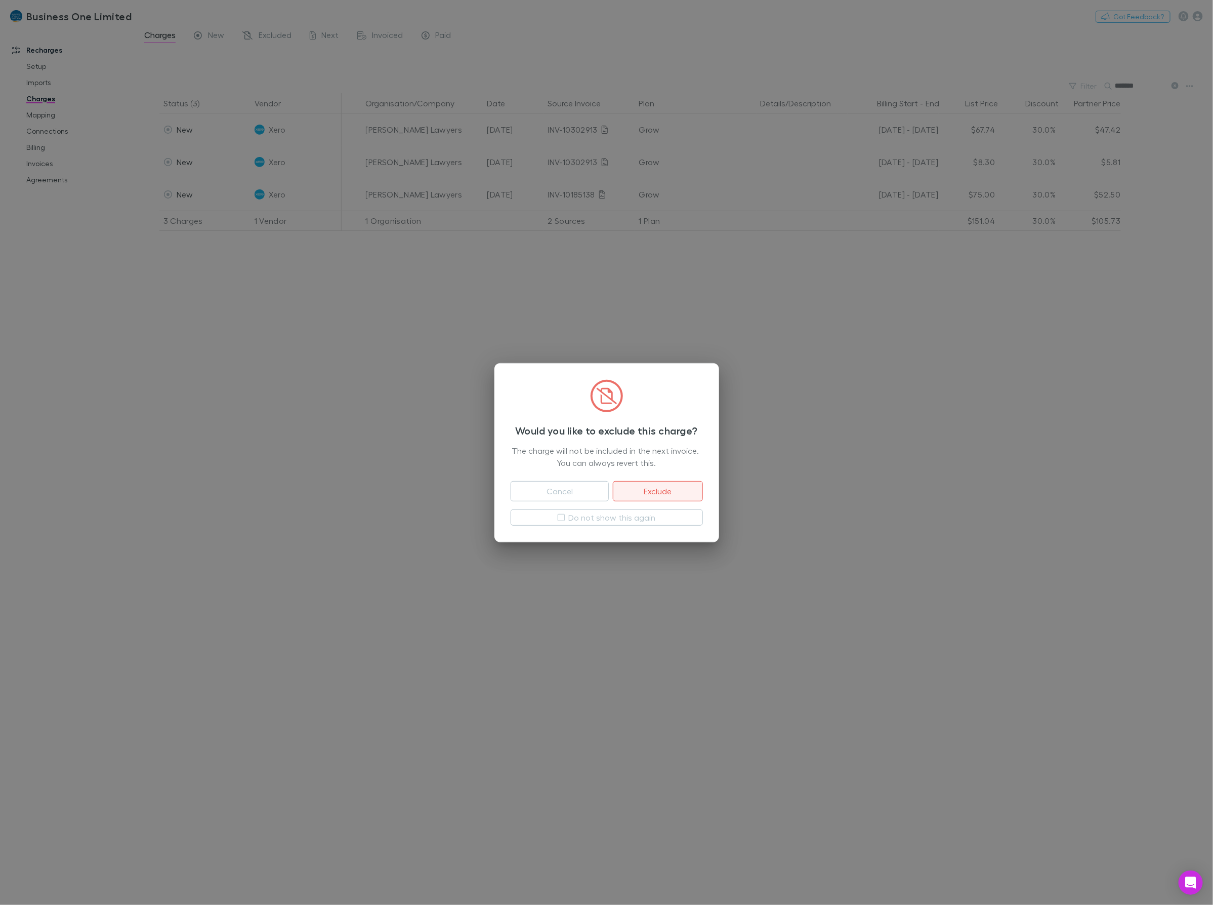
click at [672, 492] on button "Exclude" at bounding box center [658, 491] width 90 height 20
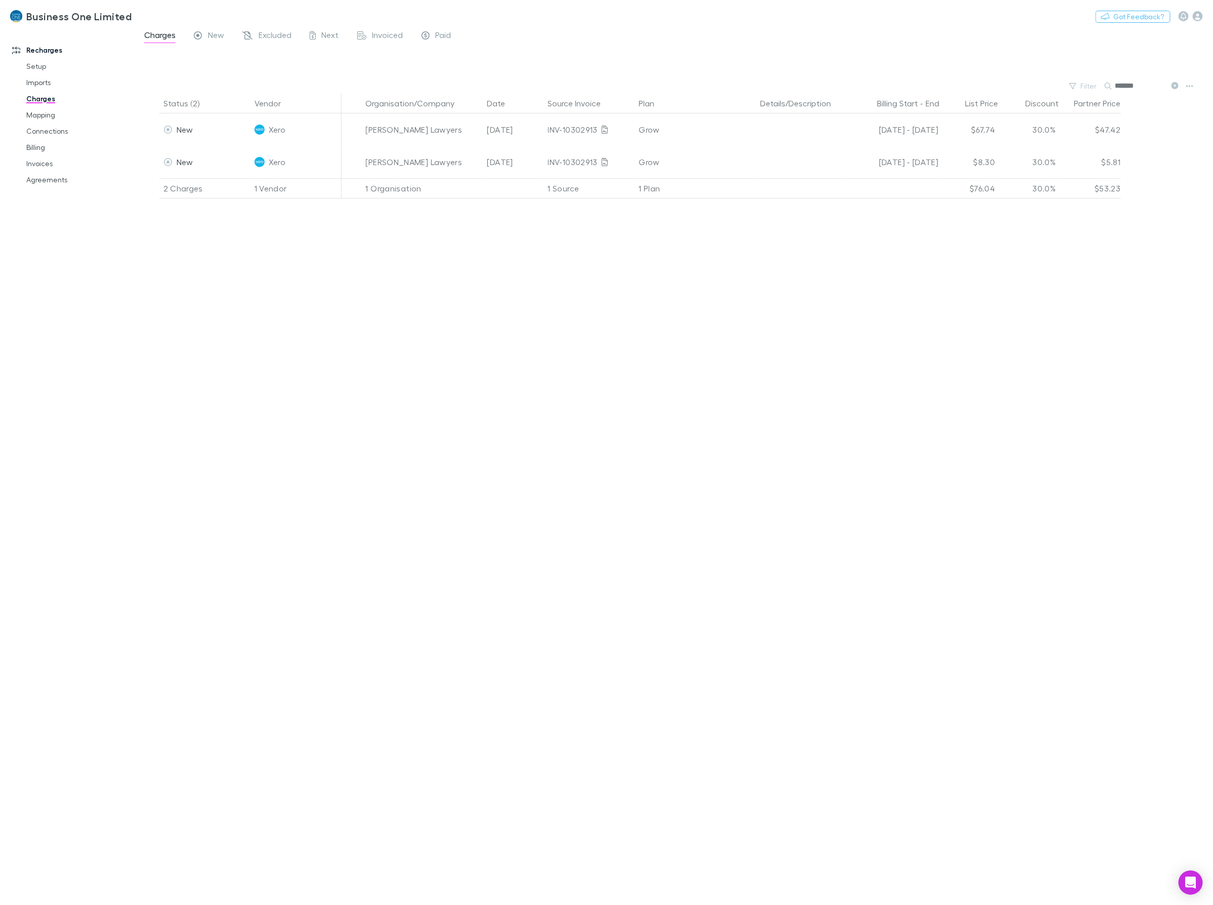
drag, startPoint x: 1144, startPoint y: 85, endPoint x: 1003, endPoint y: 92, distance: 141.4
click at [1005, 92] on div "Filter Search *******" at bounding box center [674, 86] width 1078 height 14
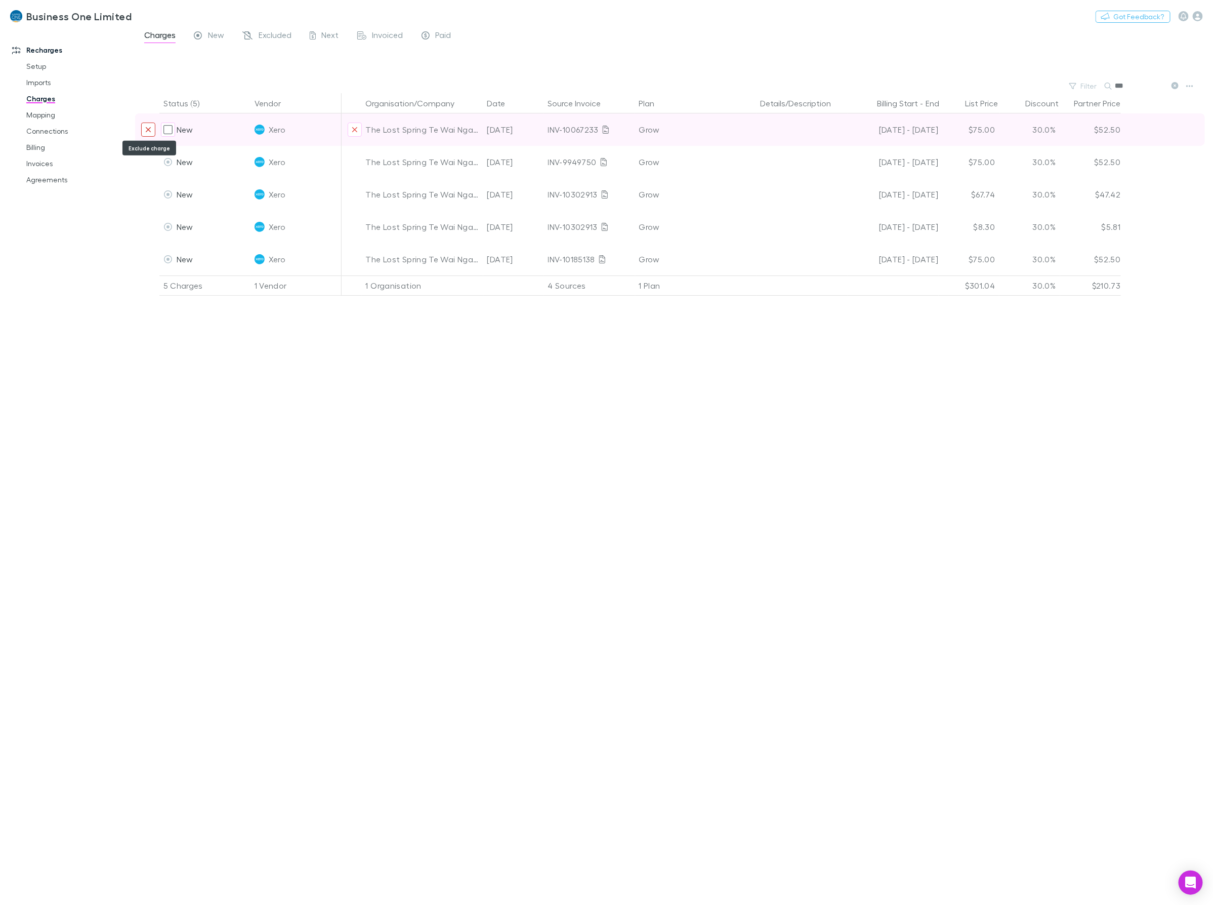
type input "***"
click at [148, 128] on icon "Exclude charge" at bounding box center [148, 130] width 6 height 8
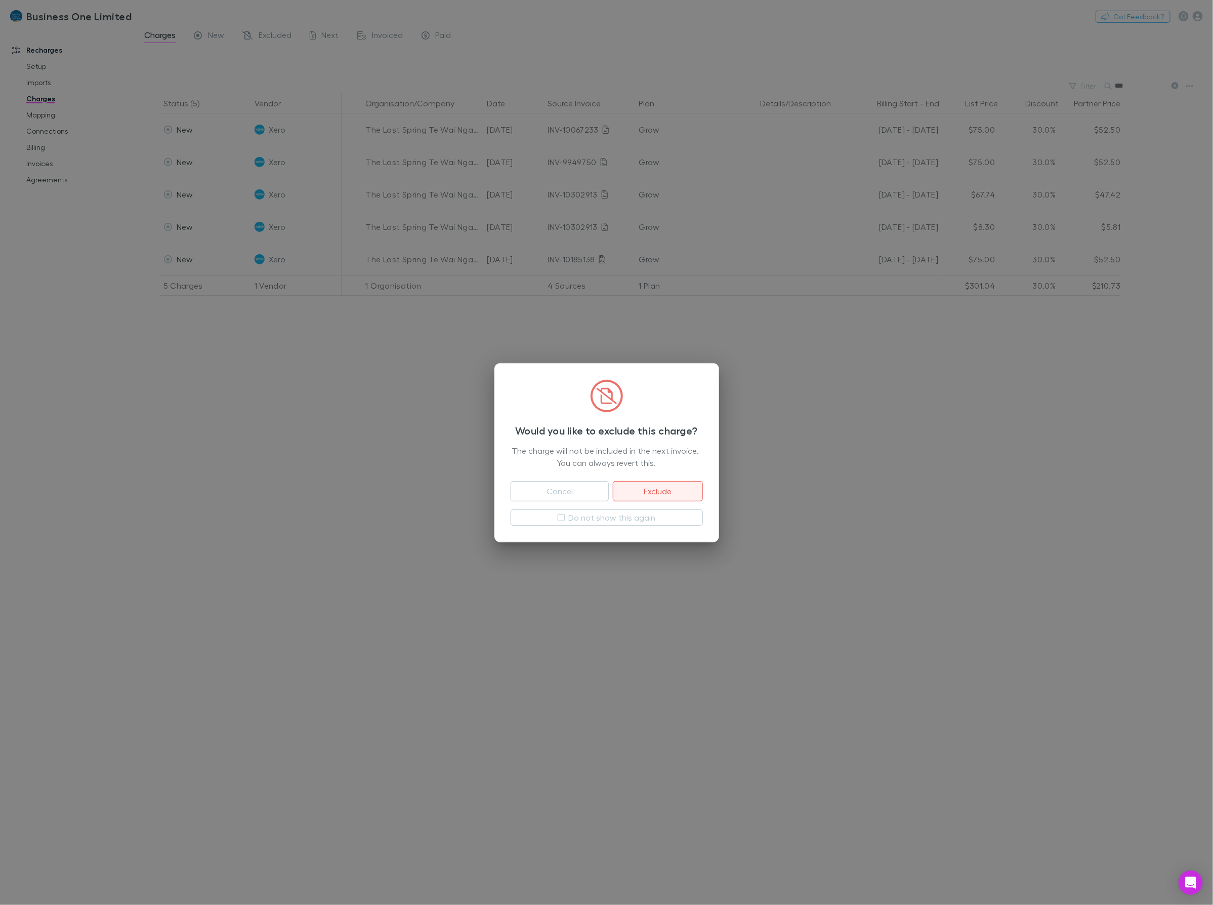
click at [652, 493] on button "Exclude" at bounding box center [658, 491] width 90 height 20
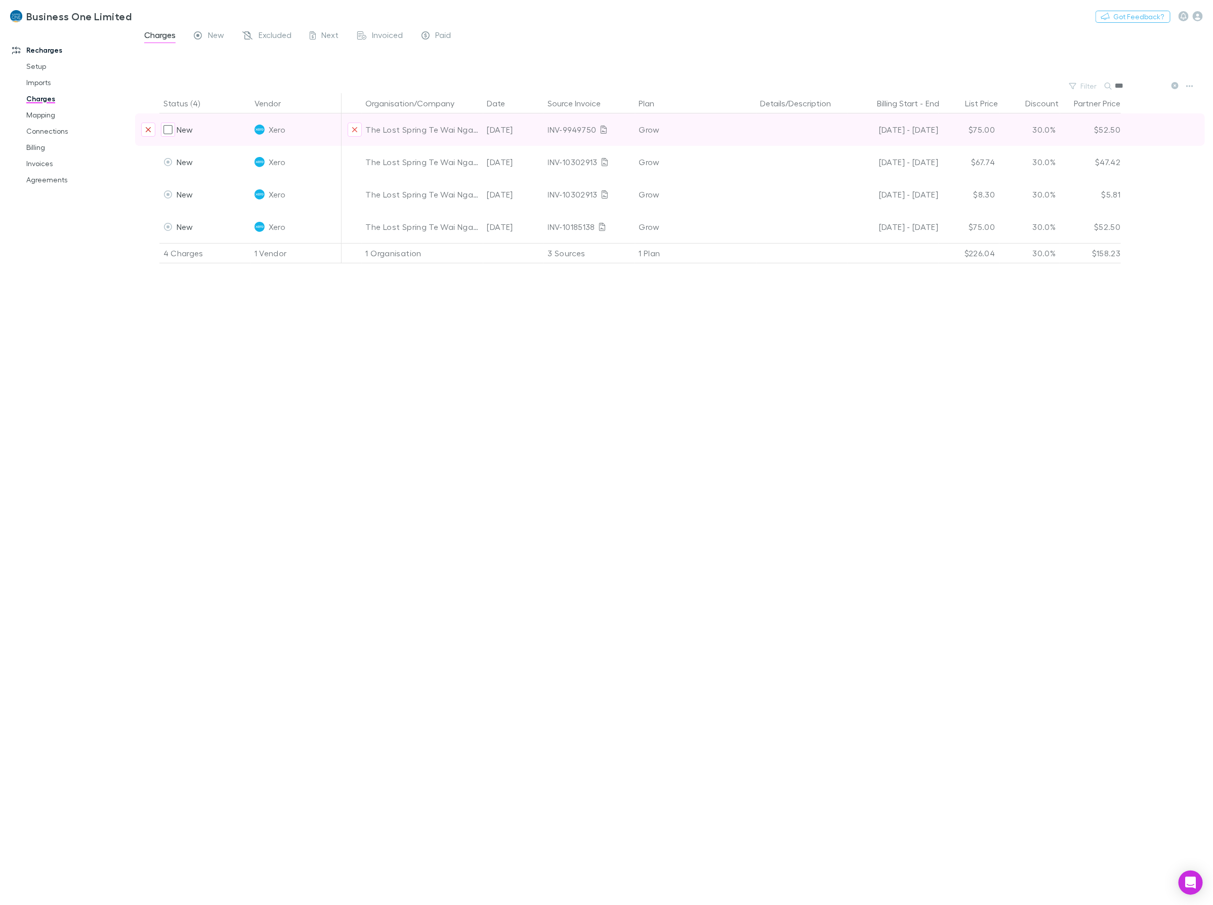
click at [150, 131] on icon "Exclude charge" at bounding box center [148, 130] width 6 height 8
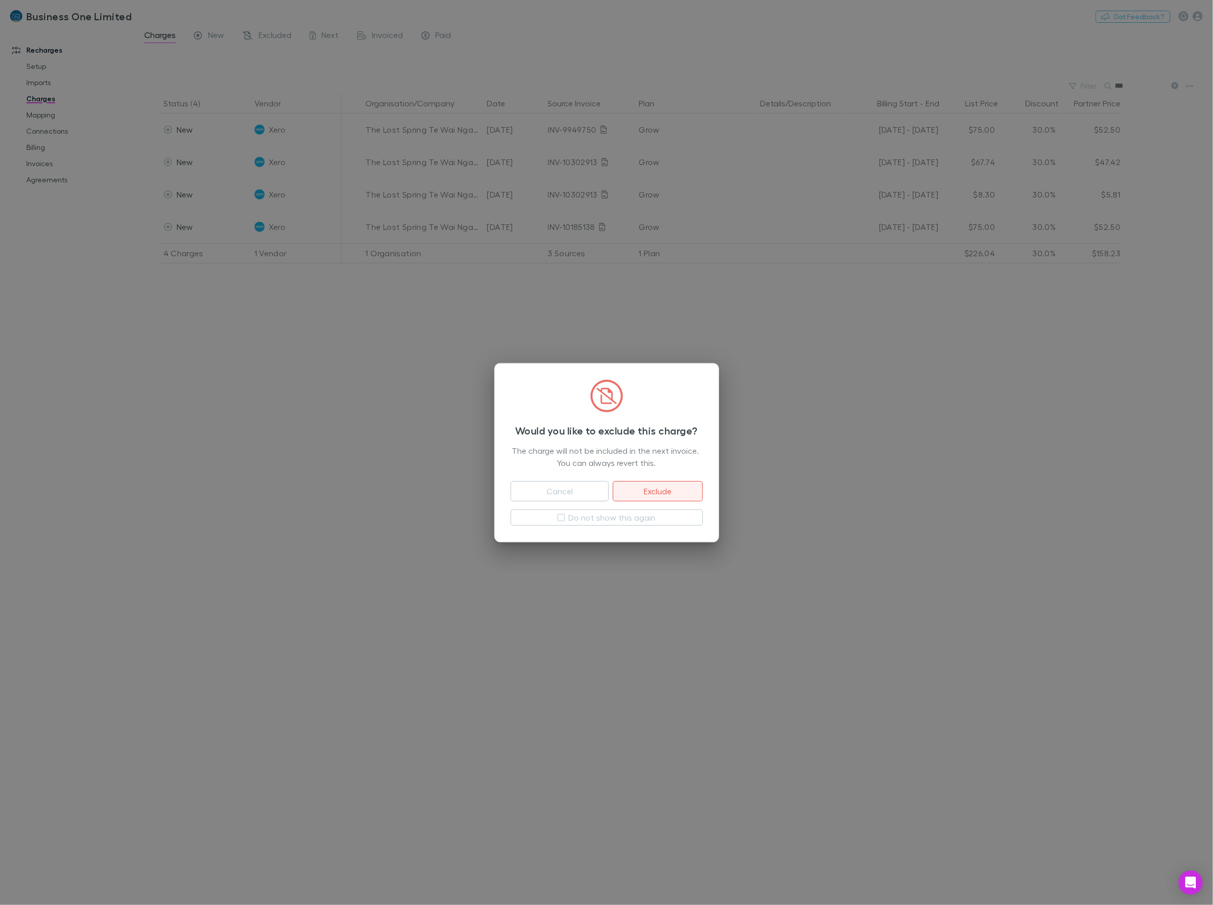
click at [682, 497] on button "Exclude" at bounding box center [658, 491] width 90 height 20
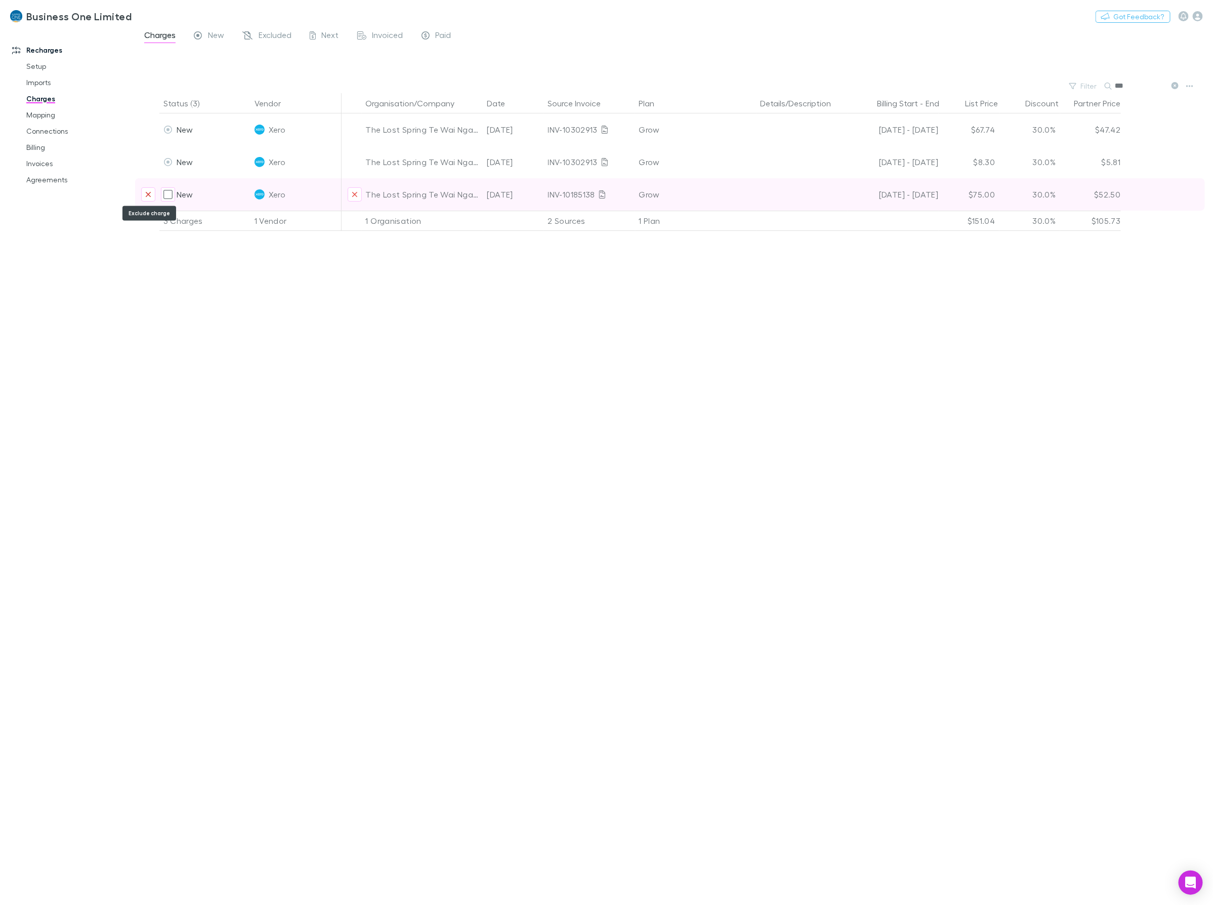
click at [146, 195] on icon "Exclude charge" at bounding box center [148, 194] width 6 height 8
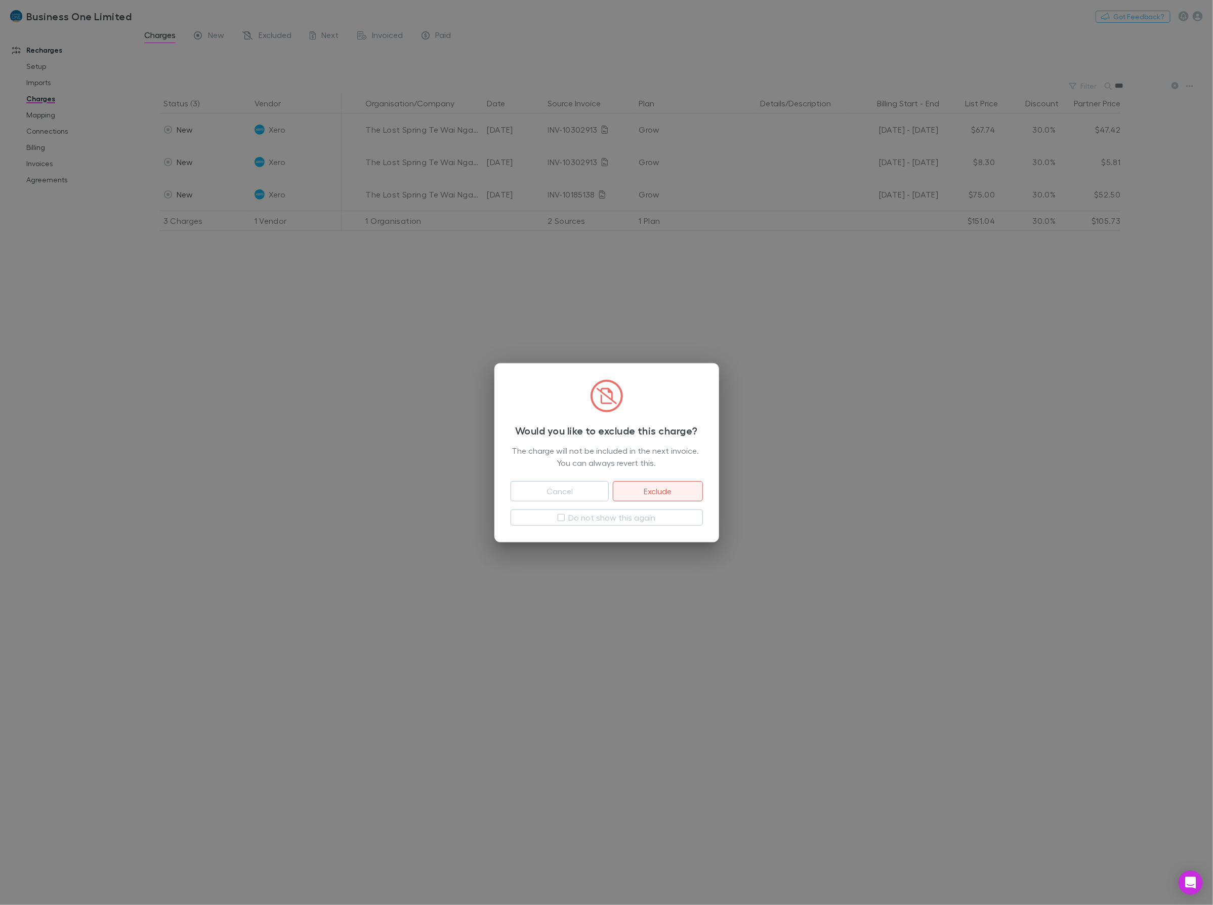
click at [662, 482] on button "Exclude" at bounding box center [658, 491] width 90 height 20
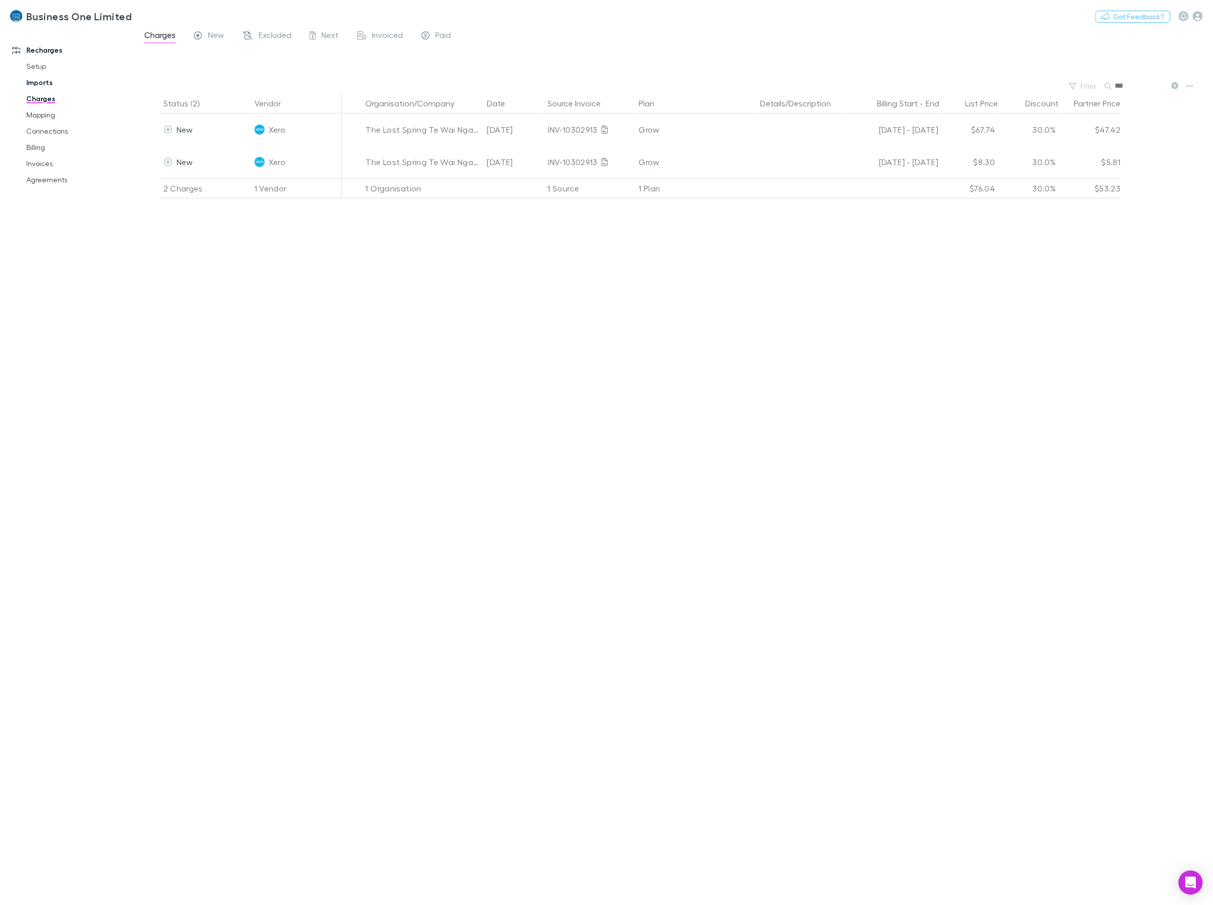
click at [39, 84] on link "Imports" at bounding box center [79, 82] width 127 height 16
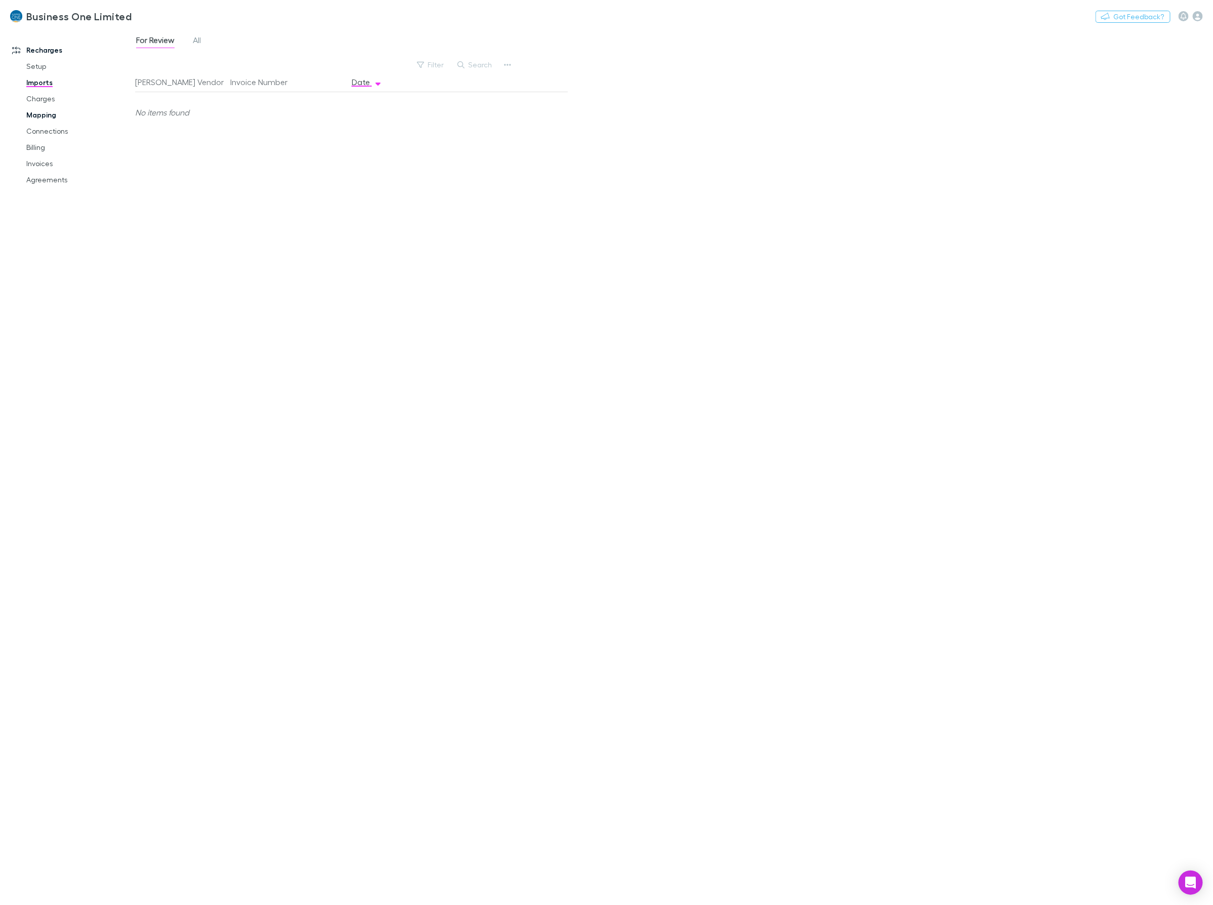
click at [42, 114] on link "Mapping" at bounding box center [79, 115] width 127 height 16
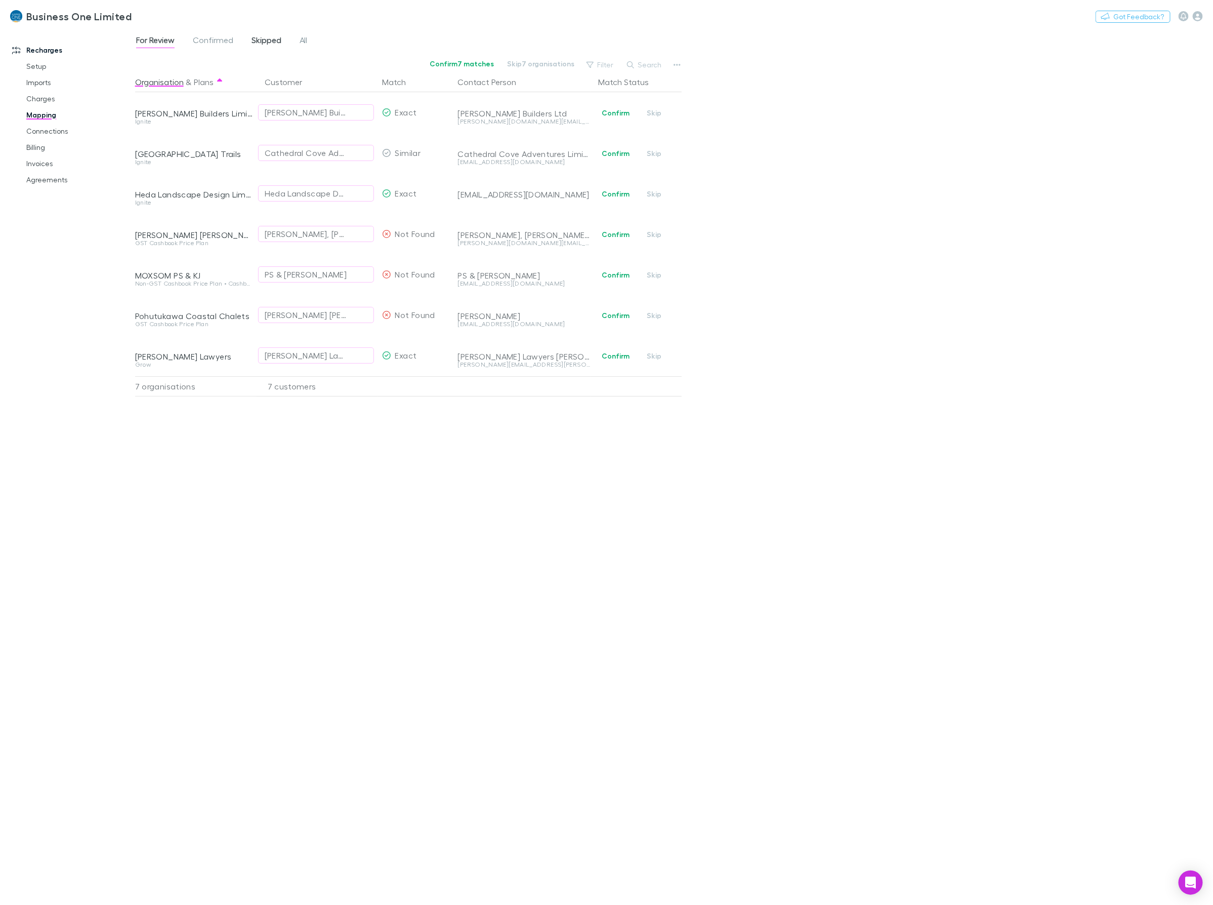
click at [256, 37] on span "Skipped" at bounding box center [267, 41] width 30 height 13
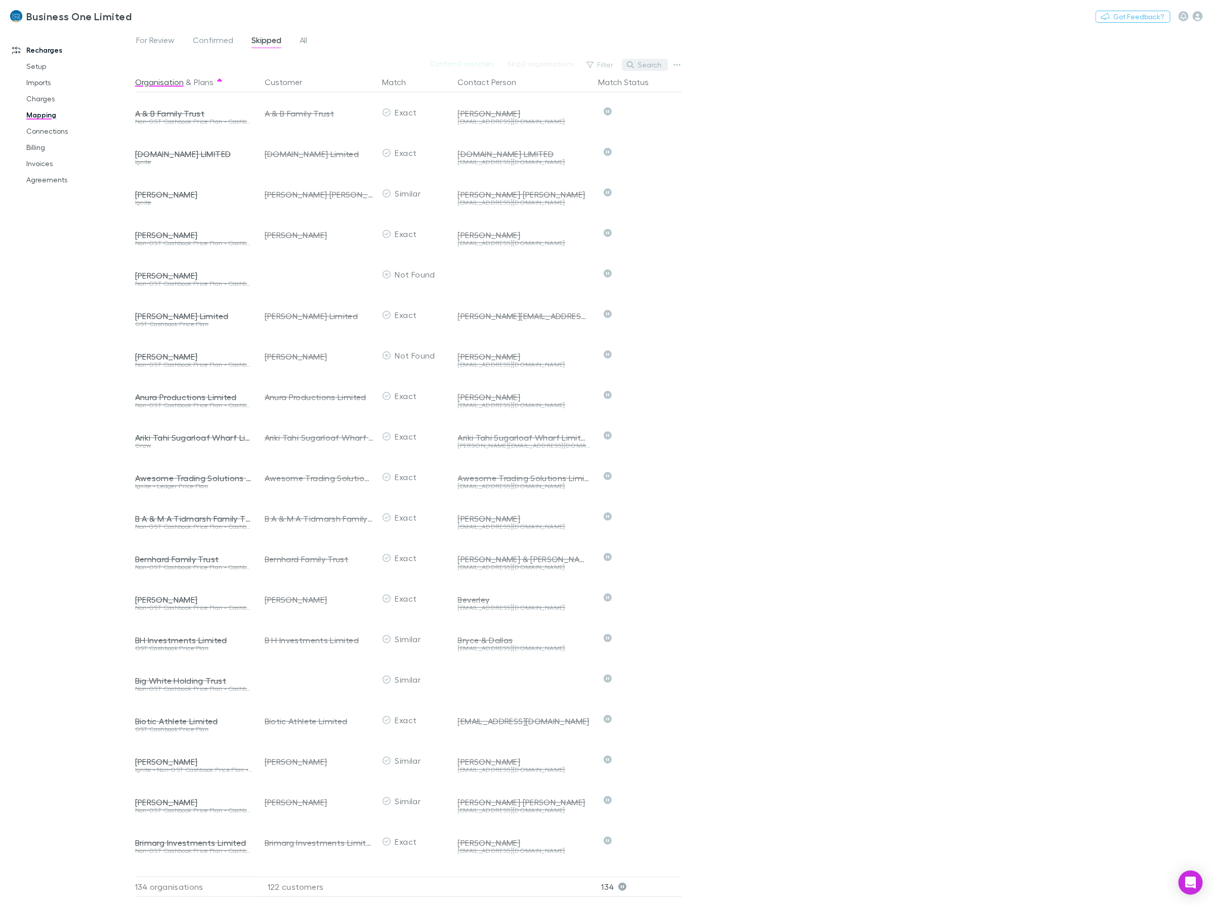
click at [643, 65] on button "Search" at bounding box center [645, 65] width 46 height 12
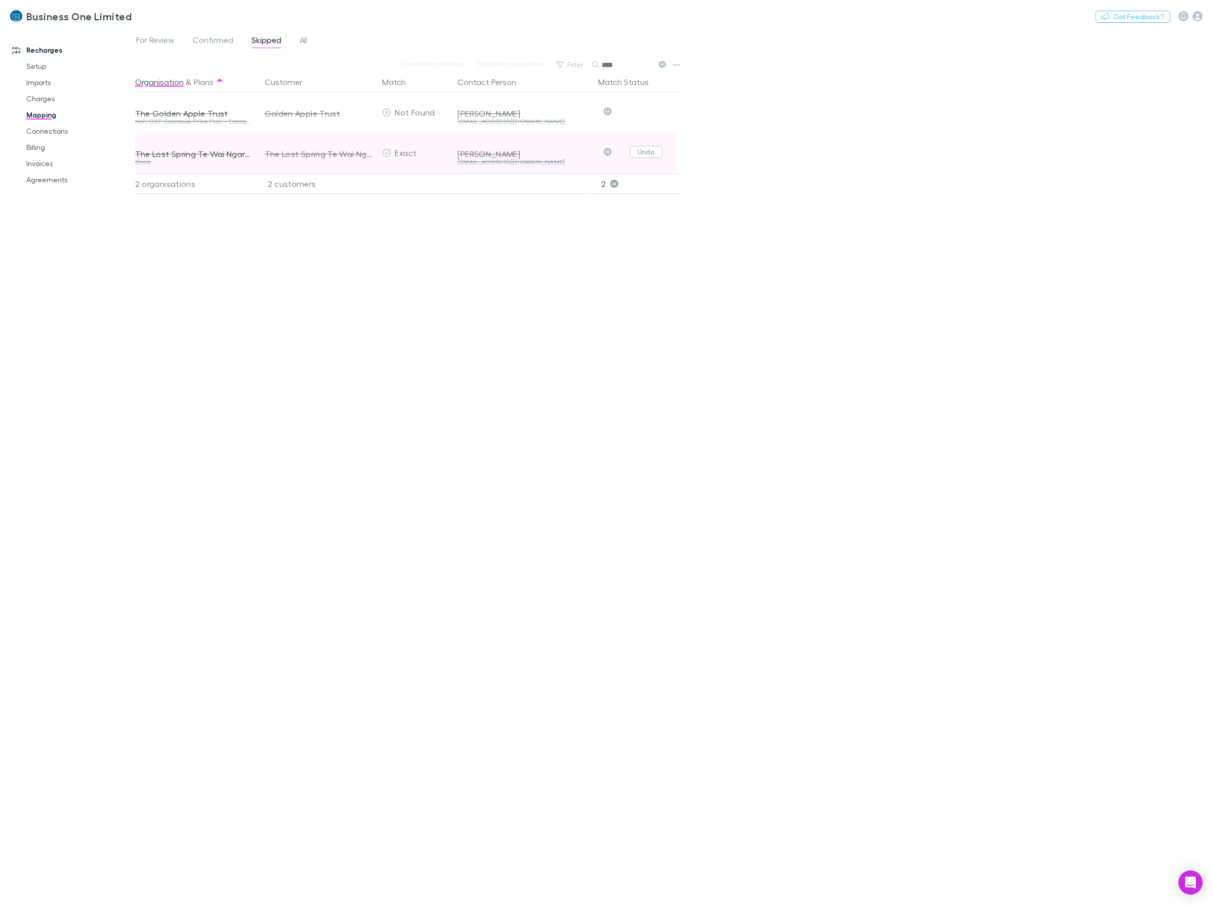
type input "****"
click at [654, 152] on button "Undo" at bounding box center [646, 152] width 32 height 12
click at [206, 44] on span "Confirmed" at bounding box center [213, 41] width 40 height 13
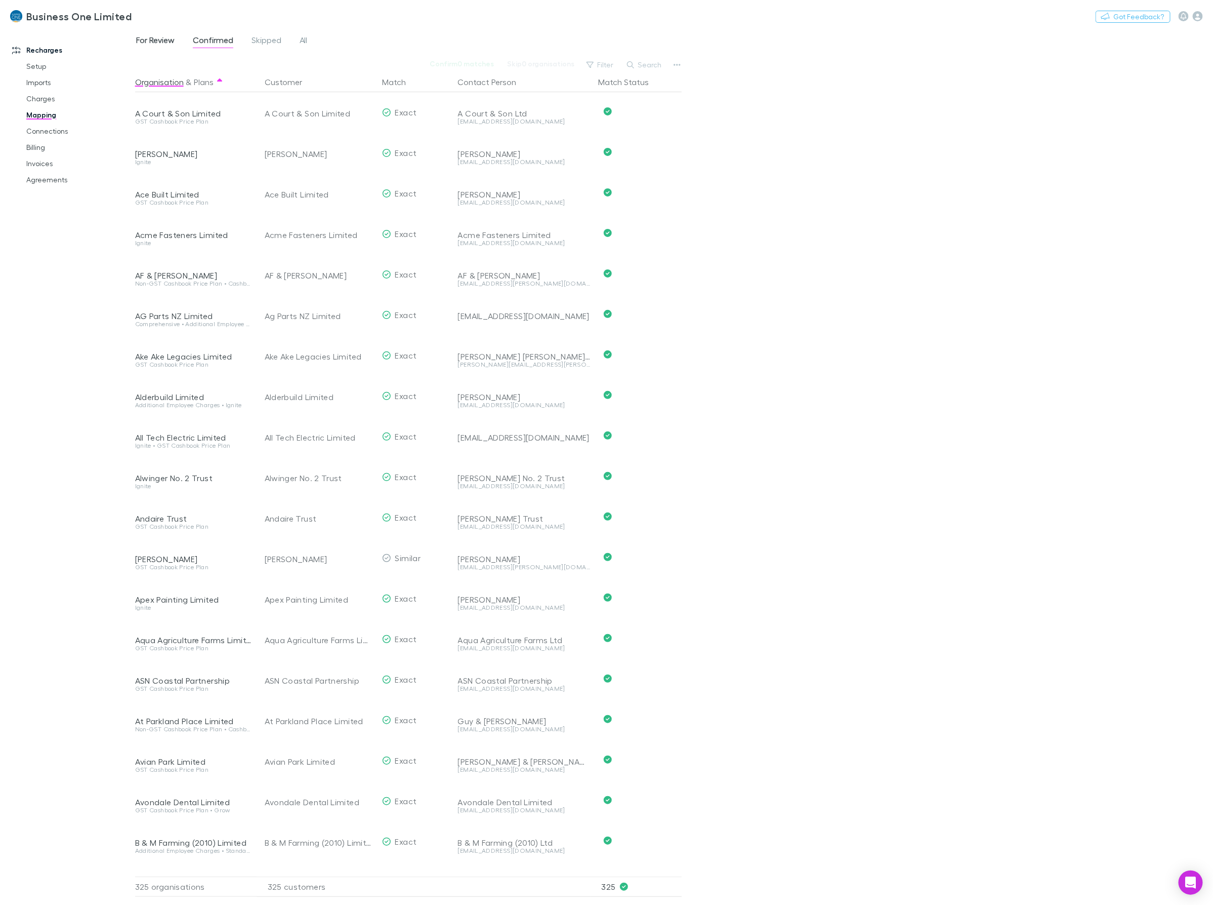
click at [146, 39] on span "For Review" at bounding box center [155, 41] width 38 height 13
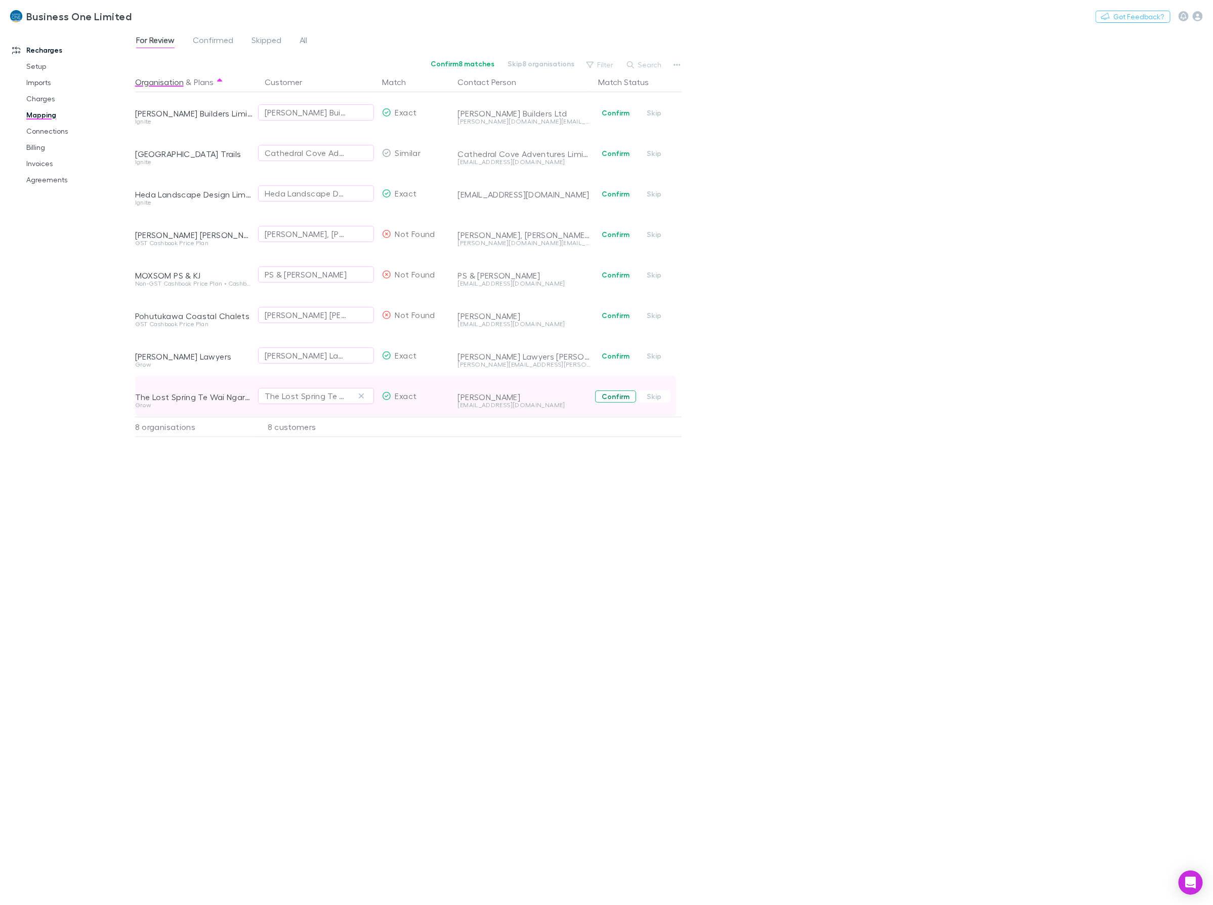
click at [617, 400] on button "Confirm" at bounding box center [615, 396] width 41 height 12
click at [265, 631] on div "Organisation & Plans Customer Match Contact Person Match Status Brett Builders …" at bounding box center [409, 484] width 549 height 825
click at [643, 61] on button "Search" at bounding box center [645, 65] width 46 height 12
click at [307, 47] on span "All" at bounding box center [304, 41] width 8 height 13
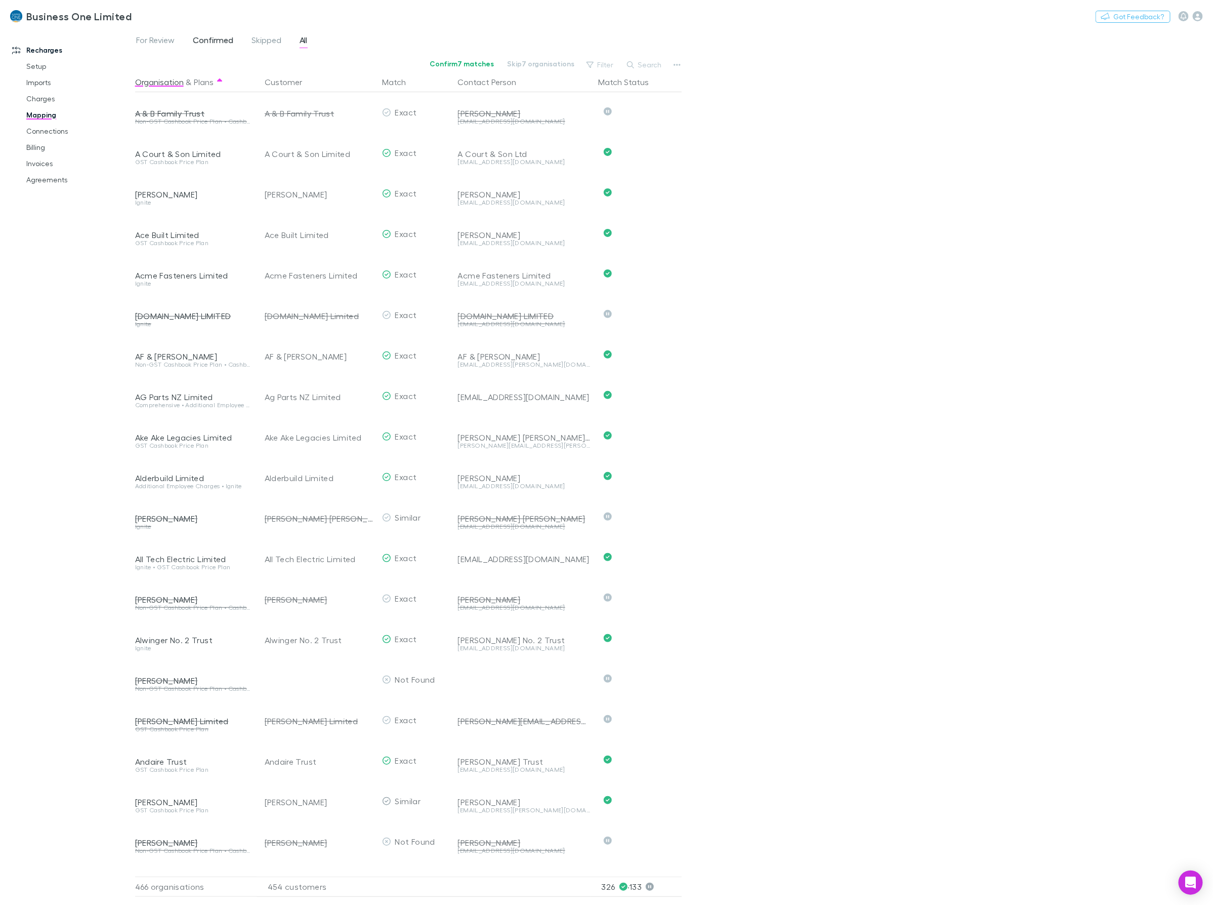
click at [216, 45] on span "Confirmed" at bounding box center [213, 41] width 40 height 13
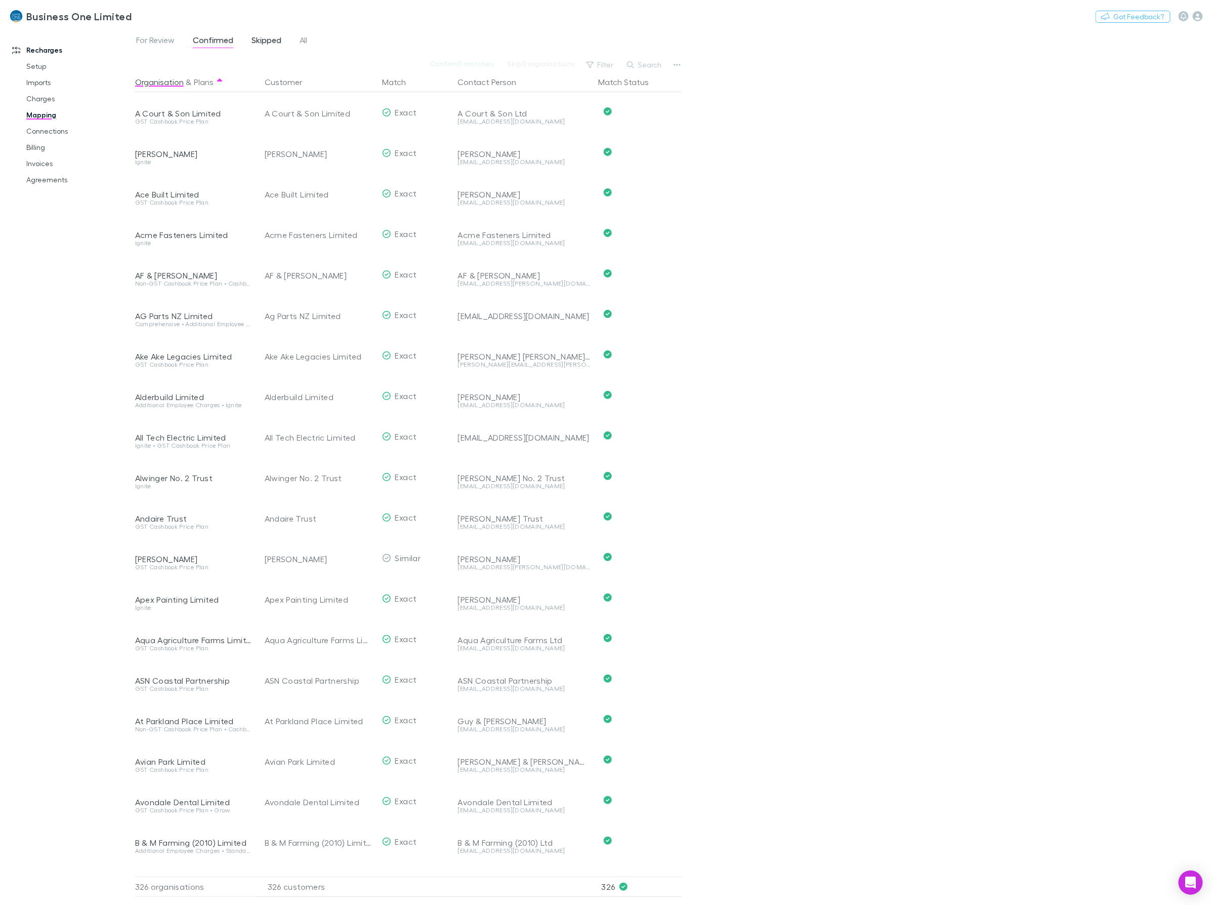
click at [250, 39] on div "For Review Confirmed Skipped All" at bounding box center [226, 41] width 182 height 16
click at [254, 36] on span "Skipped" at bounding box center [267, 41] width 30 height 13
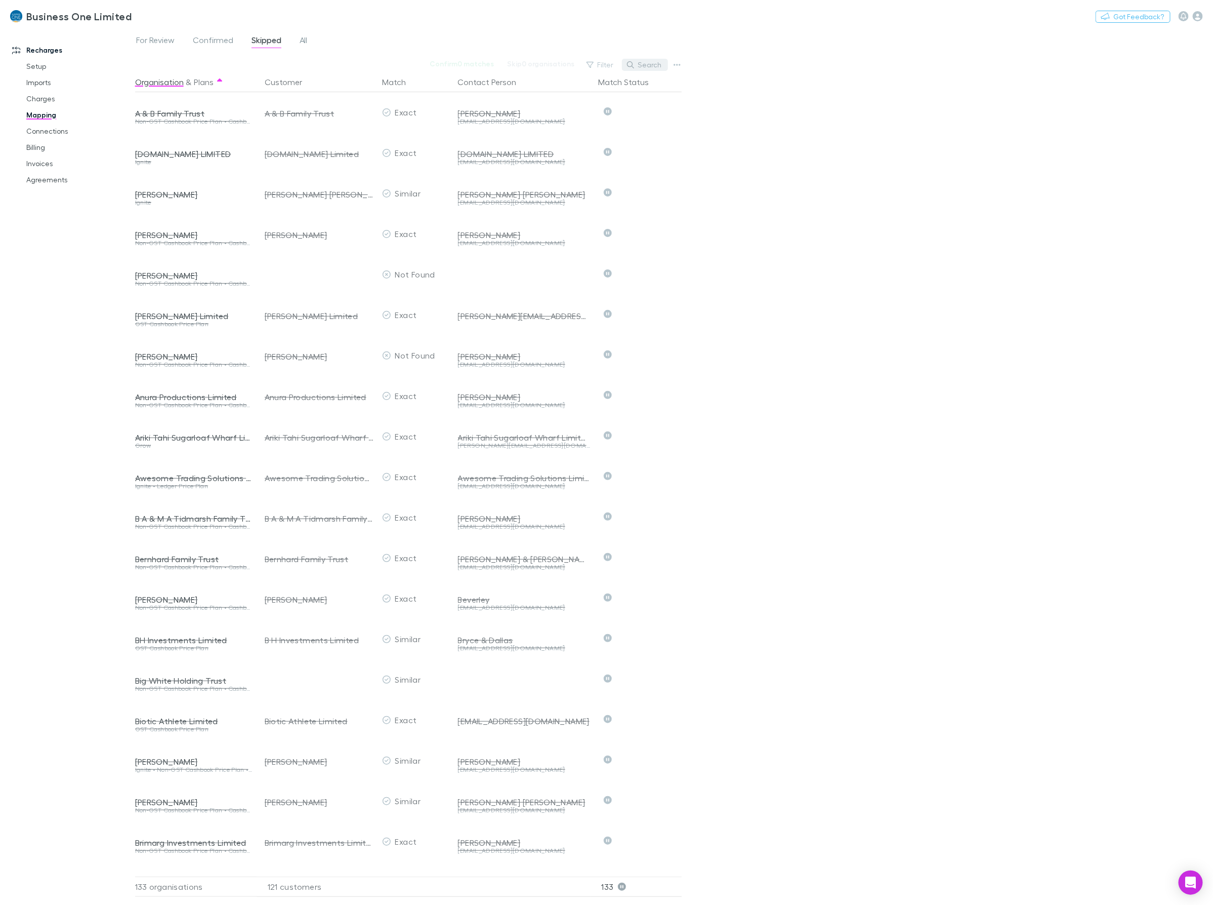
click at [650, 65] on button "Search" at bounding box center [645, 65] width 46 height 12
click at [36, 100] on link "Charges" at bounding box center [79, 99] width 127 height 16
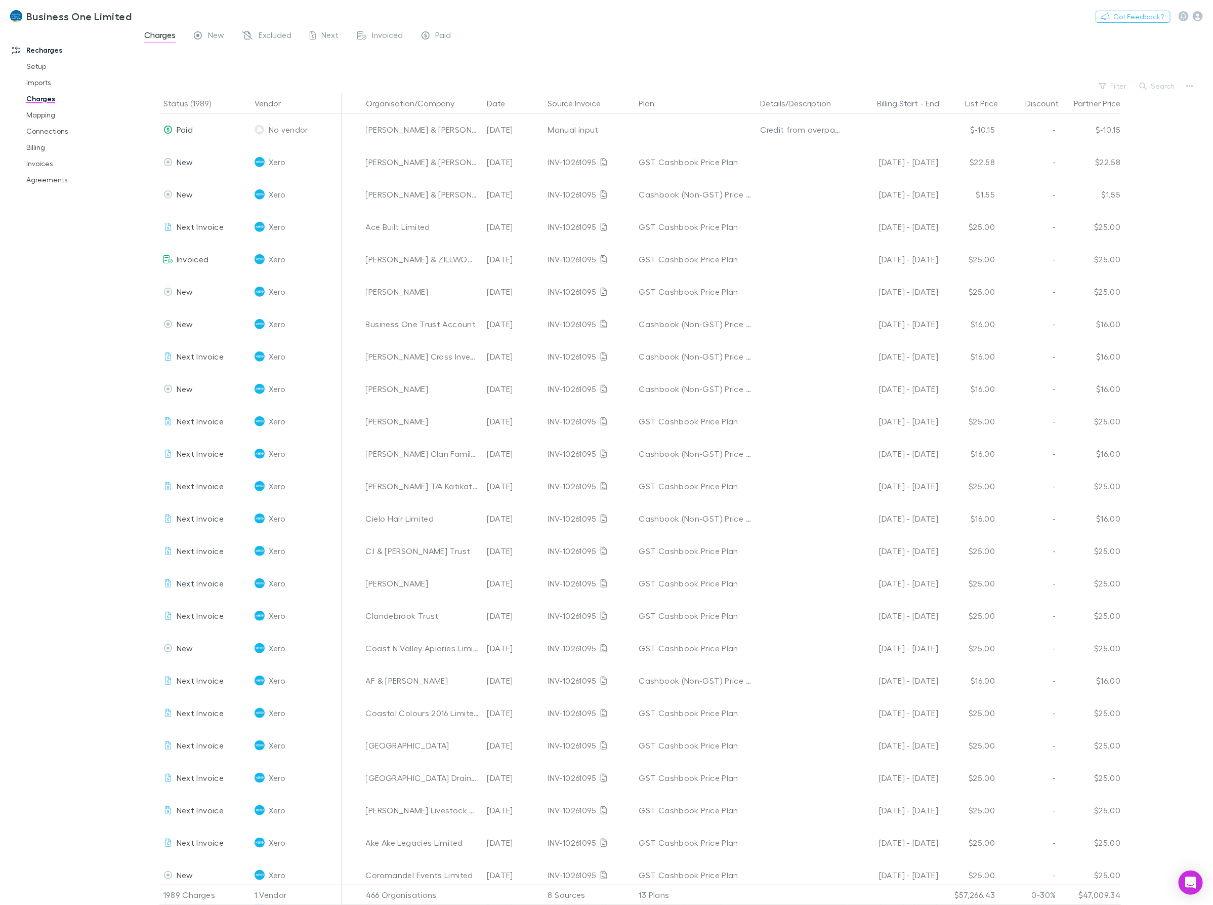
click at [1157, 77] on main "Charges New Excluded Next Invoiced Paid Filter Search Status (1989) Vendor Orga…" at bounding box center [674, 466] width 1078 height 876
click at [1155, 85] on button "Search" at bounding box center [1158, 86] width 46 height 12
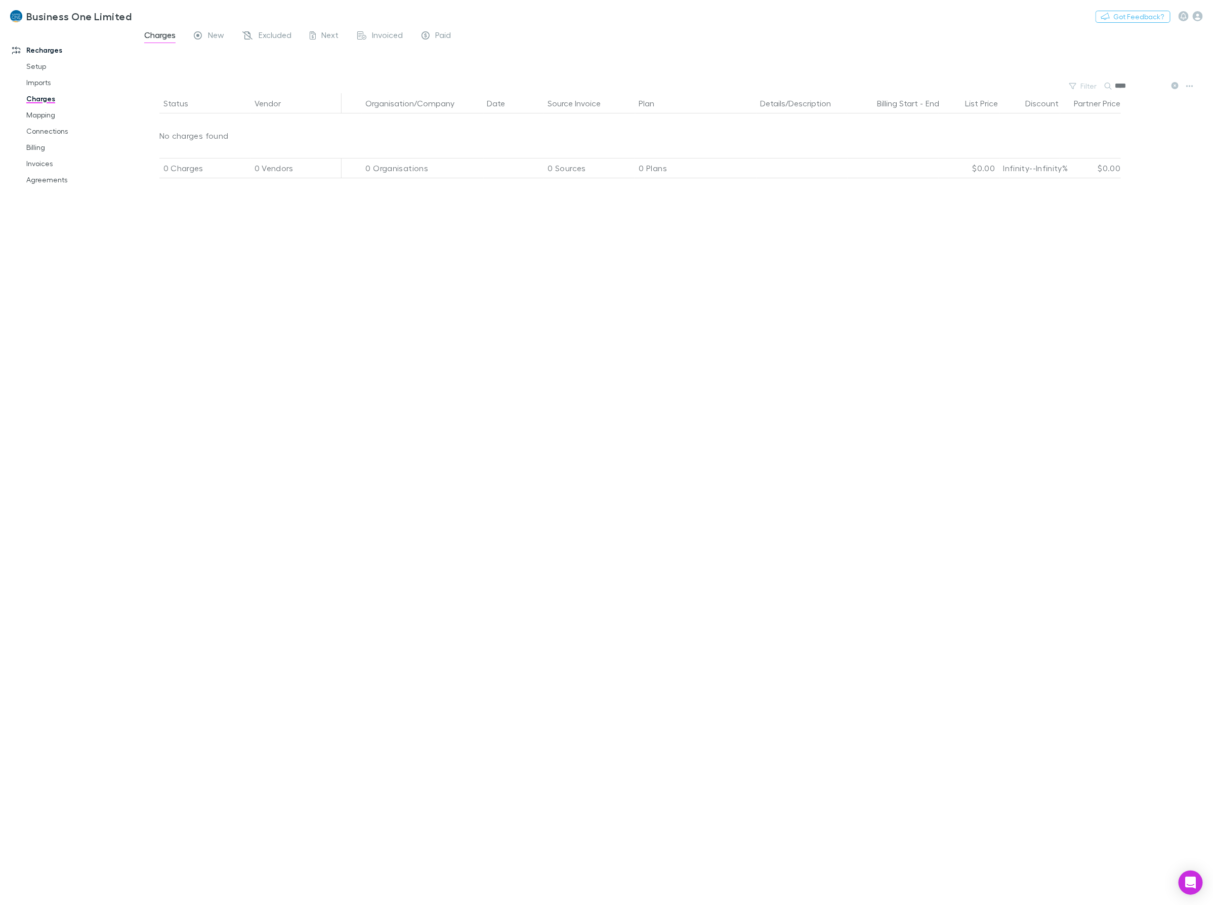
click at [1136, 85] on input "****" at bounding box center [1140, 86] width 51 height 14
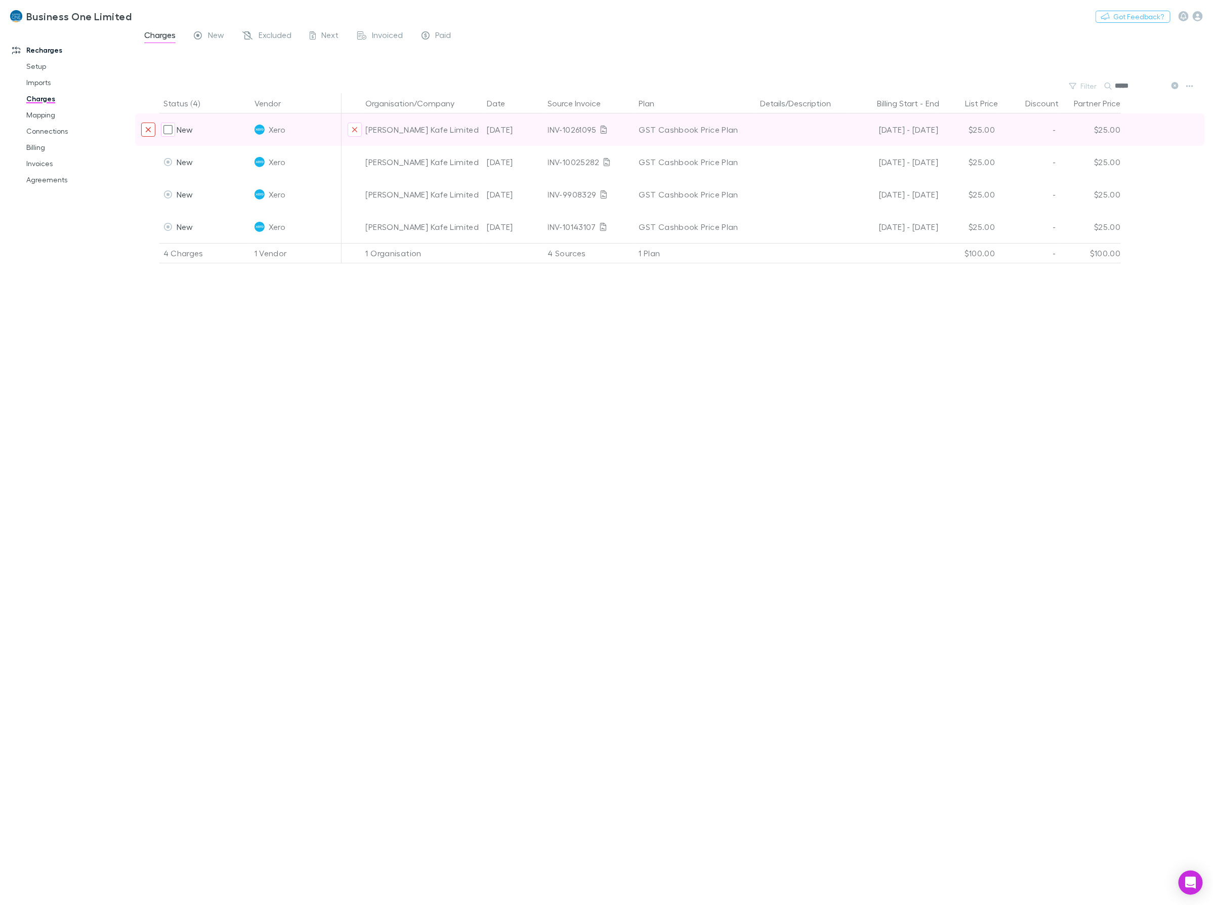
type input "*****"
click at [147, 130] on icon "Exclude charge" at bounding box center [148, 130] width 6 height 8
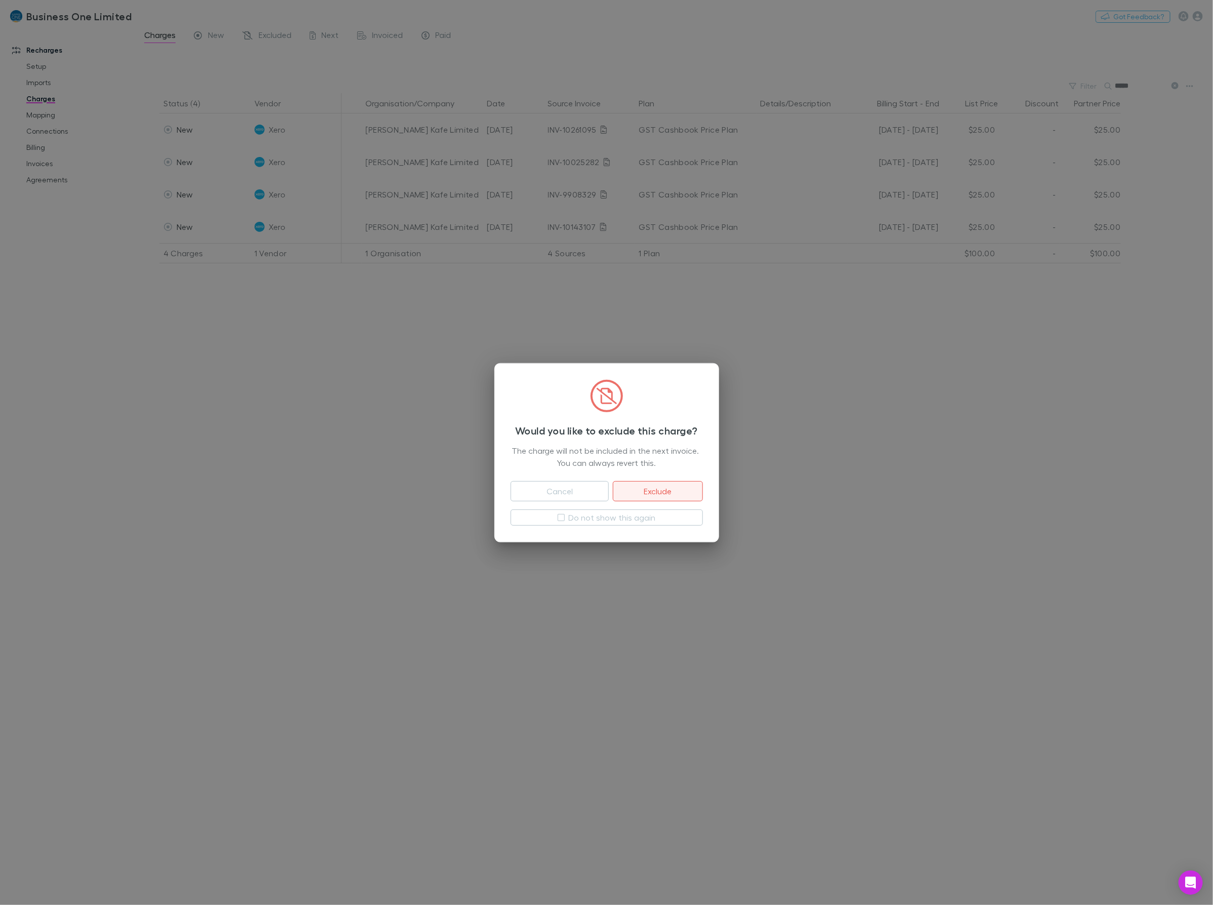
click at [645, 493] on button "Exclude" at bounding box center [658, 491] width 90 height 20
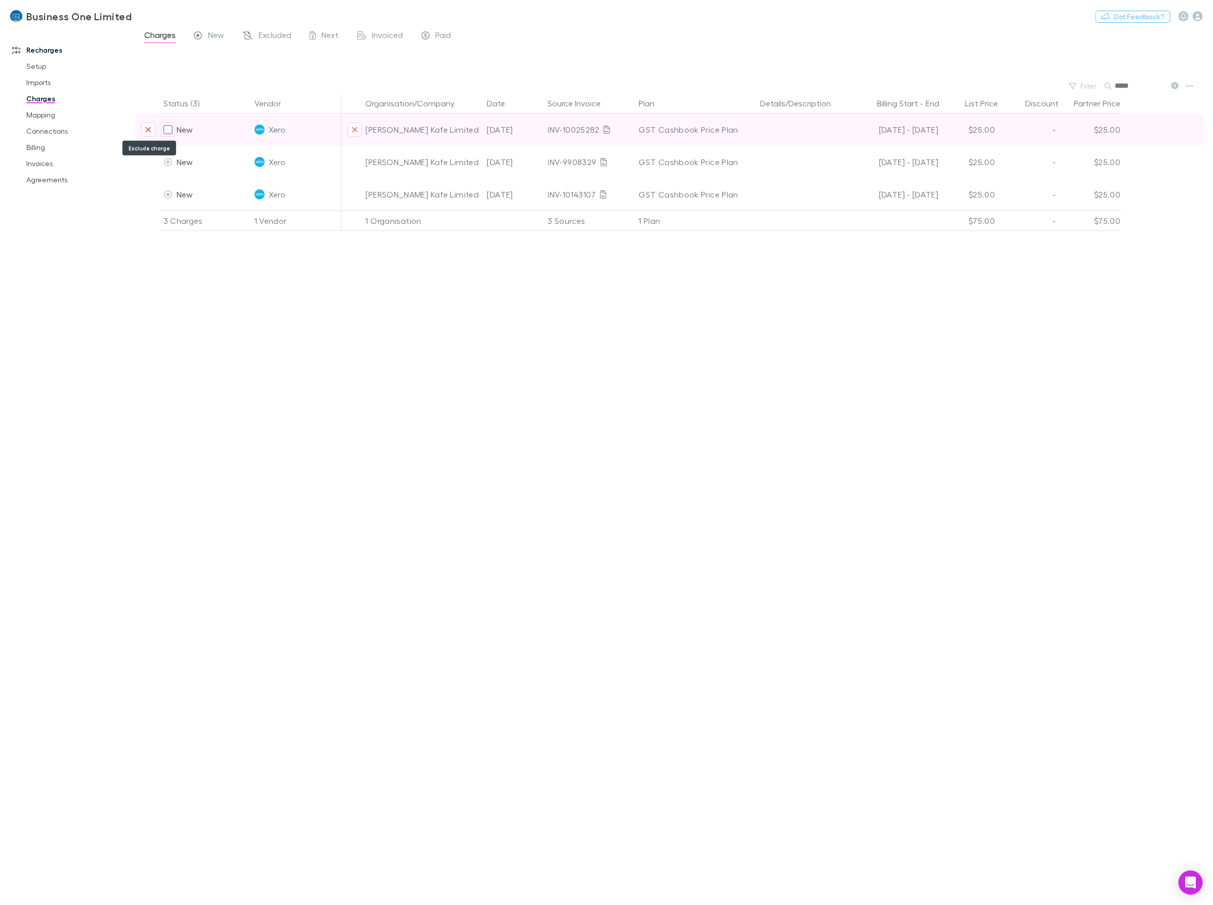
click at [149, 132] on icon "Exclude charge" at bounding box center [148, 130] width 6 height 8
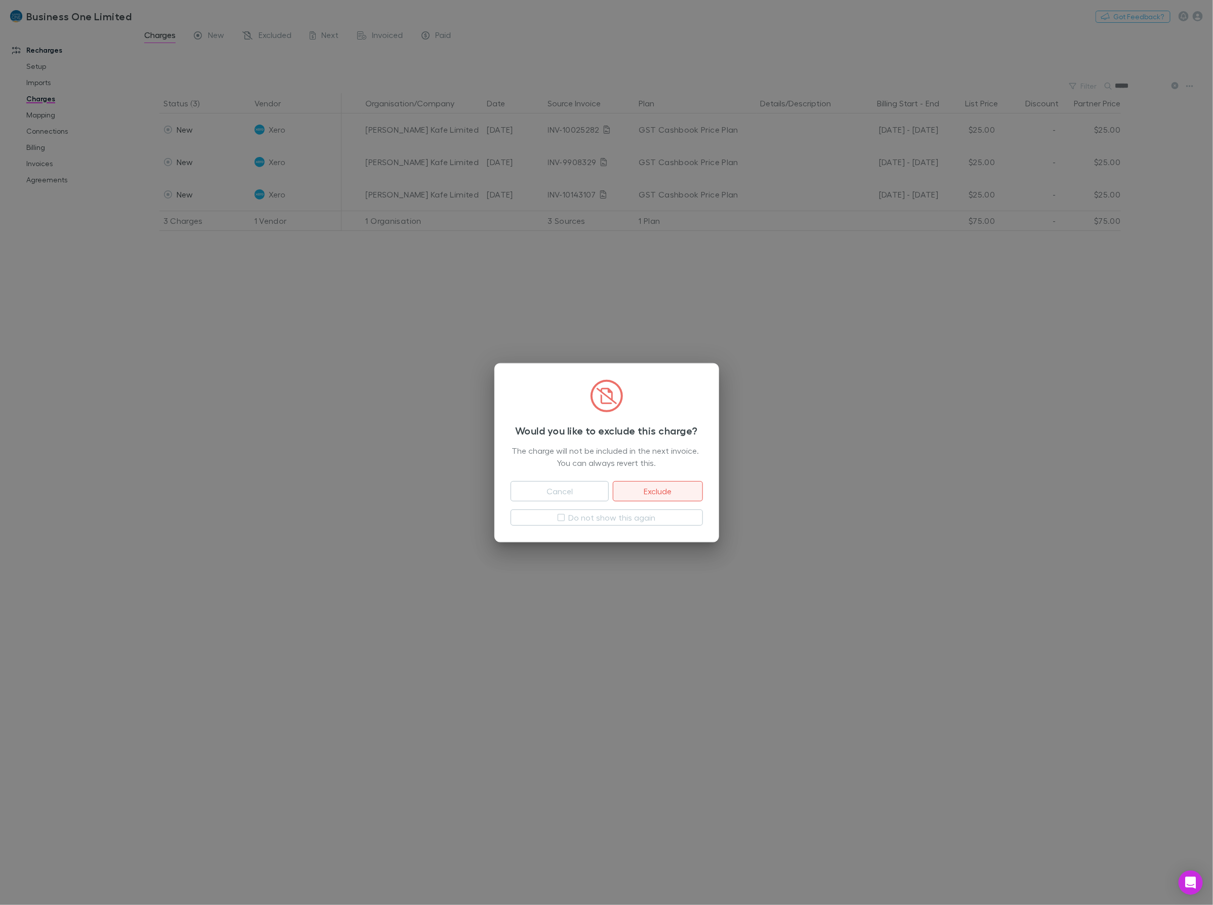
click at [684, 482] on button "Exclude" at bounding box center [658, 491] width 90 height 20
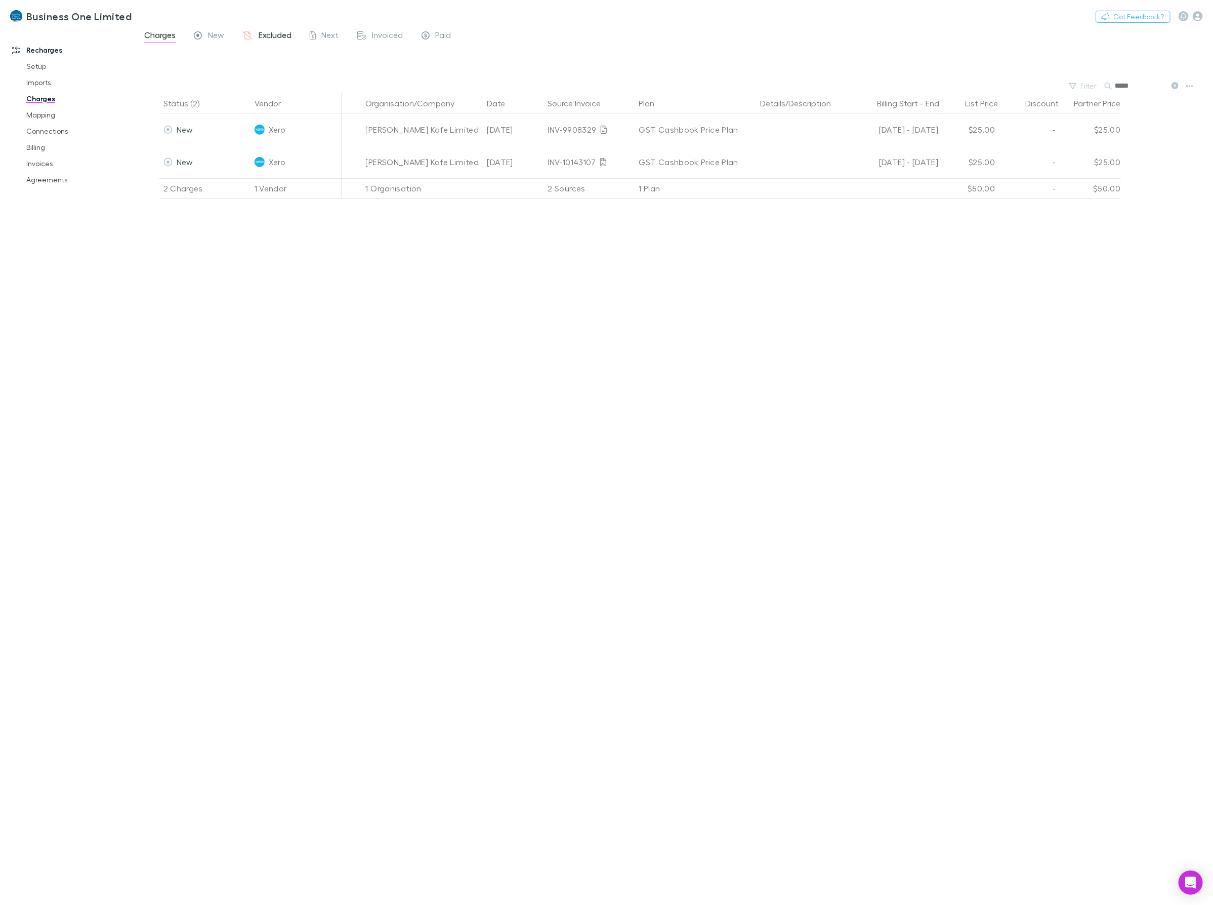
click at [285, 31] on span "Excluded" at bounding box center [275, 36] width 33 height 13
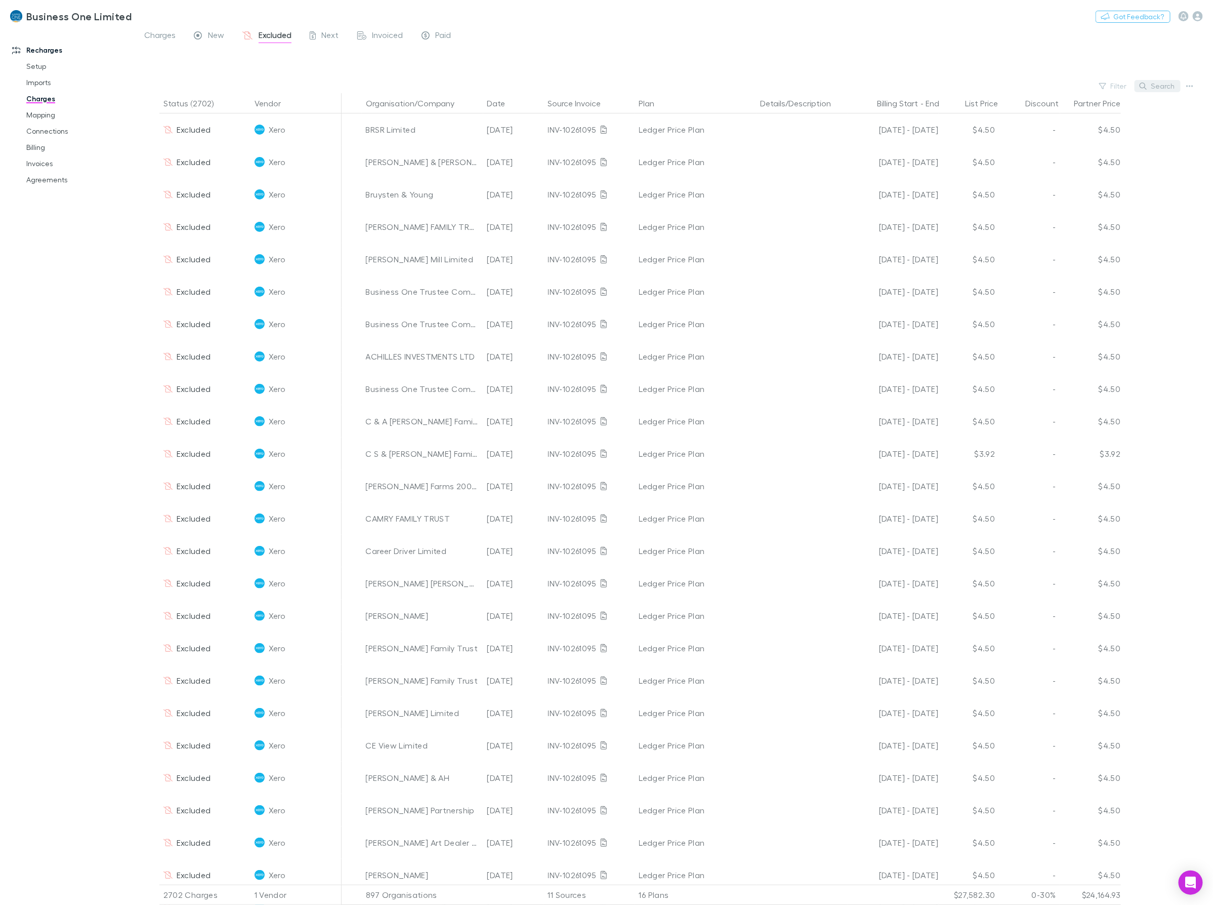
click at [1173, 87] on button "Search" at bounding box center [1158, 86] width 46 height 12
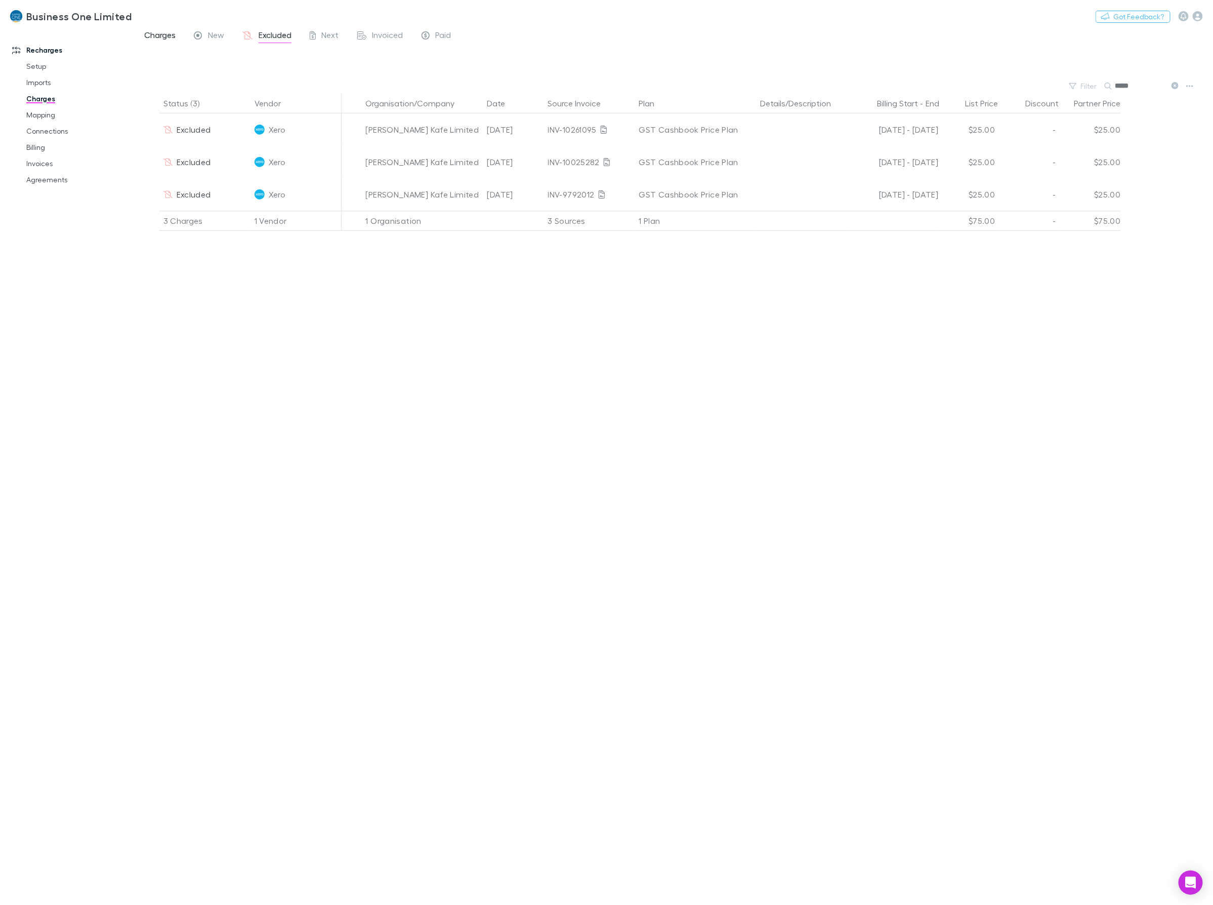
click at [168, 33] on span "Charges" at bounding box center [159, 36] width 31 height 13
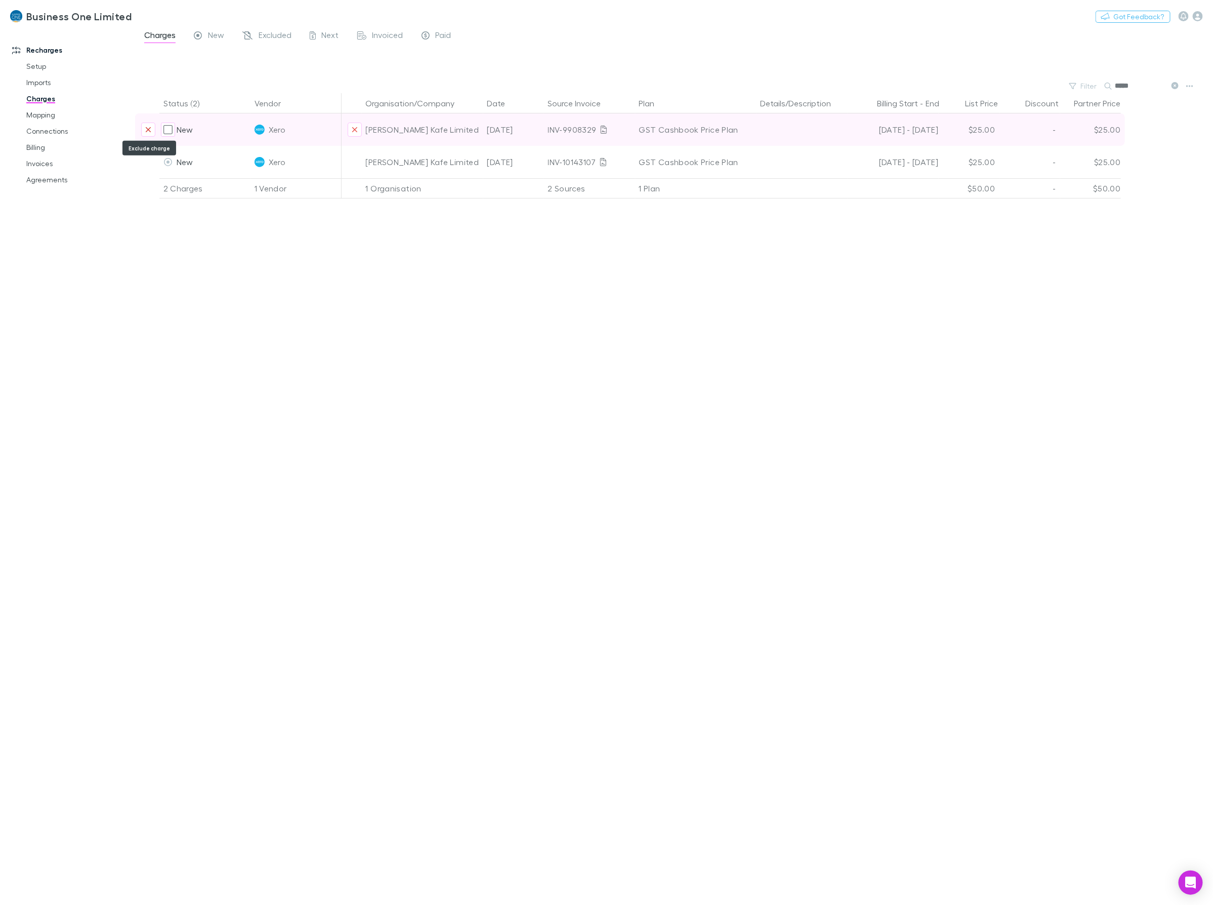
click at [149, 129] on icon "Exclude charge" at bounding box center [148, 130] width 6 height 8
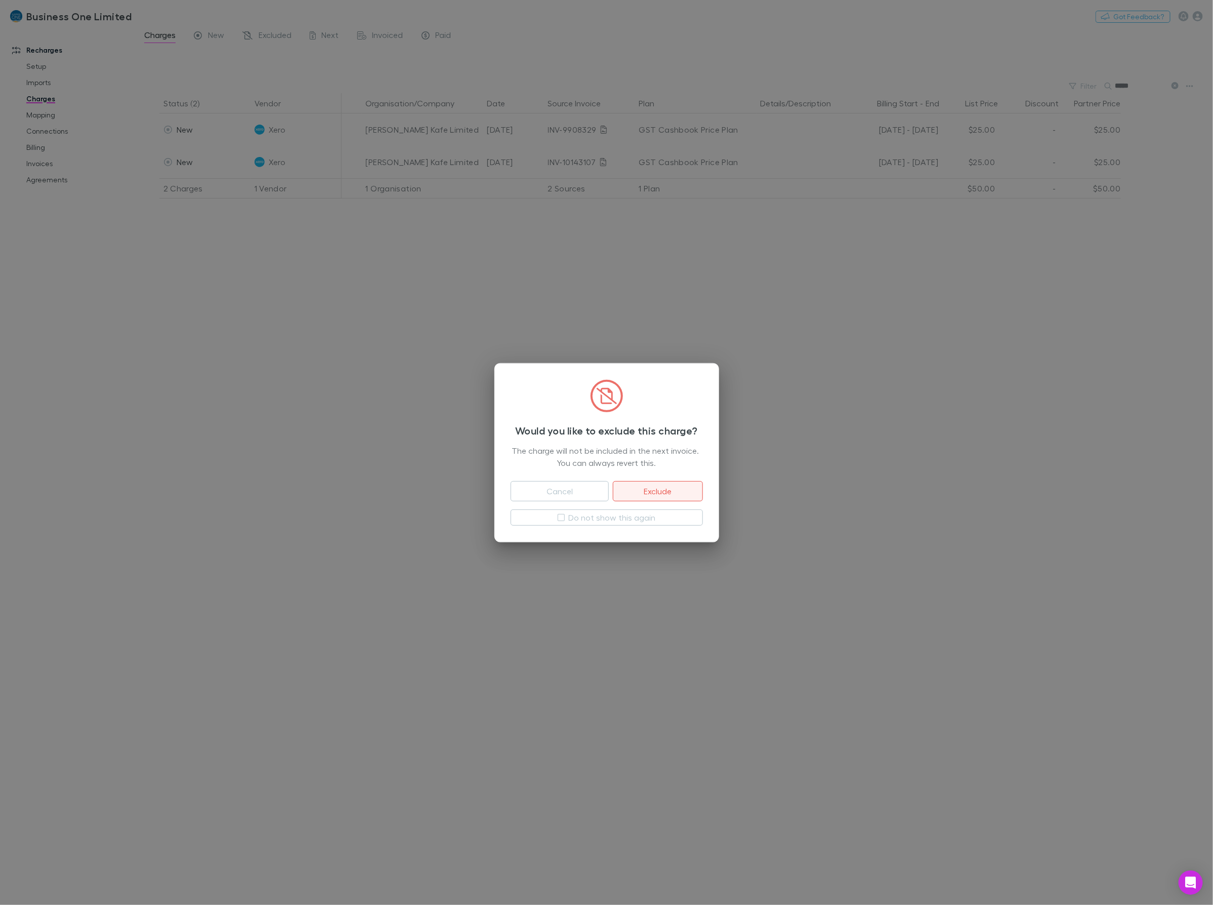
click at [659, 481] on button "Exclude" at bounding box center [658, 491] width 90 height 20
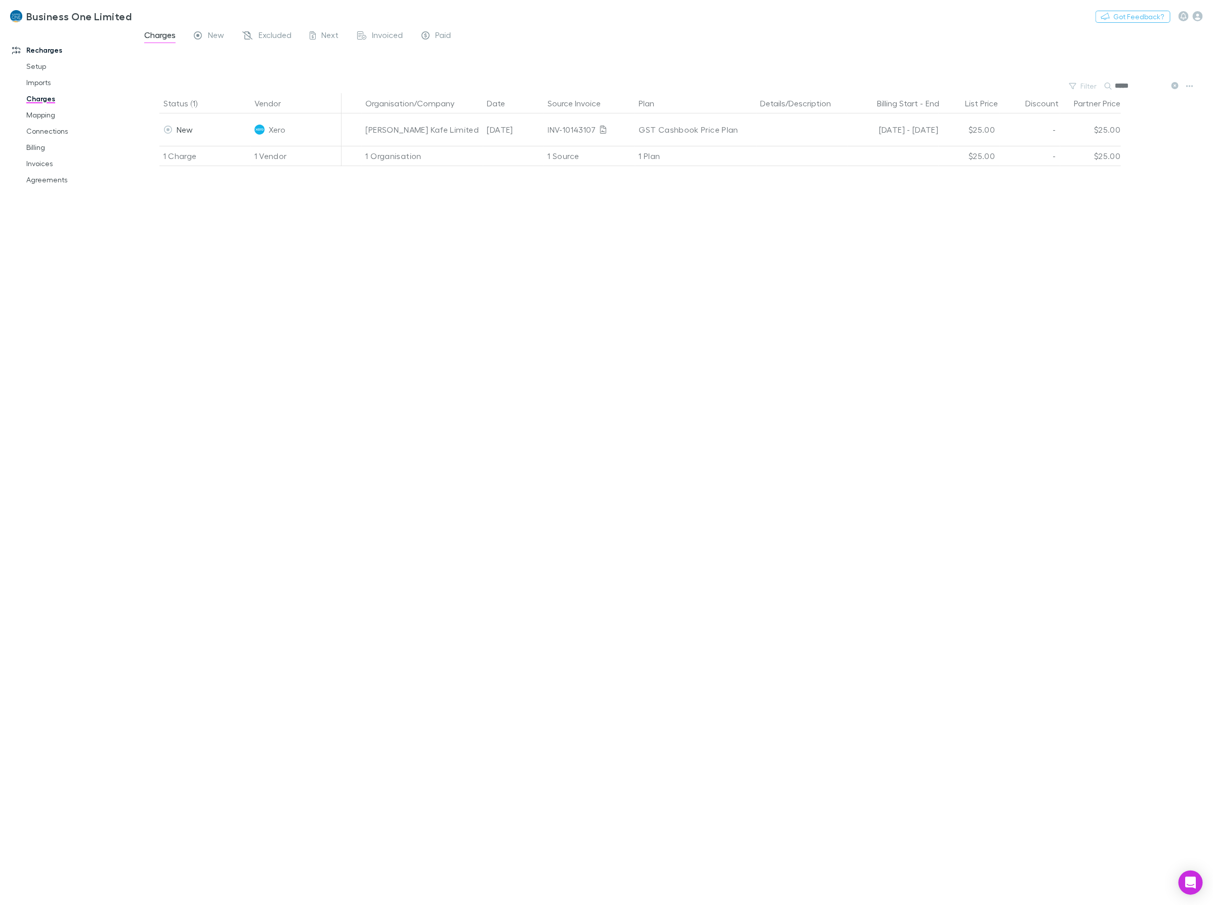
click at [1117, 85] on input "*****" at bounding box center [1140, 86] width 51 height 14
type input "*******"
drag, startPoint x: 1152, startPoint y: 82, endPoint x: 1008, endPoint y: 92, distance: 144.1
click at [1014, 92] on div "Filter Search *******" at bounding box center [674, 86] width 1078 height 14
type input "*"
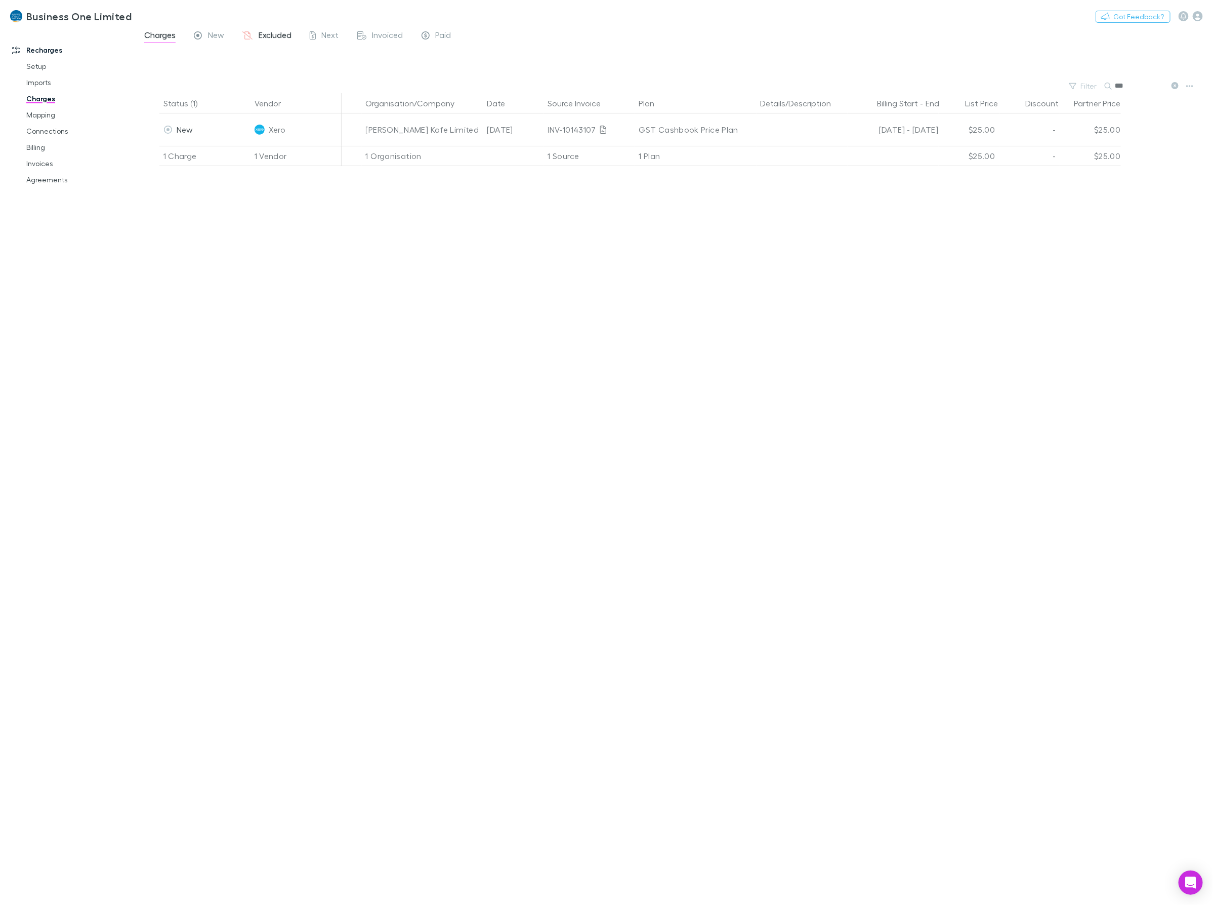
type input "***"
click at [273, 34] on span "Excluded" at bounding box center [275, 36] width 33 height 13
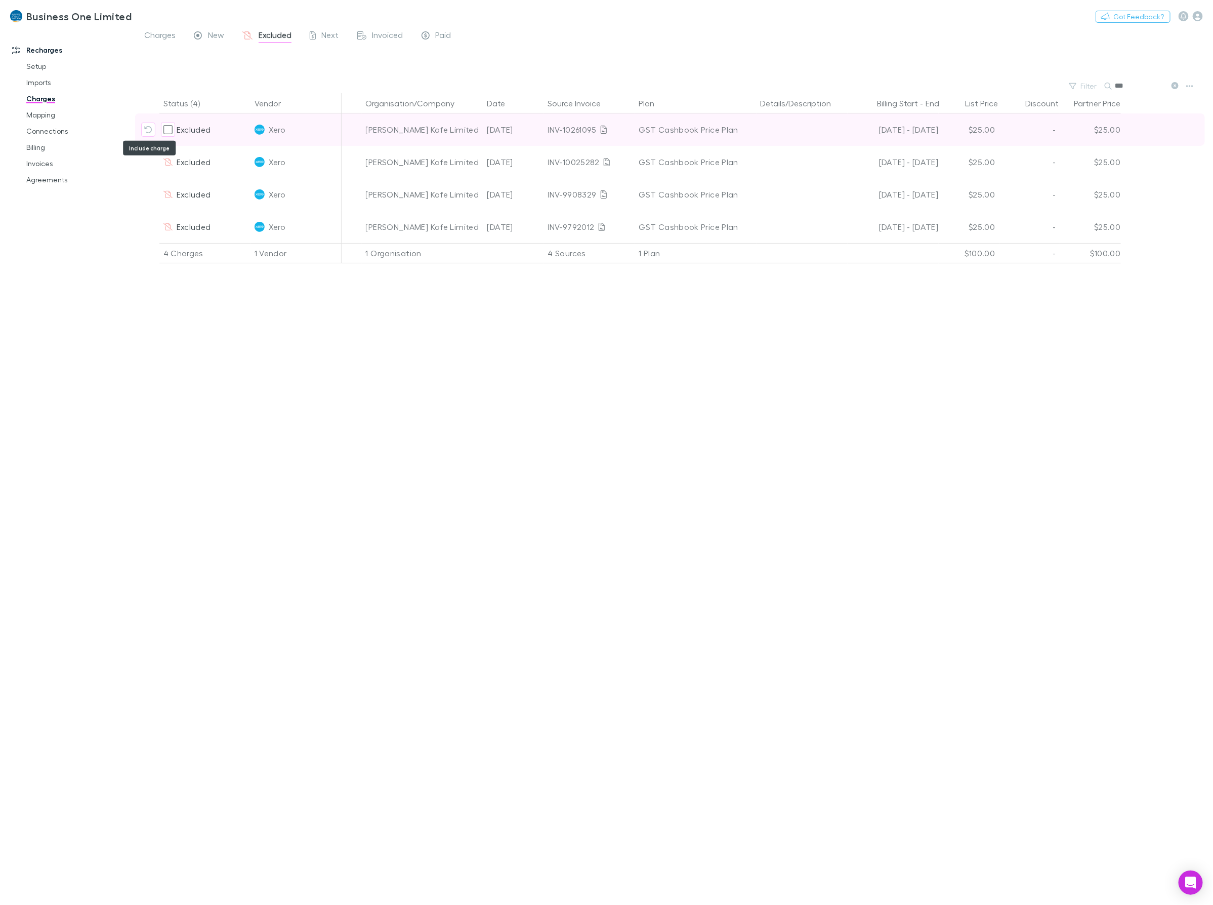
click at [148, 129] on icon "Include charge" at bounding box center [148, 130] width 8 height 8
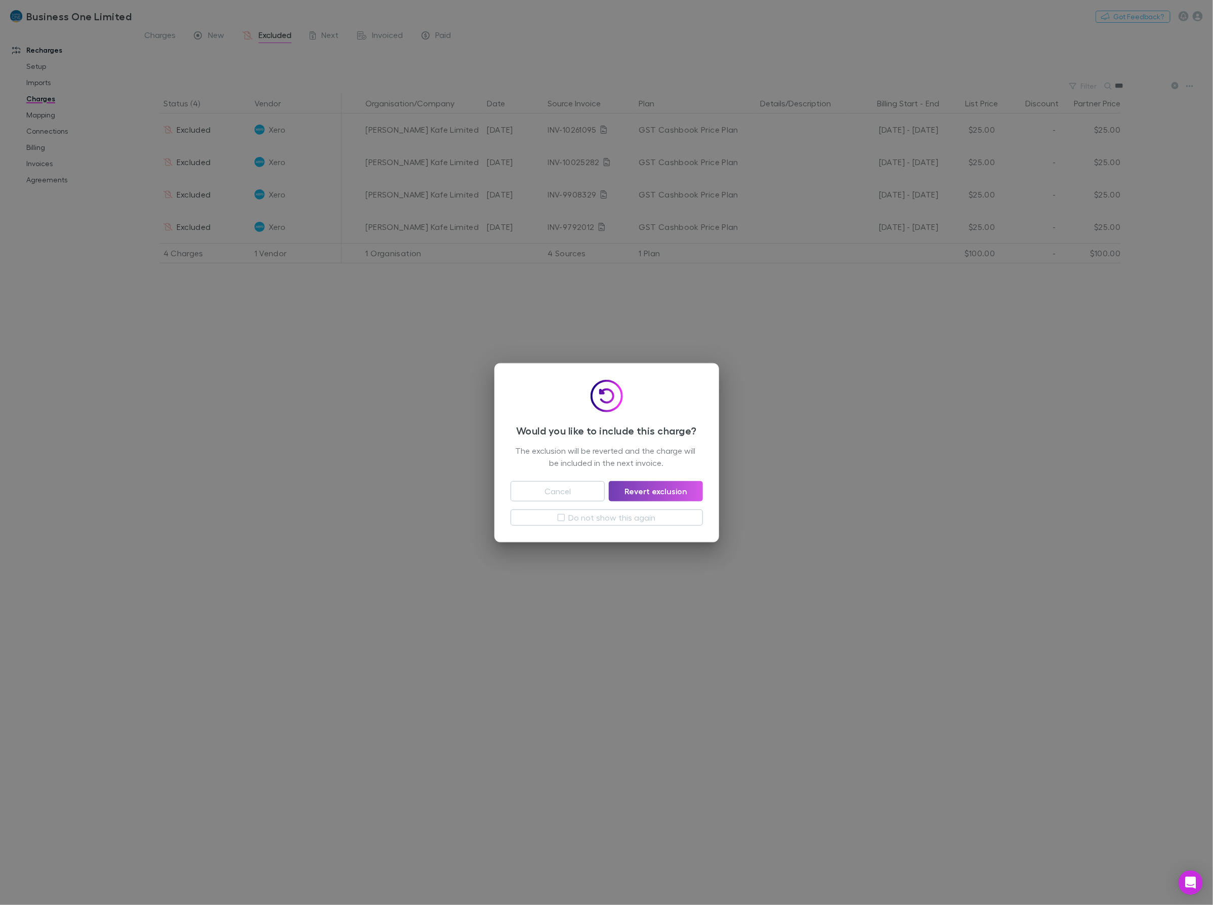
drag, startPoint x: 651, startPoint y: 492, endPoint x: 727, endPoint y: 105, distance: 394.0
click at [652, 492] on button "Revert exclusion" at bounding box center [656, 491] width 94 height 20
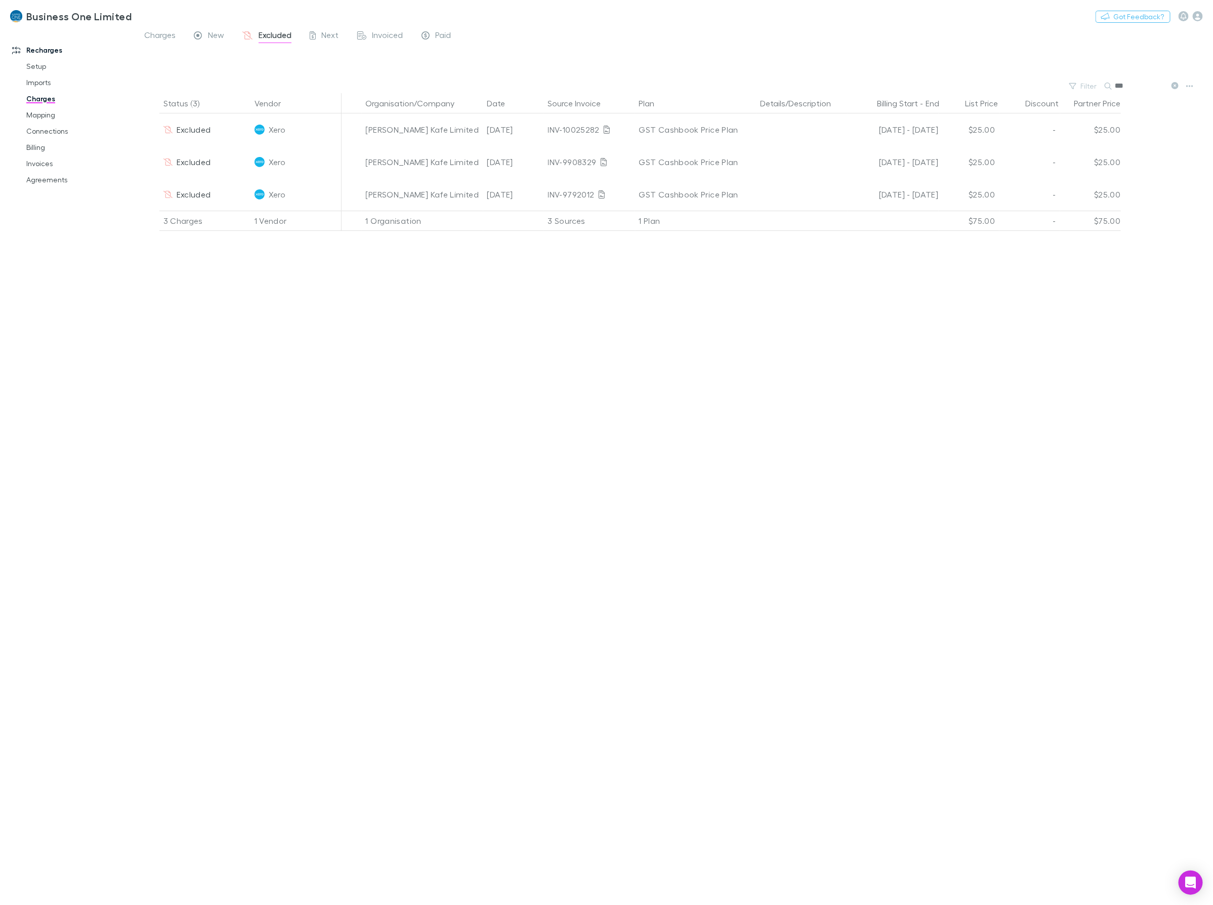
drag, startPoint x: 173, startPoint y: 37, endPoint x: 1039, endPoint y: 71, distance: 867.3
click at [172, 37] on span "Charges" at bounding box center [159, 36] width 31 height 13
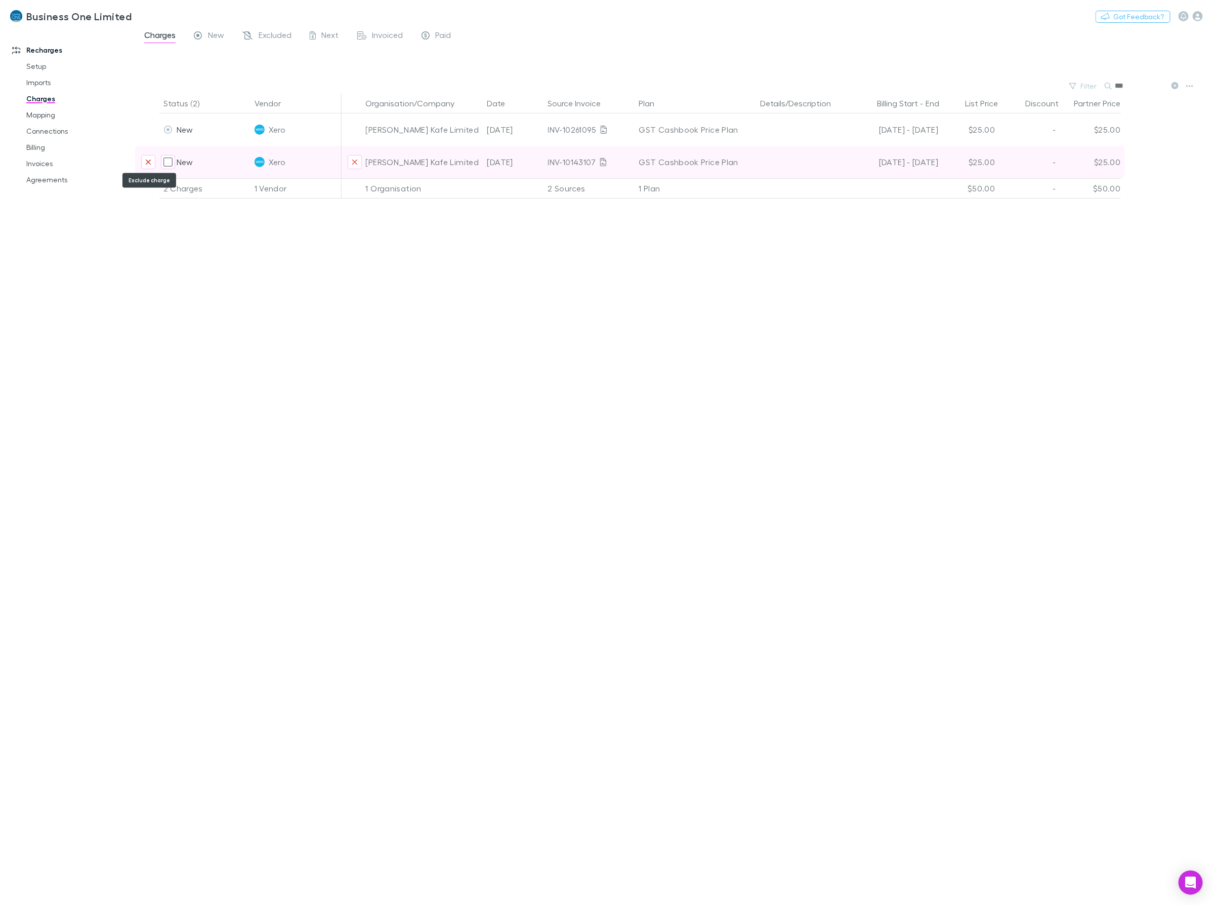
click at [150, 160] on icon "Exclude charge" at bounding box center [148, 162] width 6 height 8
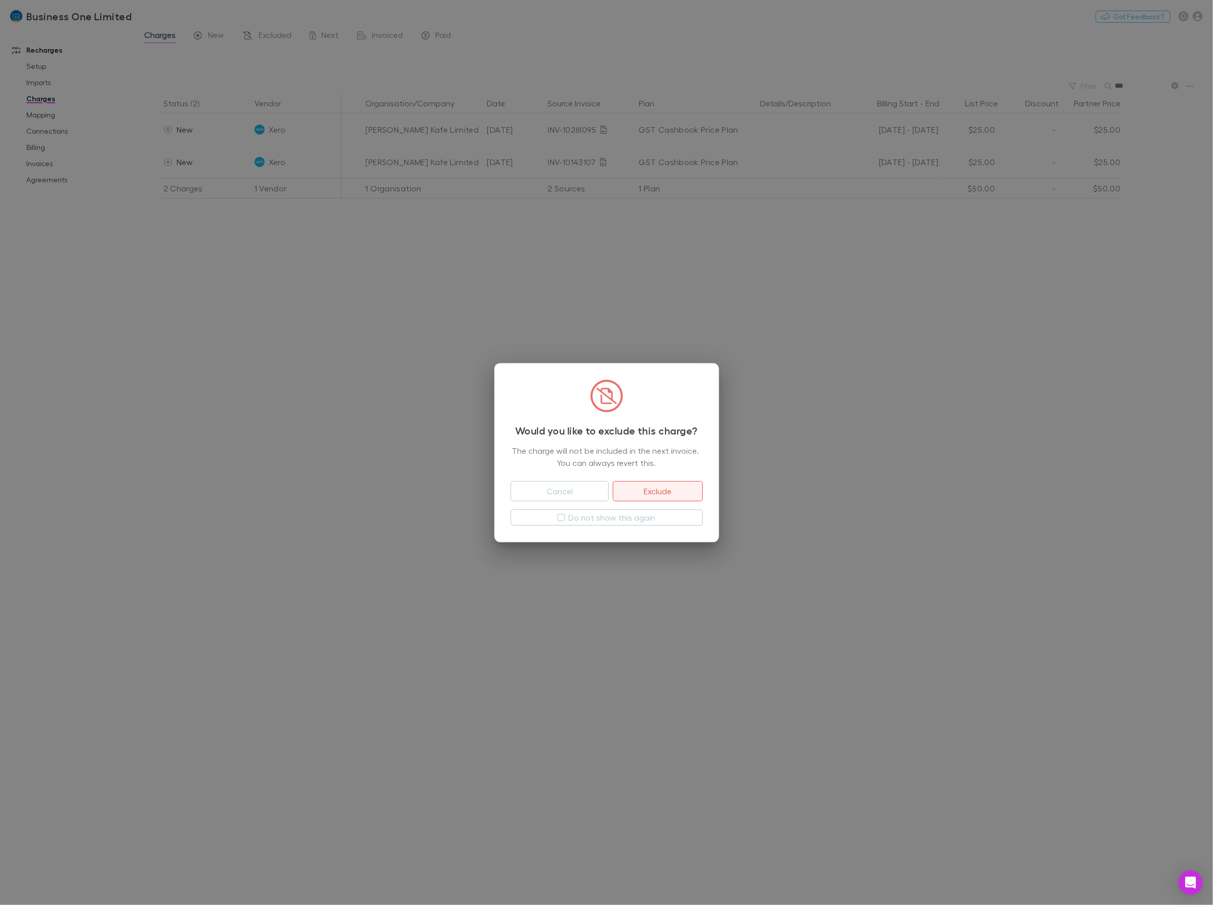
click at [660, 494] on button "Exclude" at bounding box center [658, 491] width 90 height 20
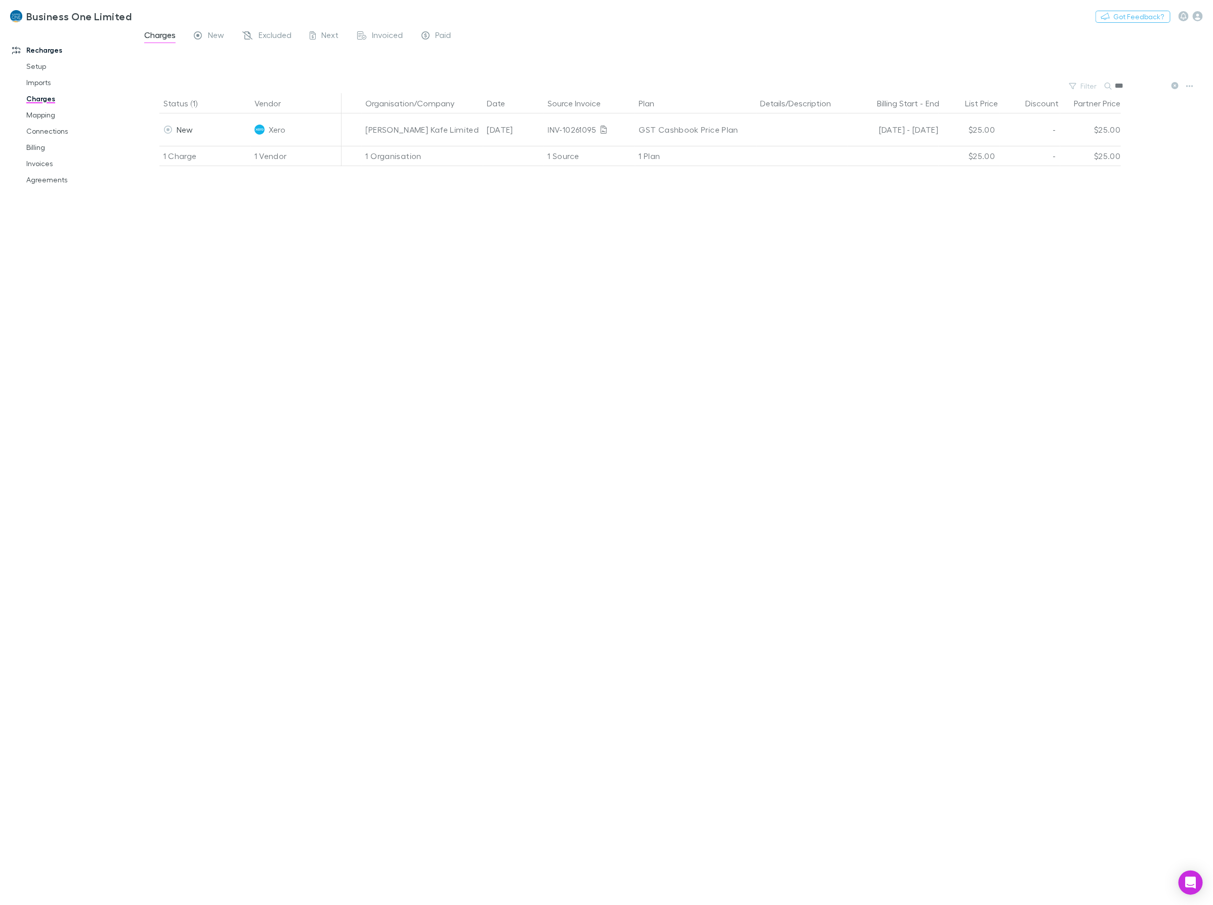
click at [658, 496] on div "Status (1) Vendor Organisation/Company Date Source Invoice Plan Details/Descrip…" at bounding box center [674, 498] width 1078 height 811
click at [296, 461] on div "Status (1) Vendor Organisation/Company Date Source Invoice Plan Details/Descrip…" at bounding box center [674, 498] width 1078 height 811
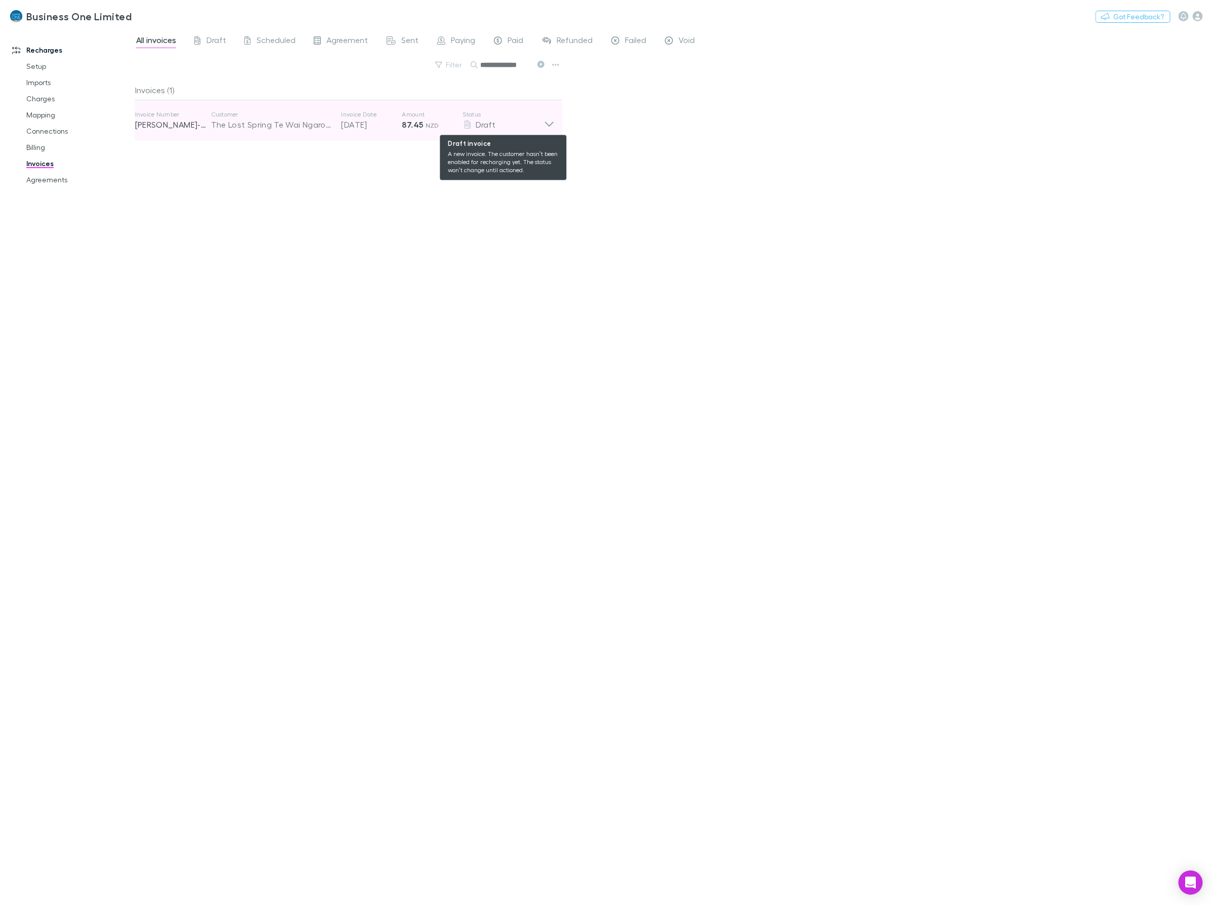
click at [532, 124] on div "Draft" at bounding box center [503, 124] width 81 height 12
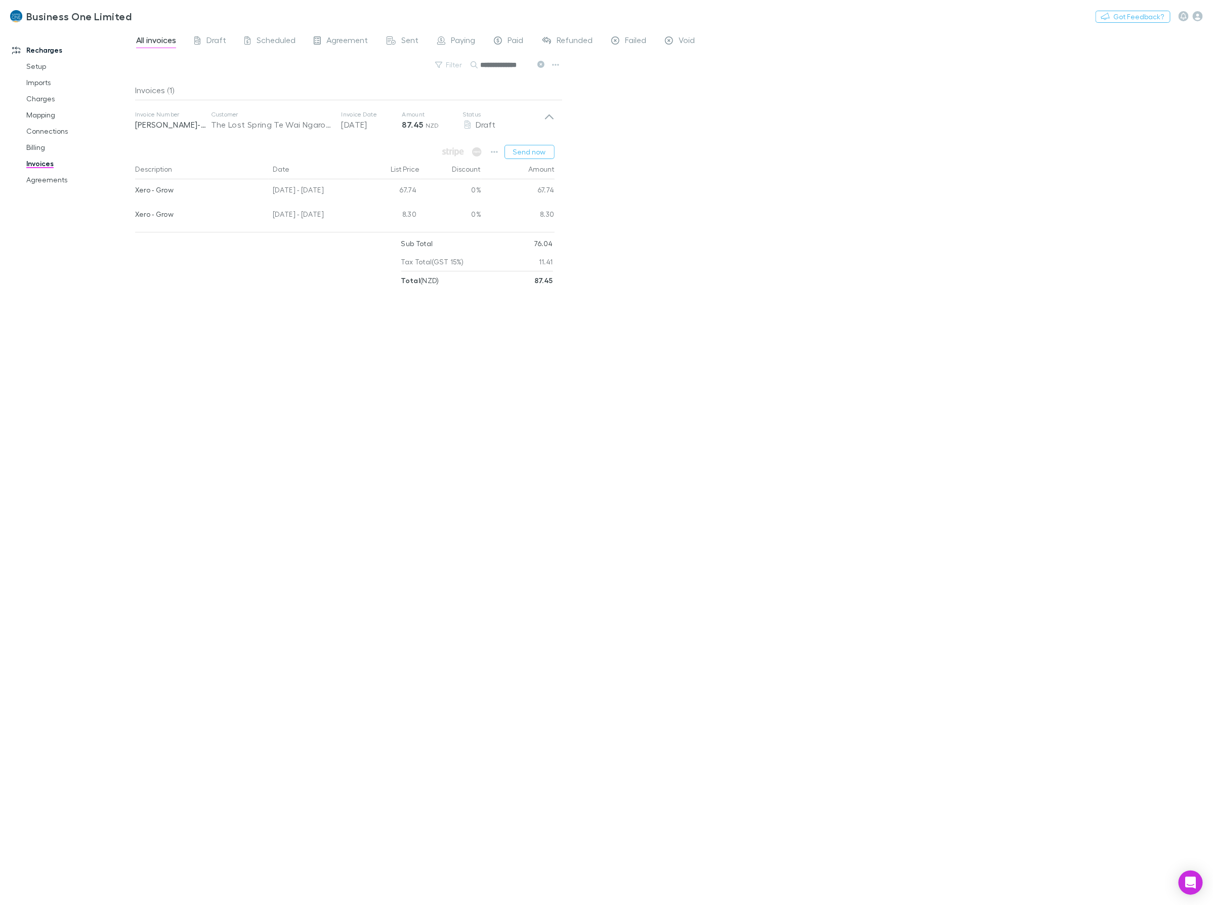
click at [793, 210] on div "**********" at bounding box center [674, 466] width 1078 height 876
click at [524, 64] on button "Search" at bounding box center [524, 65] width 46 height 12
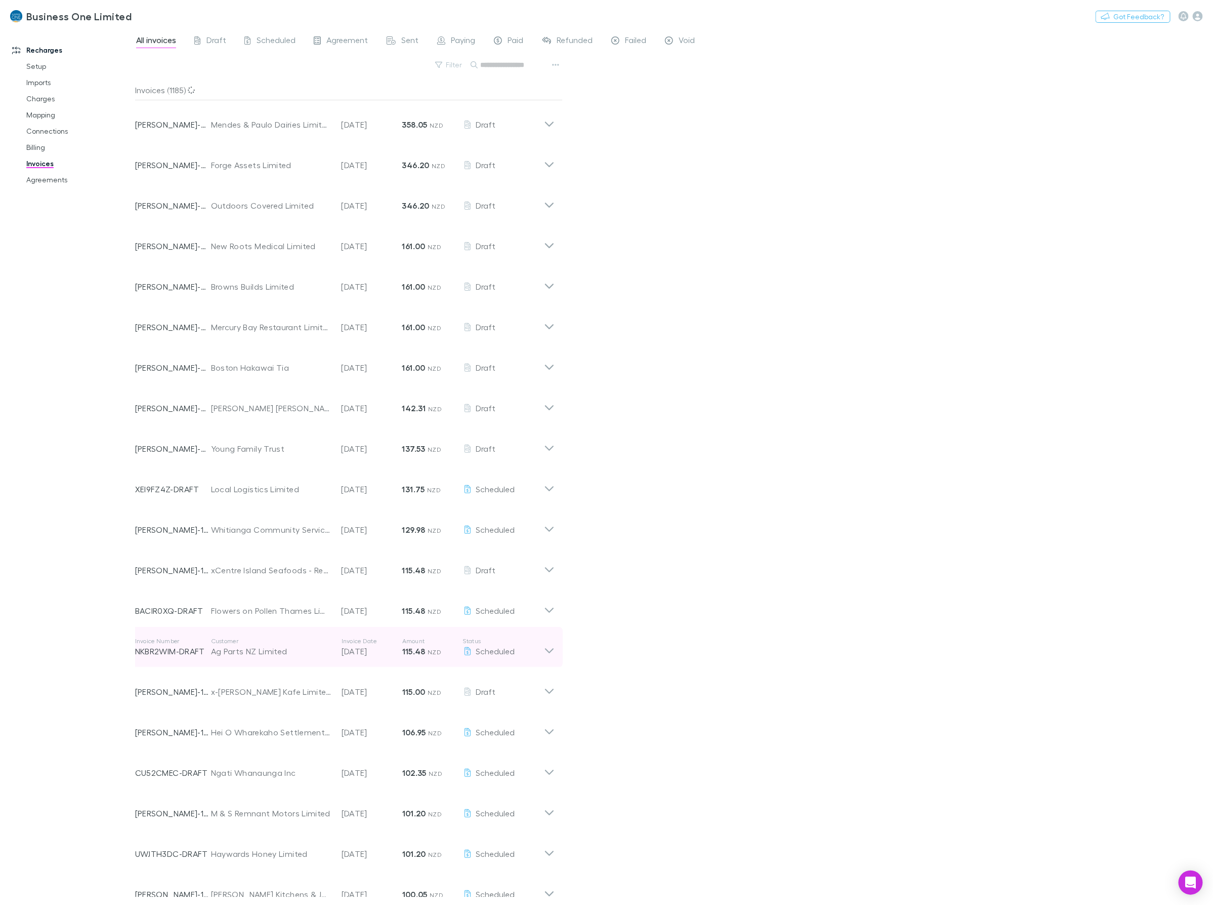
scroll to position [433, 0]
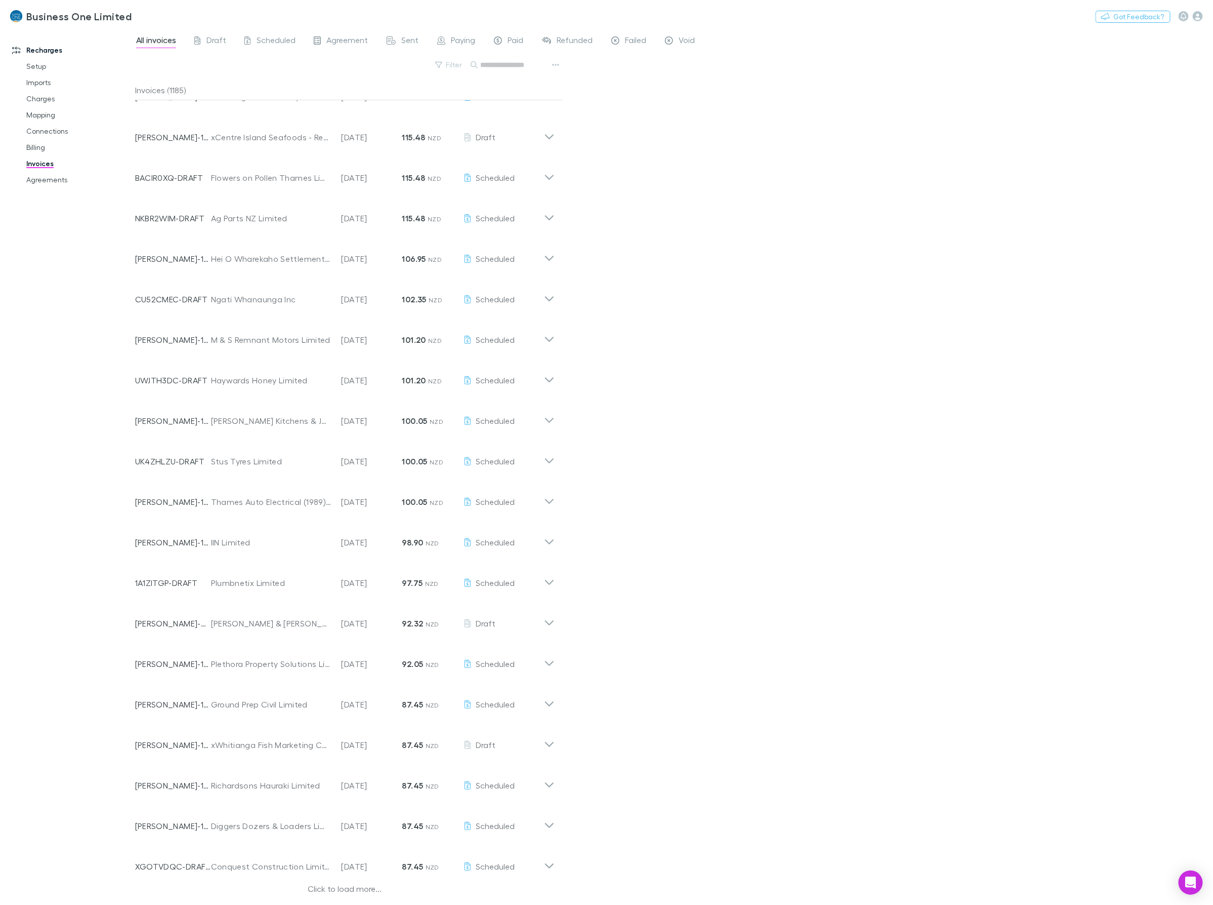
click at [499, 68] on input "text" at bounding box center [506, 65] width 51 height 14
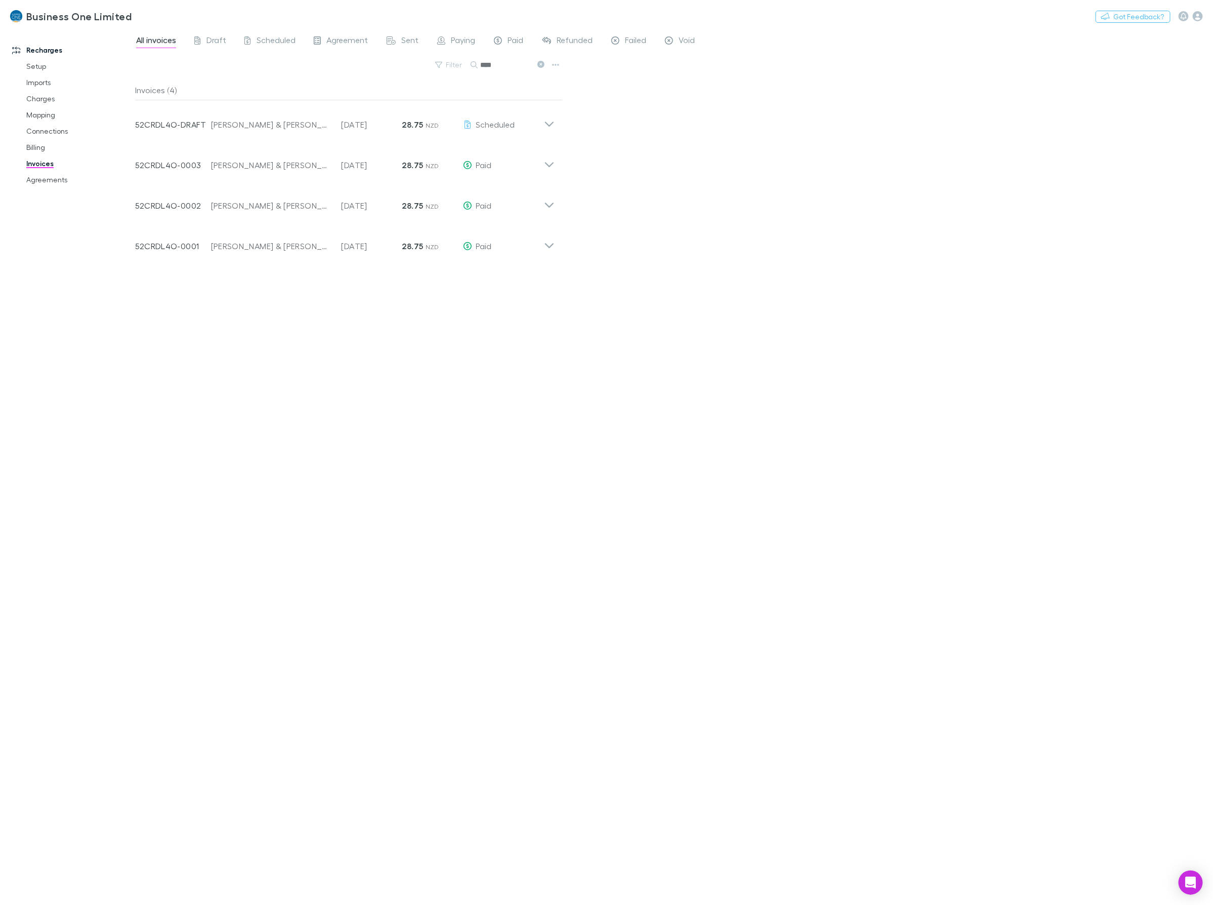
scroll to position [0, 0]
click at [557, 125] on div "Invoice Number 52CRDL4O-DRAFT Customer [PERSON_NAME] & [PERSON_NAME] Invoice Da…" at bounding box center [345, 120] width 436 height 40
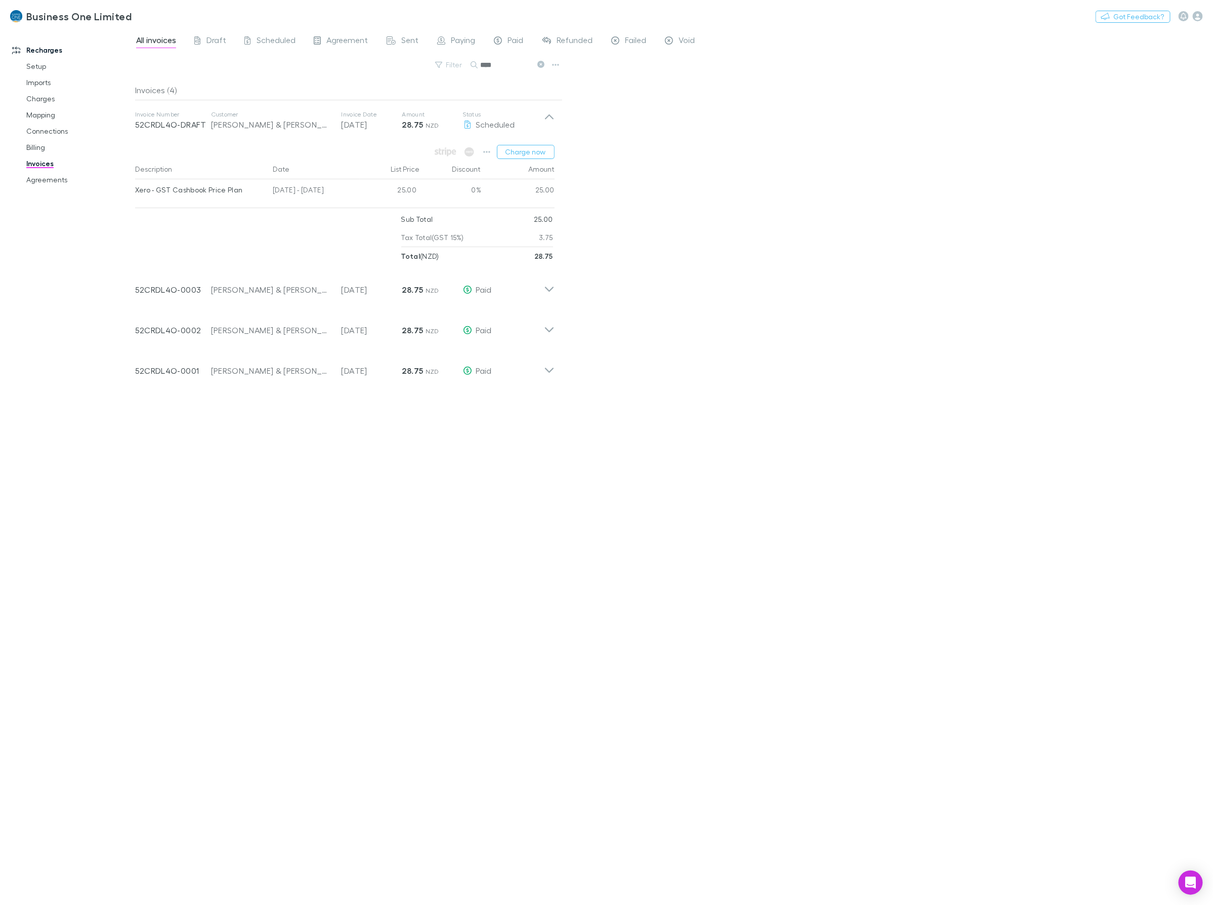
drag, startPoint x: 510, startPoint y: 63, endPoint x: 288, endPoint y: 84, distance: 223.2
click at [289, 84] on div "All invoices Draft Scheduled Agreement Sent Paying Paid Refunded Failed Void Fi…" at bounding box center [674, 466] width 1078 height 876
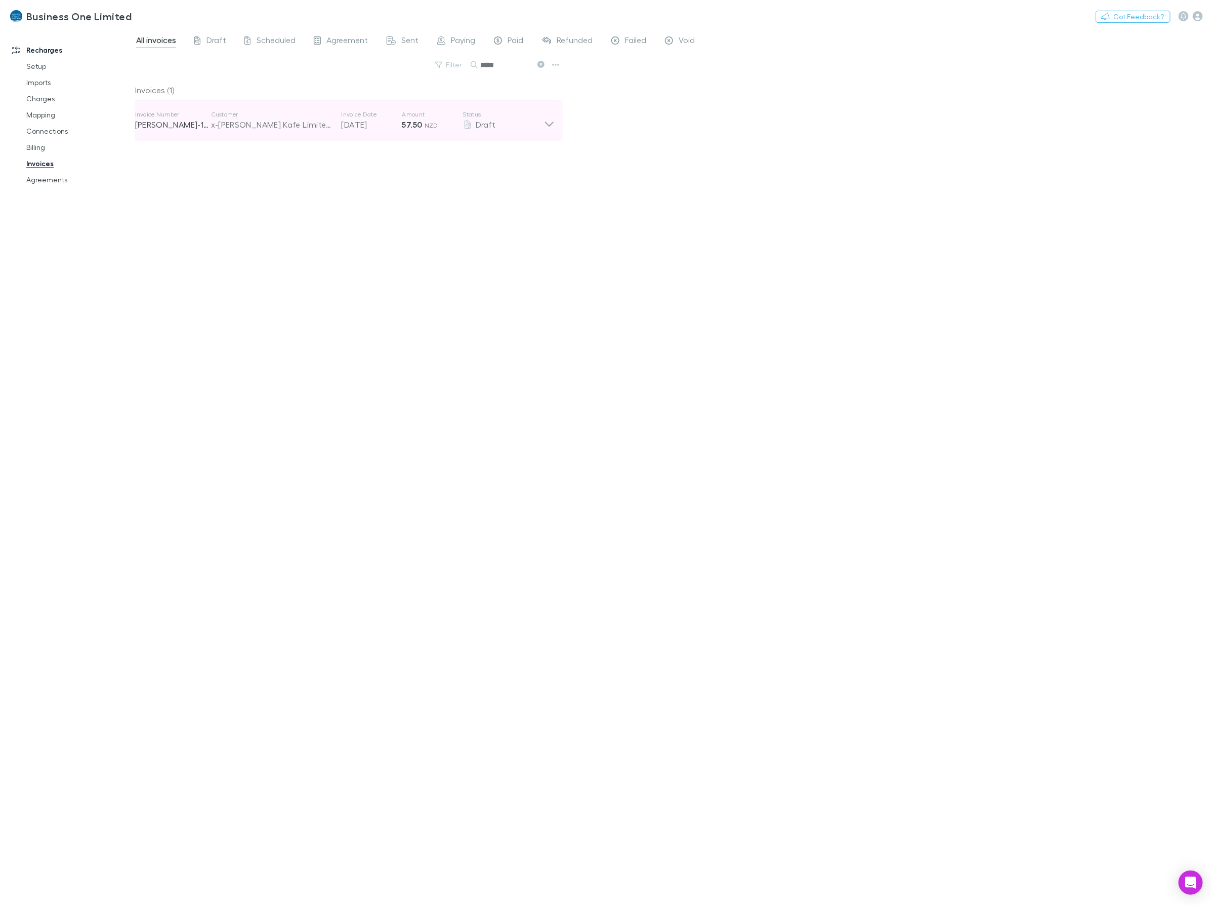
type input "*****"
click at [550, 128] on icon at bounding box center [549, 120] width 11 height 20
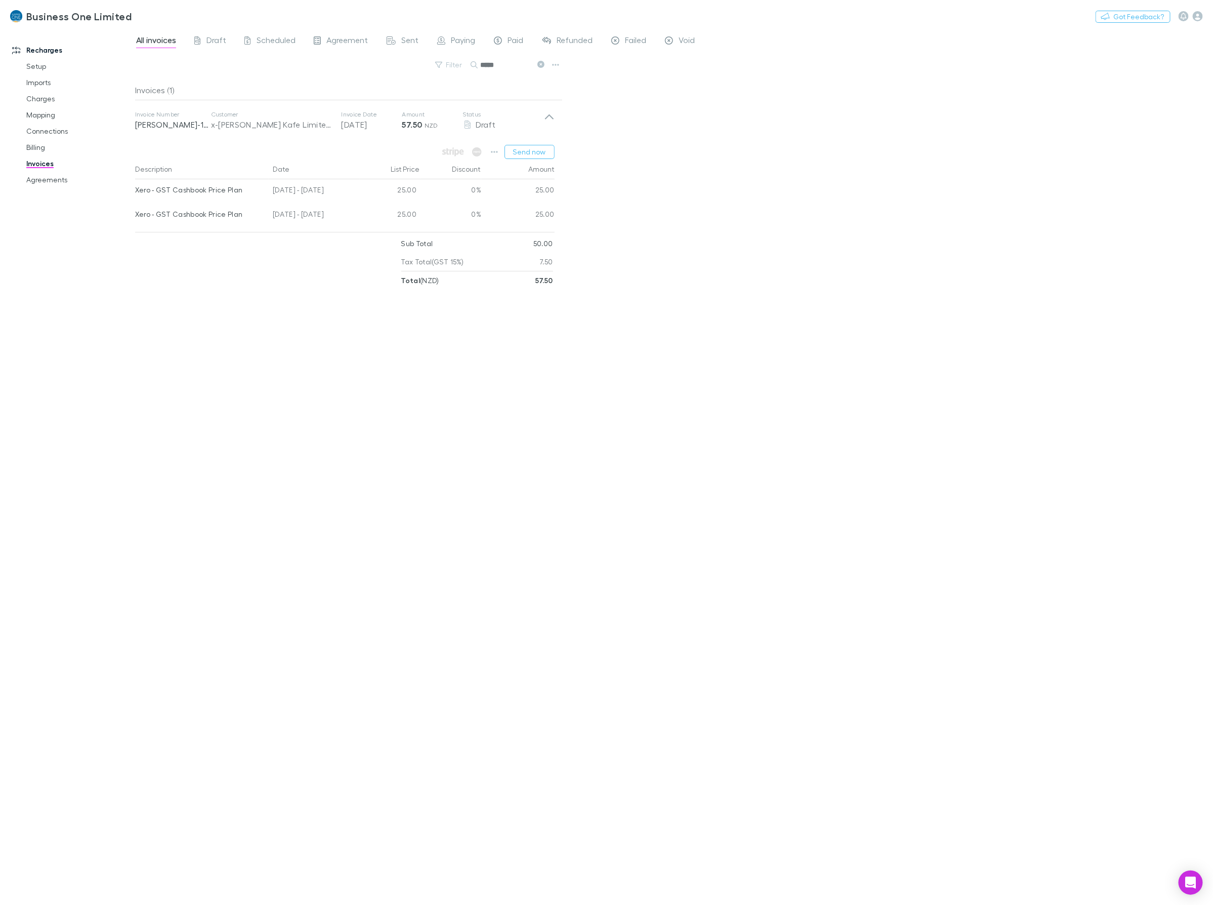
click at [669, 168] on div "All invoices Draft Scheduled Agreement Sent Paying Paid Refunded Failed Void Fi…" at bounding box center [674, 466] width 1078 height 876
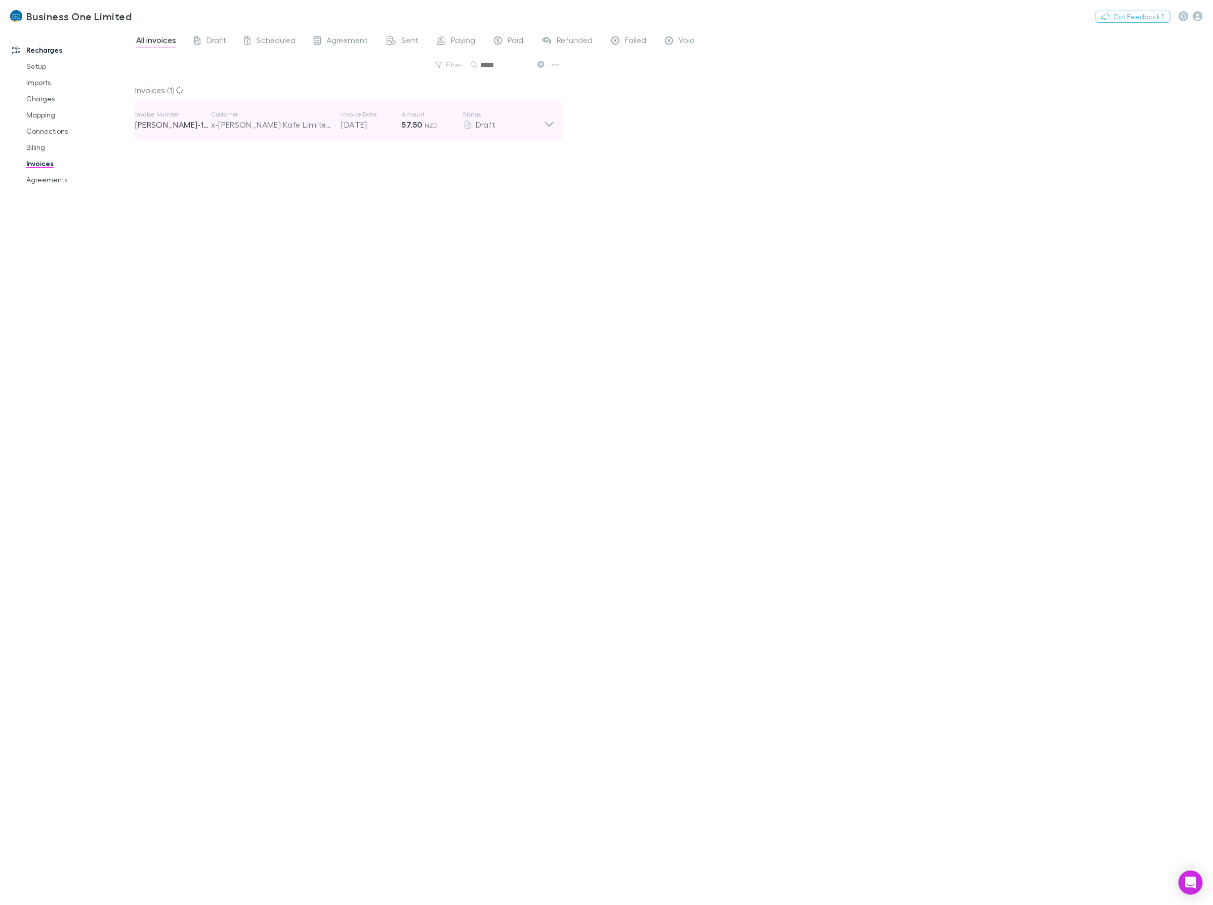
click at [540, 128] on div "Draft" at bounding box center [503, 124] width 81 height 12
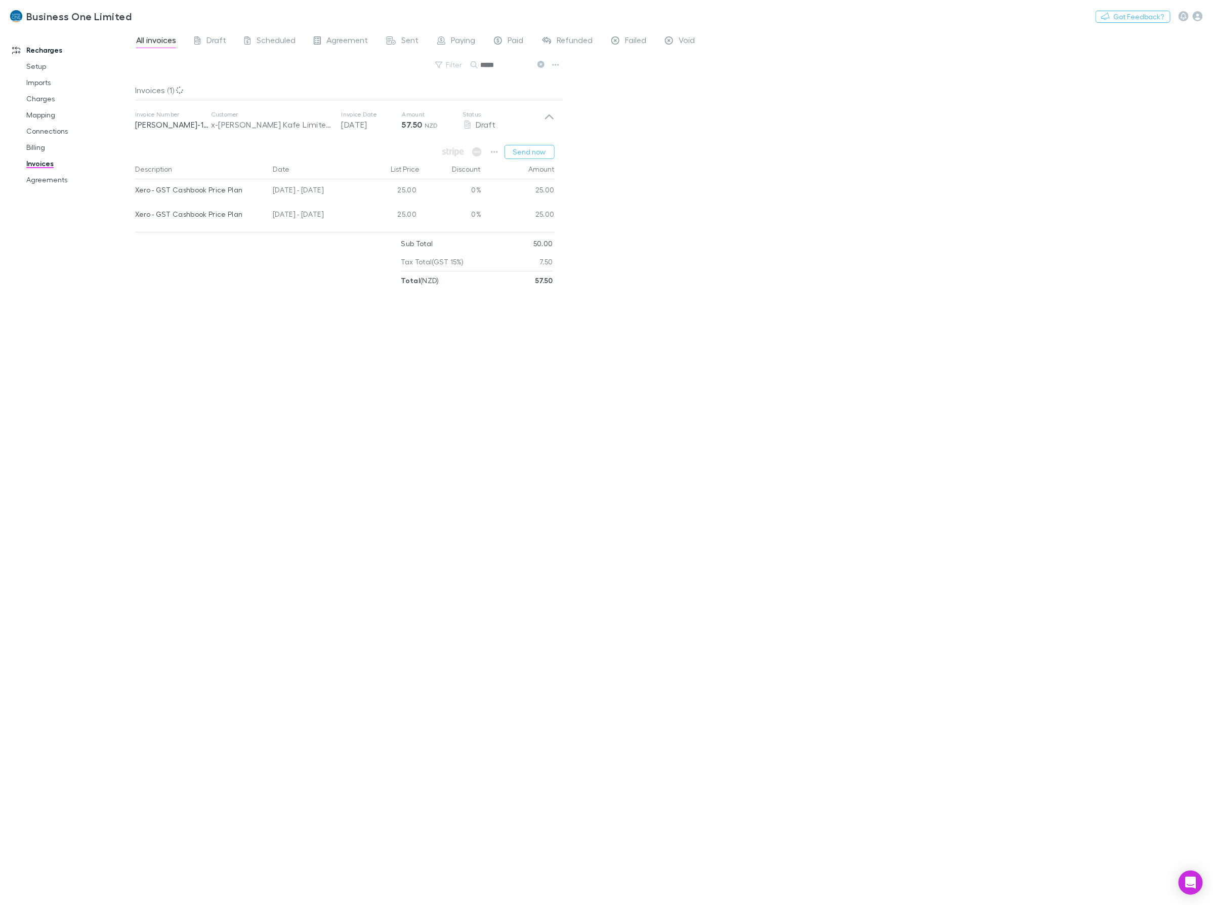
click at [785, 226] on div "All invoices Draft Scheduled Agreement Sent Paying Paid Refunded Failed Void Fi…" at bounding box center [674, 466] width 1078 height 876
click at [497, 156] on button "button" at bounding box center [494, 152] width 14 height 14
click at [418, 259] on p "View charges" at bounding box center [432, 258] width 123 height 12
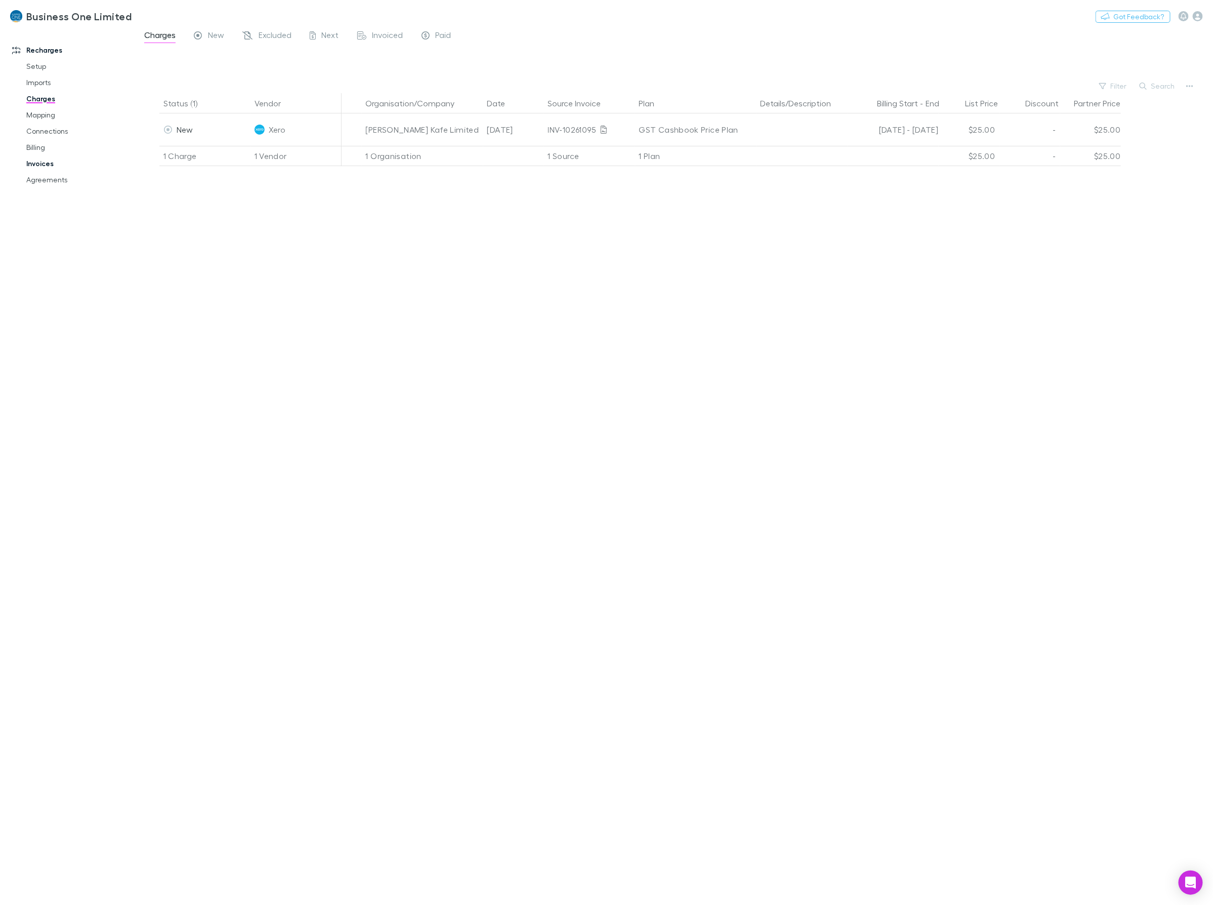
click at [32, 162] on link "Invoices" at bounding box center [79, 163] width 127 height 16
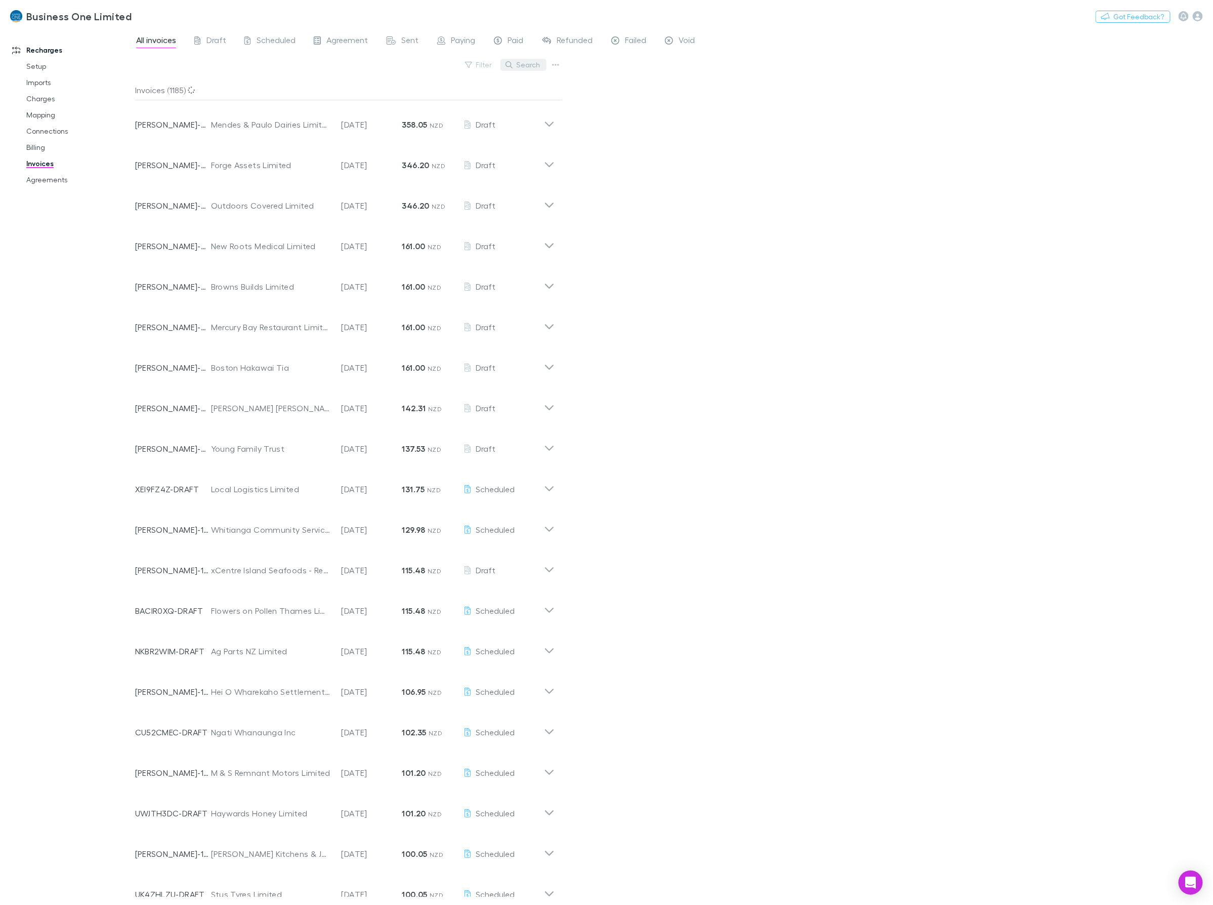
click at [524, 65] on button "Search" at bounding box center [524, 65] width 46 height 12
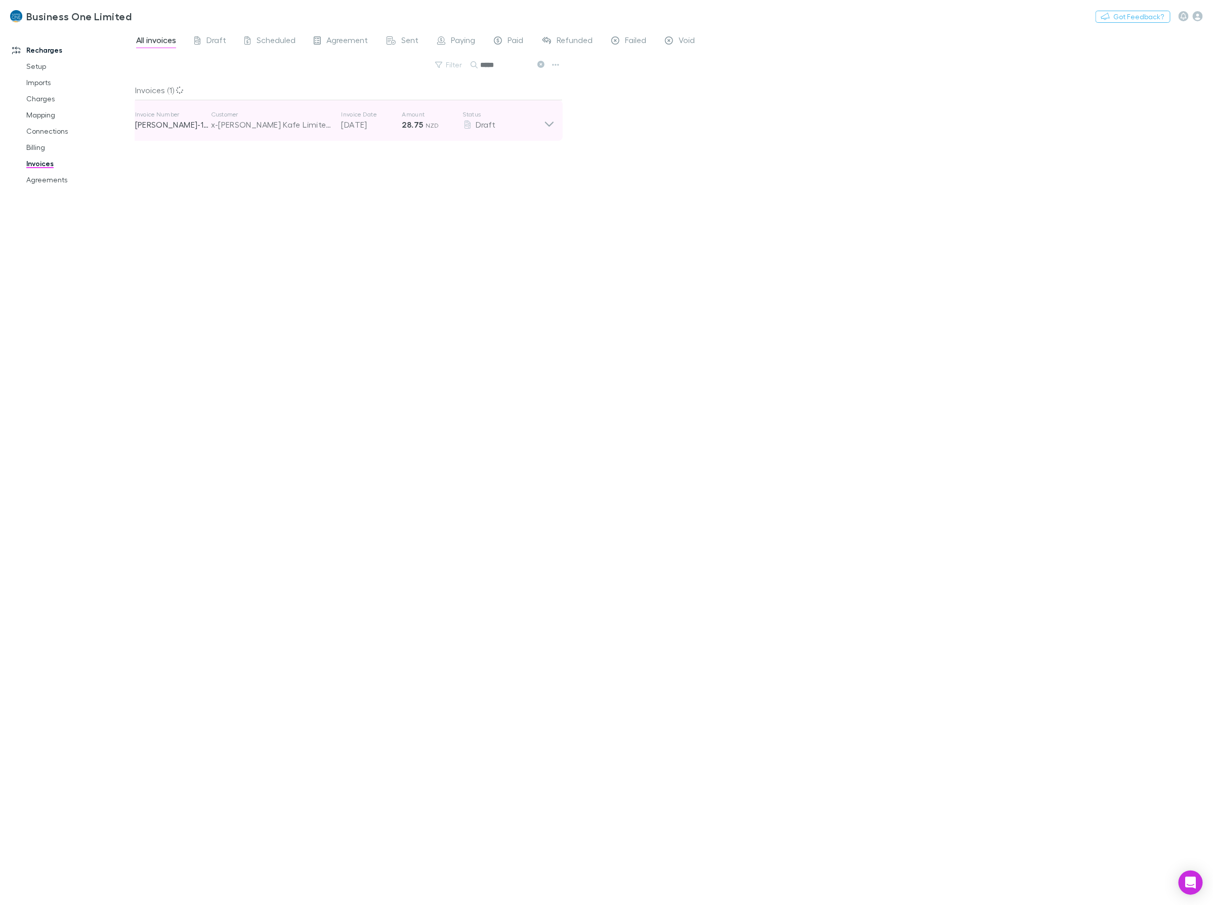
click at [553, 120] on icon at bounding box center [549, 120] width 11 height 20
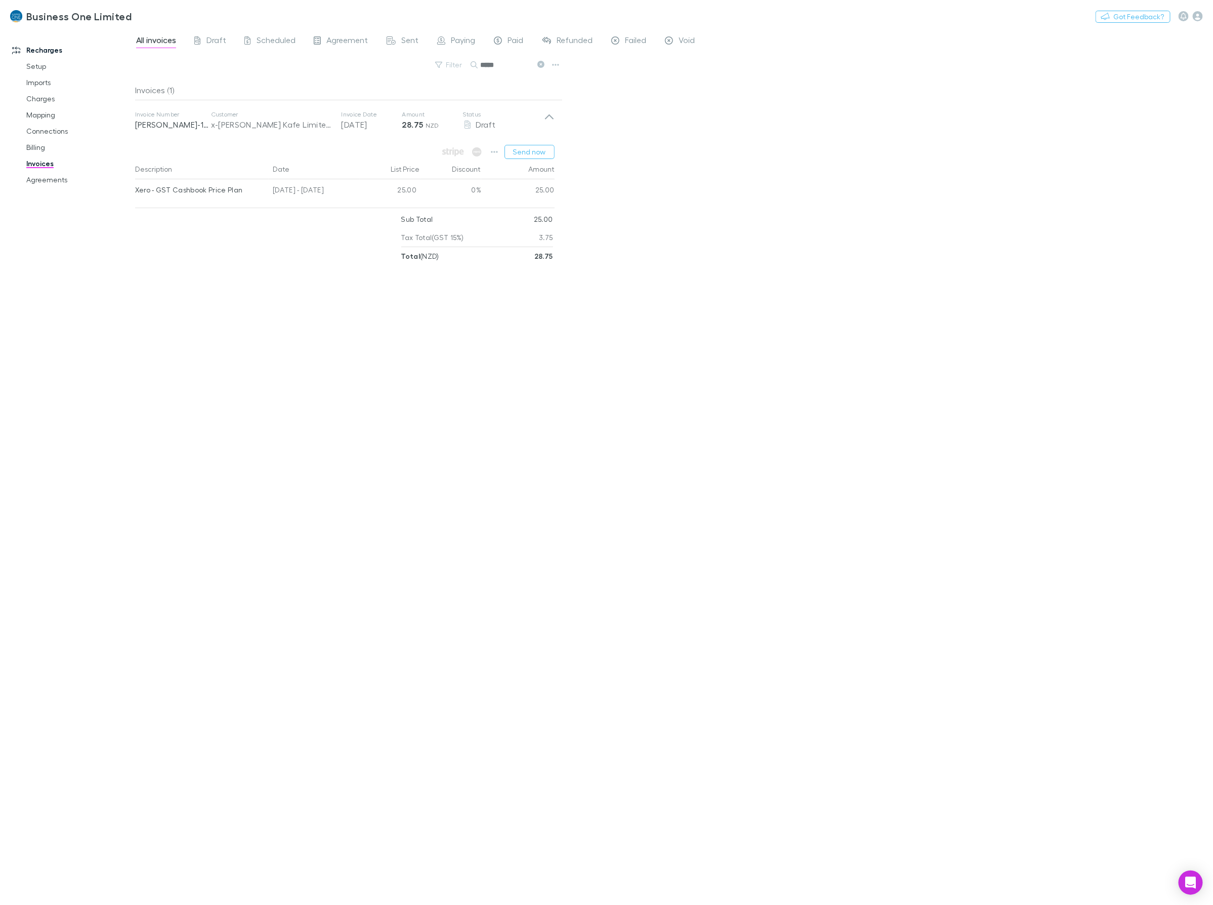
click at [142, 304] on div "Invoices (1) Invoice Number RECH-1676 Customer x-Ritchie Kafe Limited - Repeati…" at bounding box center [349, 488] width 428 height 817
click at [231, 298] on div "Invoices (1) Invoice Number RECH-1676 Customer x-Ritchie Kafe Limited - Repeati…" at bounding box center [349, 488] width 428 height 817
drag, startPoint x: 509, startPoint y: 62, endPoint x: 371, endPoint y: 70, distance: 138.4
click at [371, 70] on div "Filter Search *****" at bounding box center [349, 69] width 428 height 22
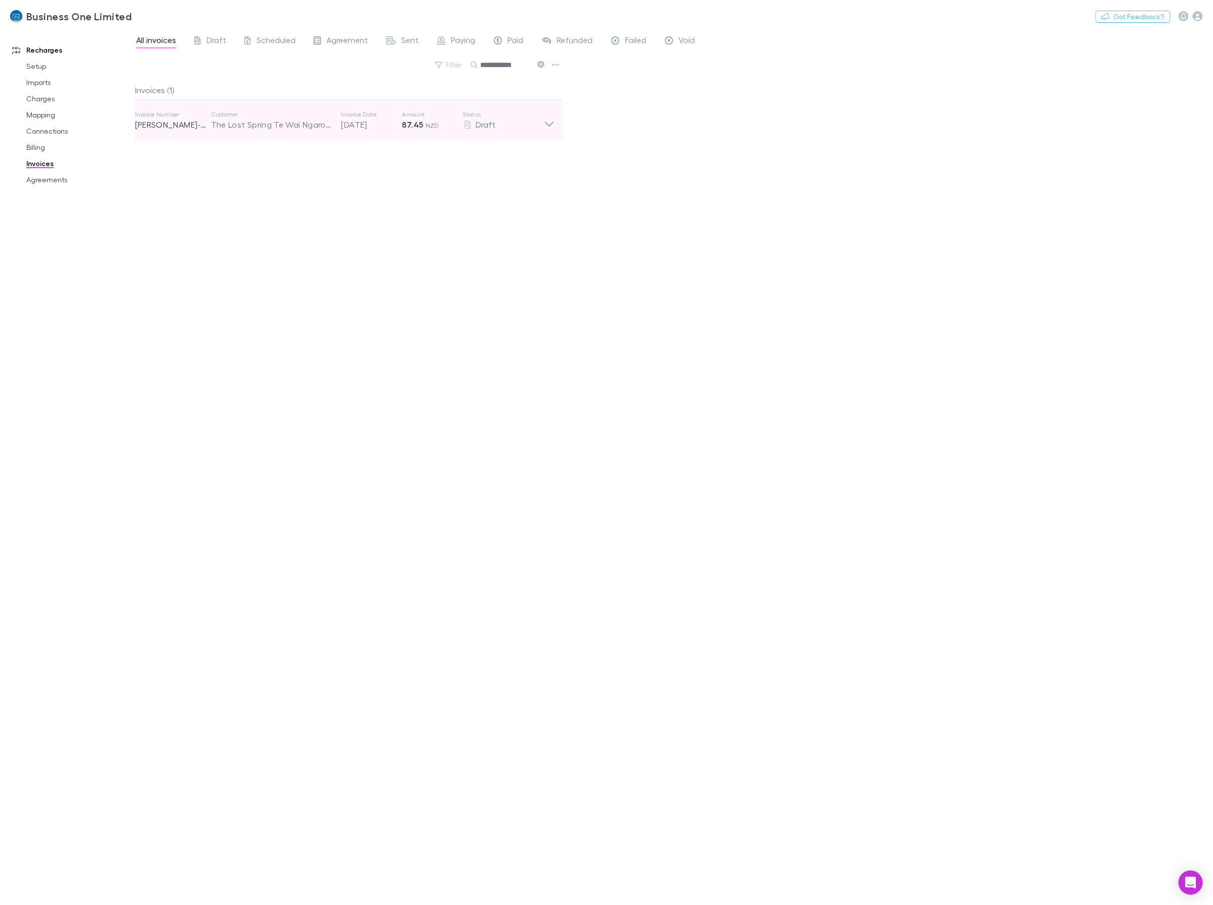
type input "**********"
click at [560, 122] on div "Invoice Number RECH-0064 Customer The Lost Spring Te Wai Ngaro Limited Invoice …" at bounding box center [345, 120] width 436 height 40
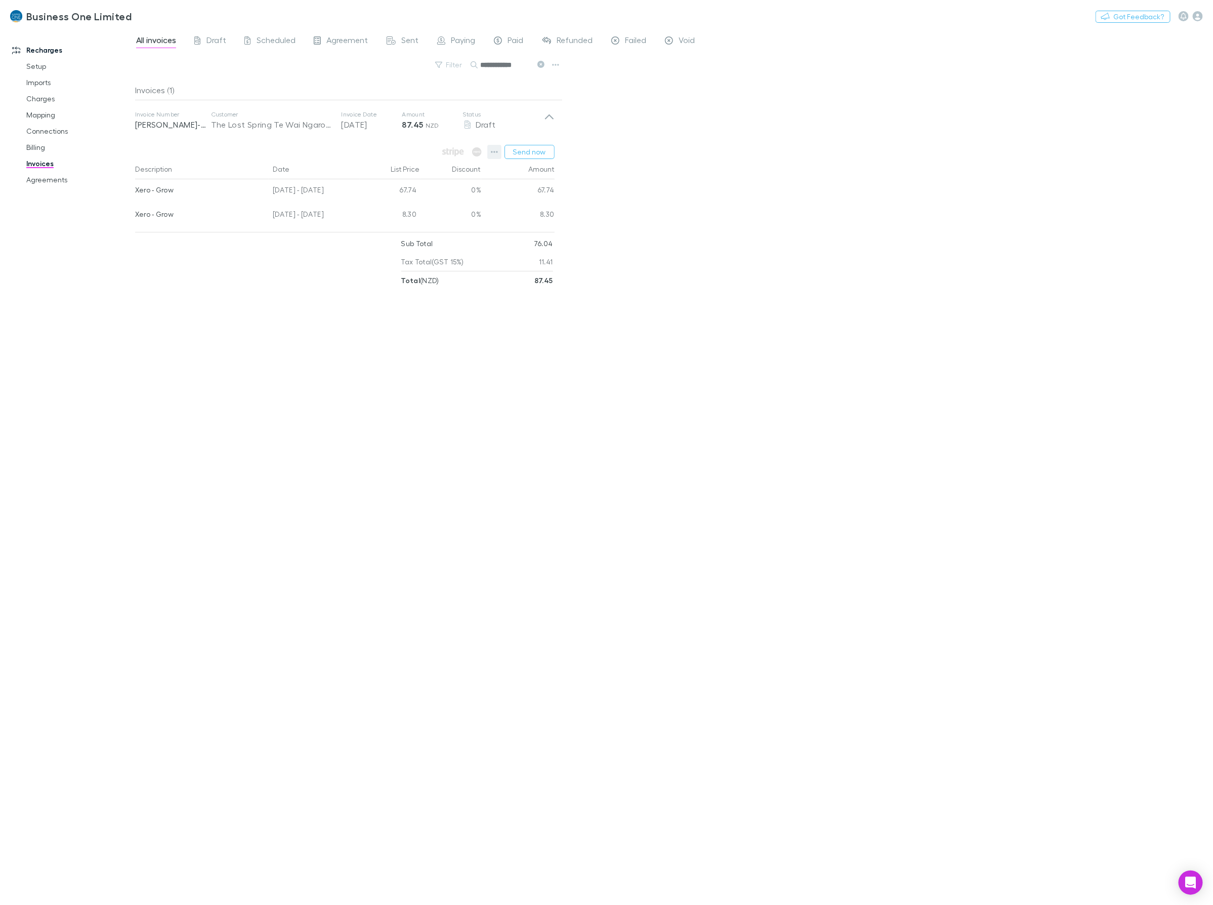
click at [492, 150] on icon "button" at bounding box center [494, 152] width 7 height 8
click at [787, 125] on div at bounding box center [606, 452] width 1213 height 905
click at [411, 652] on div "Invoices (1) Invoice Number RECH-0064 Customer The Lost Spring Te Wai Ngaro Lim…" at bounding box center [349, 488] width 428 height 817
drag, startPoint x: 422, startPoint y: 67, endPoint x: 339, endPoint y: 67, distance: 82.5
click at [377, 67] on div "**********" at bounding box center [349, 69] width 428 height 22
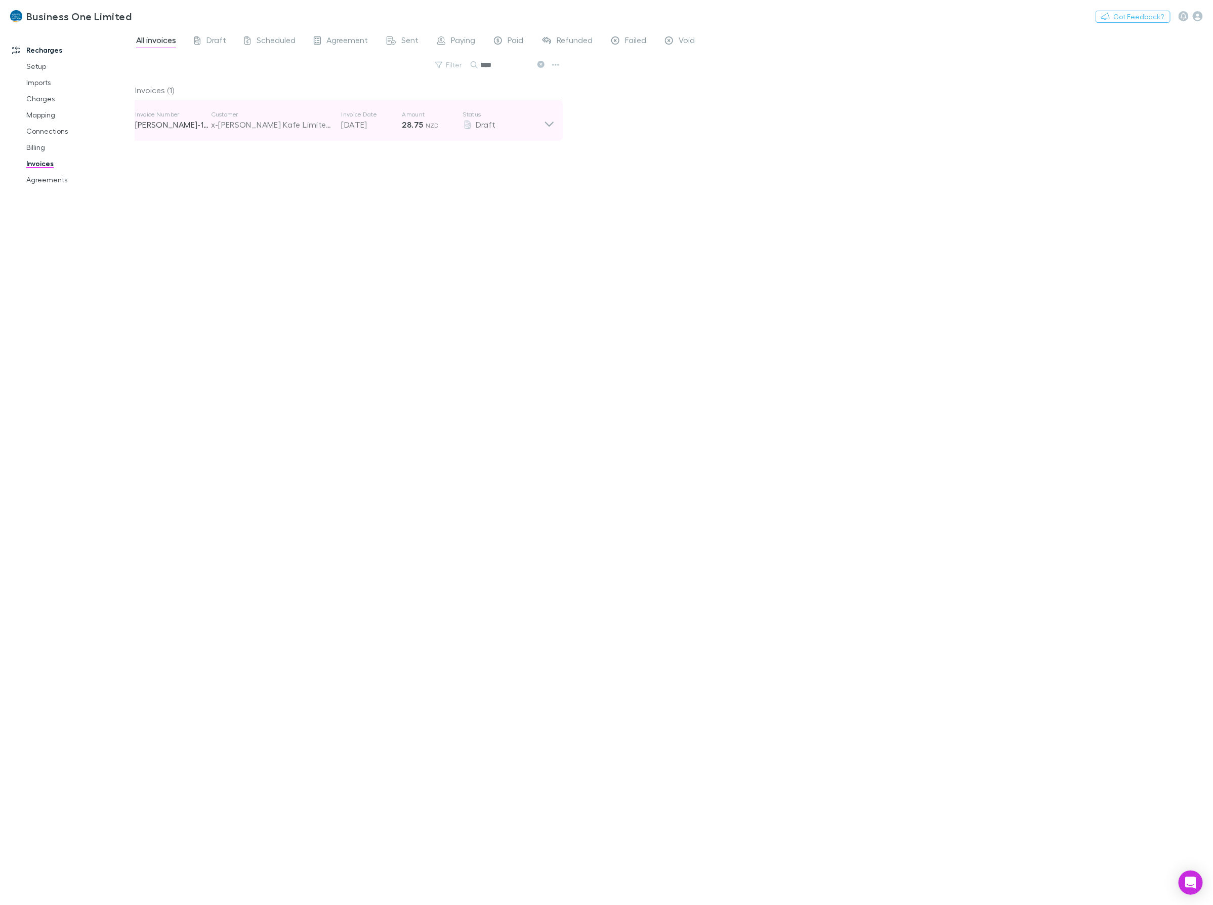
type input "****"
click at [548, 121] on icon at bounding box center [549, 120] width 11 height 20
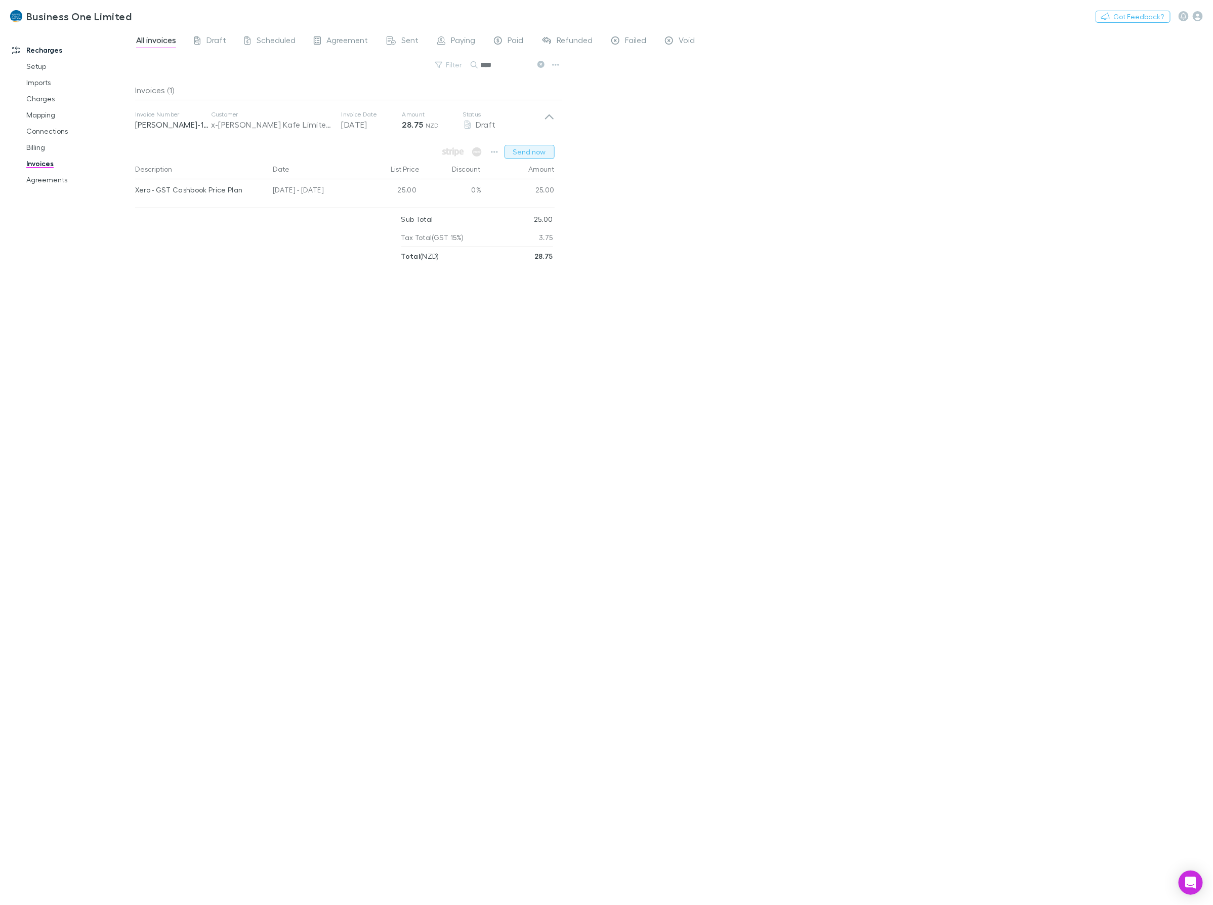
click at [520, 152] on button "Send now" at bounding box center [530, 152] width 50 height 14
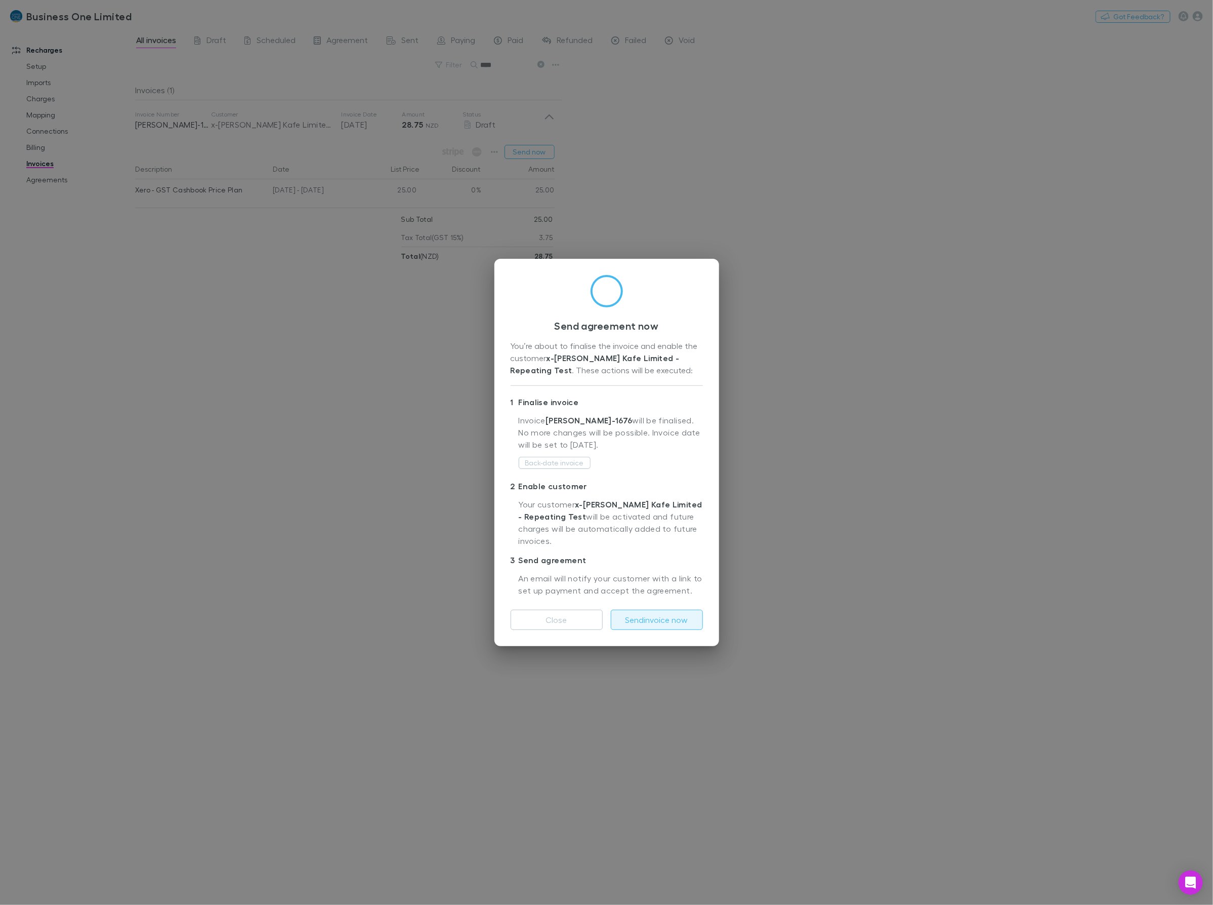
click at [644, 619] on button "Send invoice now" at bounding box center [657, 619] width 92 height 20
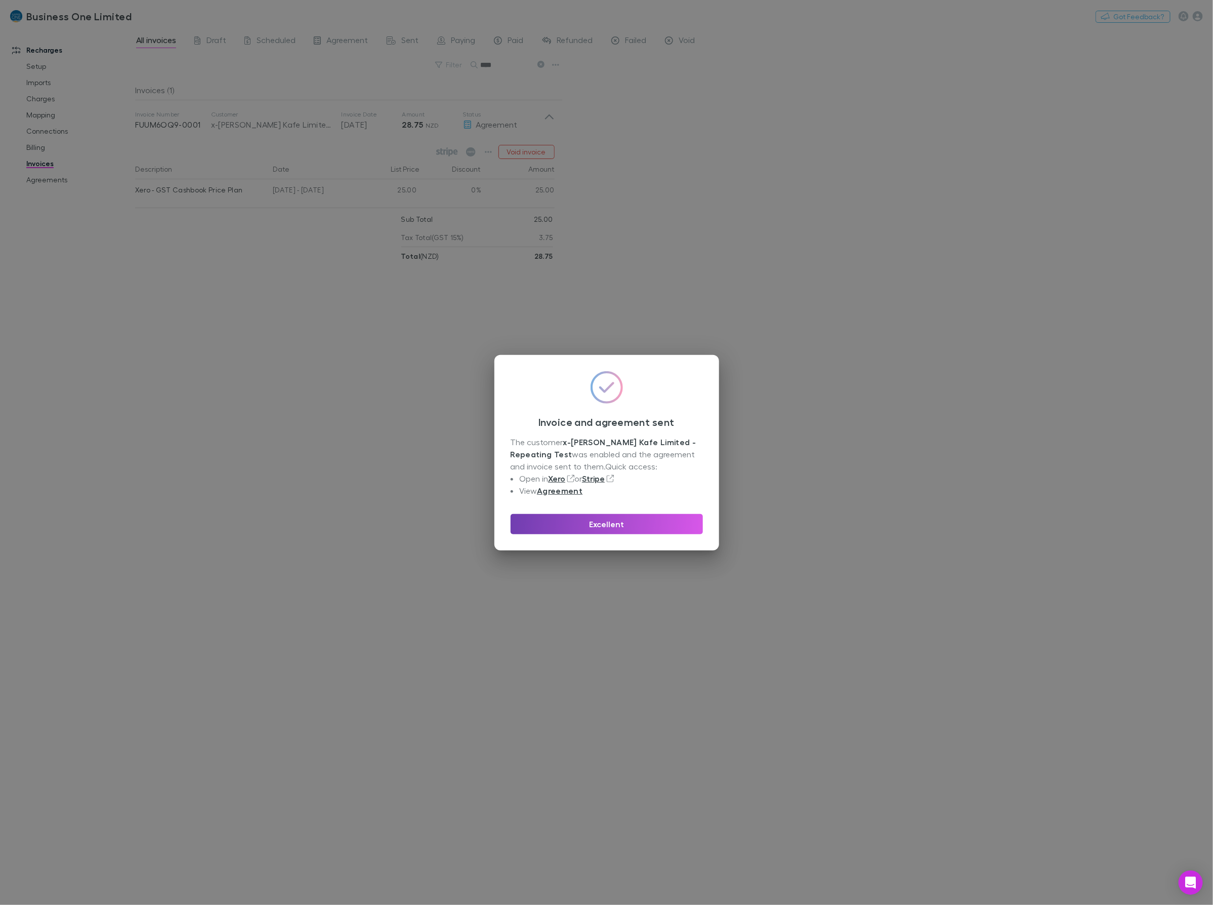
click at [661, 527] on button "Excellent" at bounding box center [607, 524] width 192 height 20
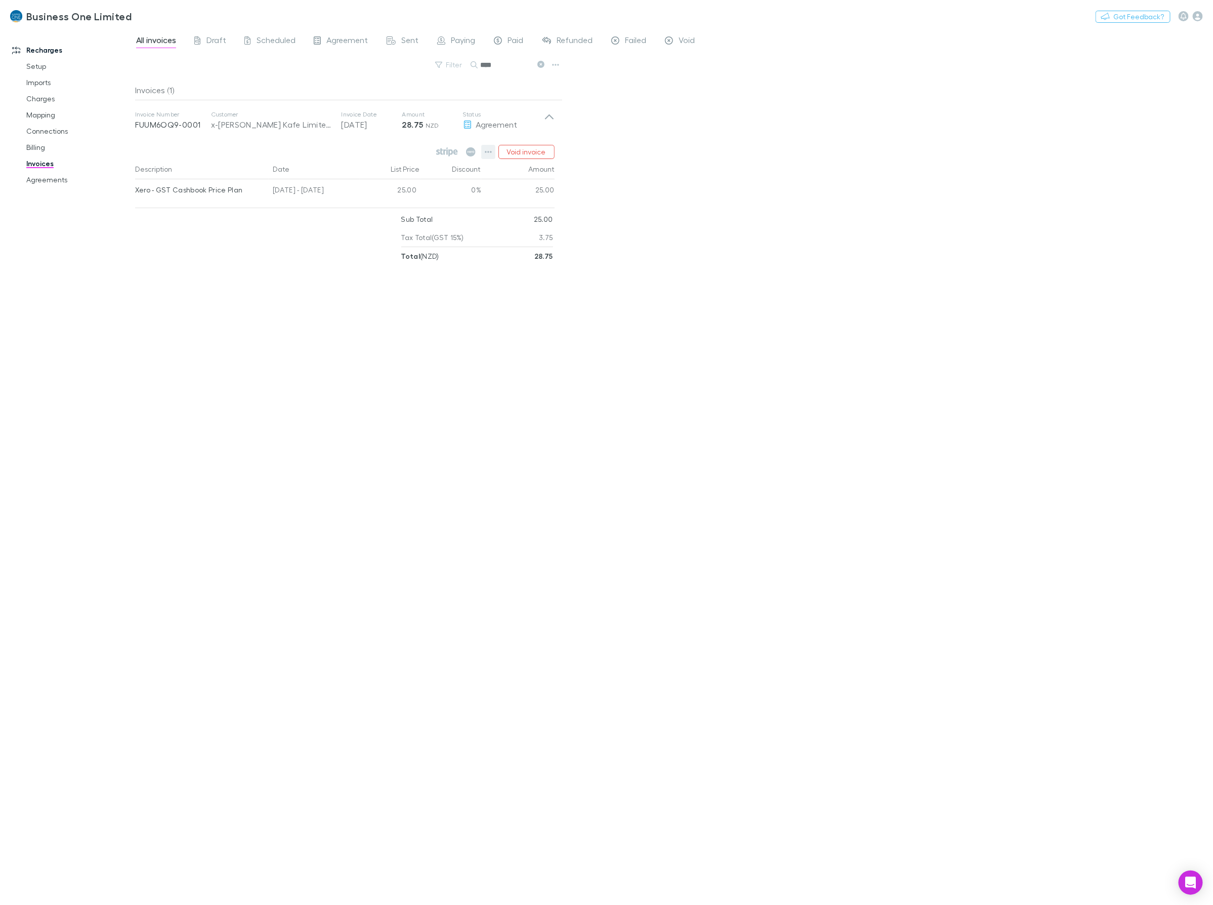
click at [487, 155] on icon "button" at bounding box center [488, 152] width 7 height 8
click at [423, 291] on p "View customer" at bounding box center [426, 286] width 123 height 12
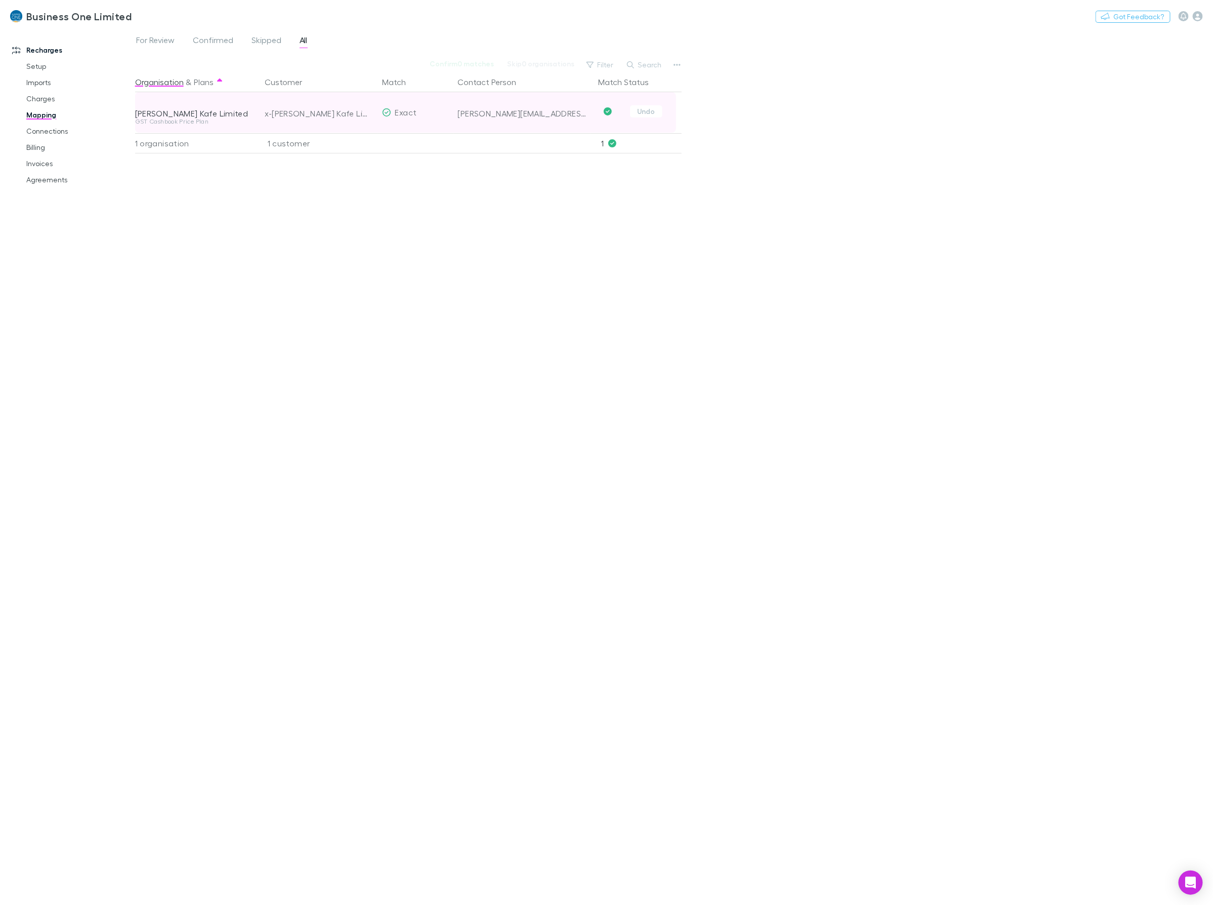
click at [203, 120] on div "GST Cashbook Price Plan" at bounding box center [193, 121] width 117 height 6
click at [664, 130] on span "Undo" at bounding box center [638, 112] width 87 height 40
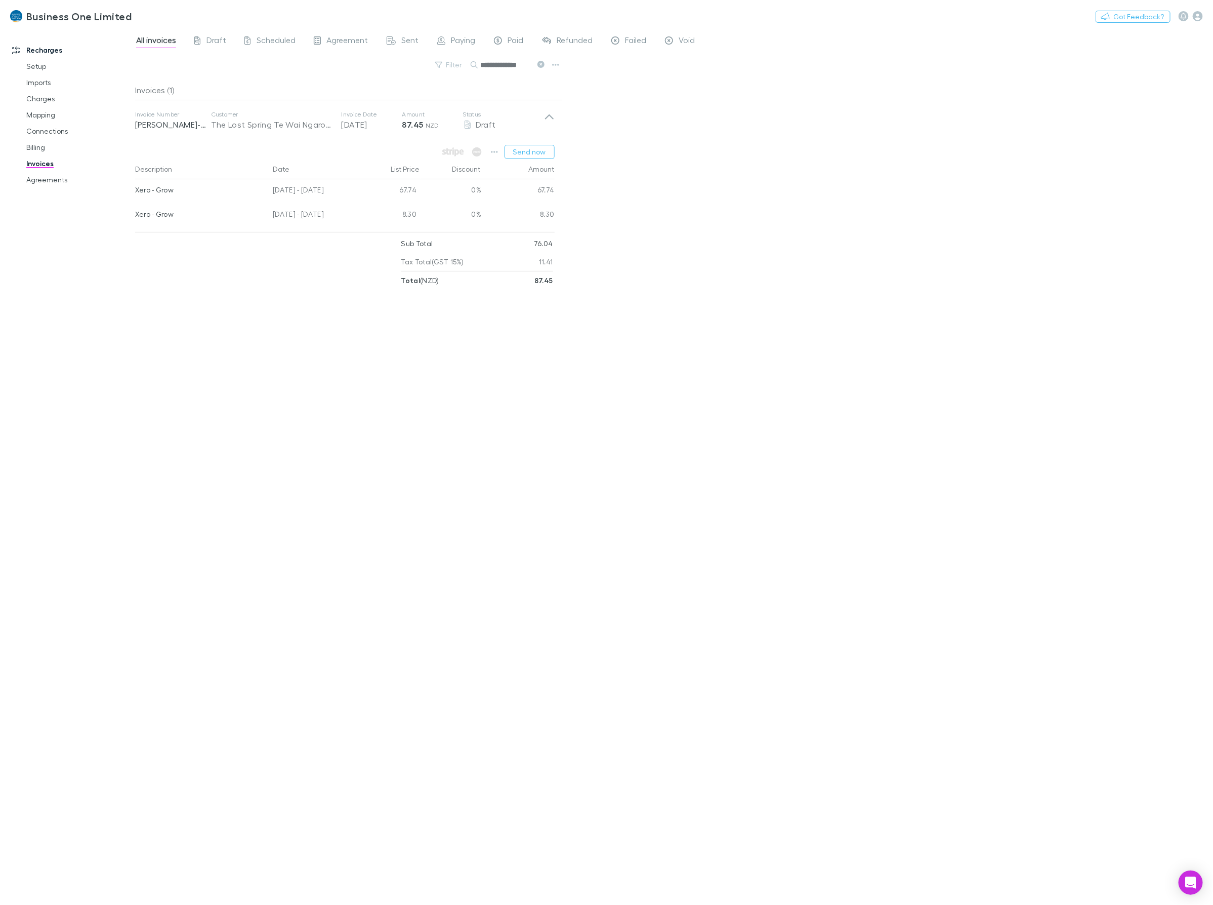
drag, startPoint x: 953, startPoint y: 621, endPoint x: 971, endPoint y: 646, distance: 31.2
click at [953, 623] on div "**********" at bounding box center [674, 466] width 1078 height 876
click at [1001, 401] on div "**********" at bounding box center [674, 466] width 1078 height 876
